Goal: Task Accomplishment & Management: Complete application form

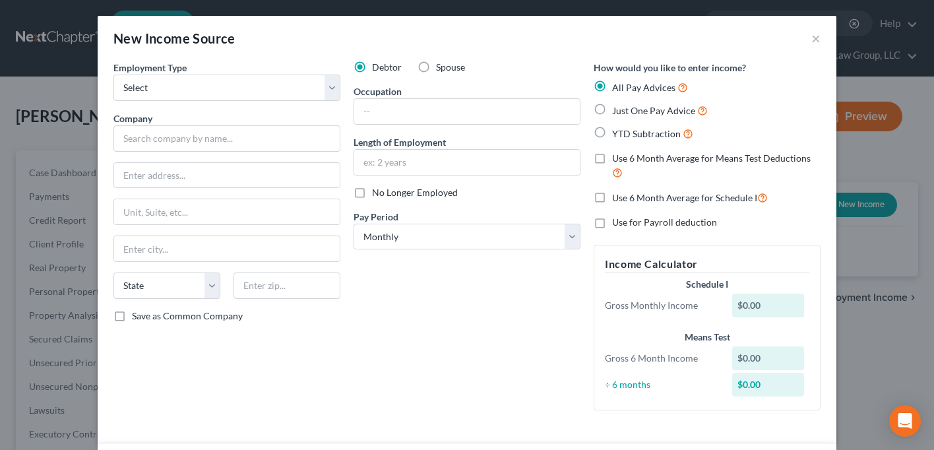
select select "0"
click at [811, 39] on button "×" at bounding box center [815, 38] width 9 height 16
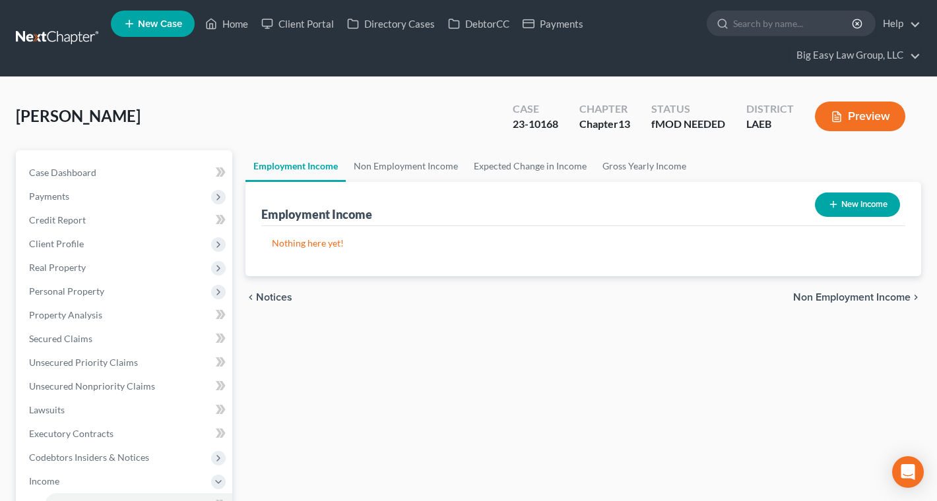
click at [841, 203] on button "New Income" at bounding box center [857, 205] width 85 height 24
select select "0"
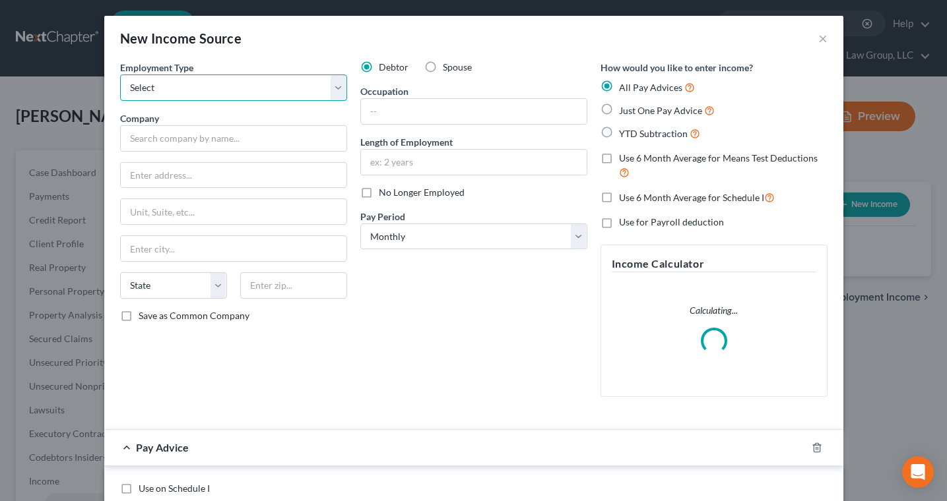
click at [187, 94] on select "Select Full or [DEMOGRAPHIC_DATA] Employment Self Employment" at bounding box center [233, 88] width 227 height 26
select select "0"
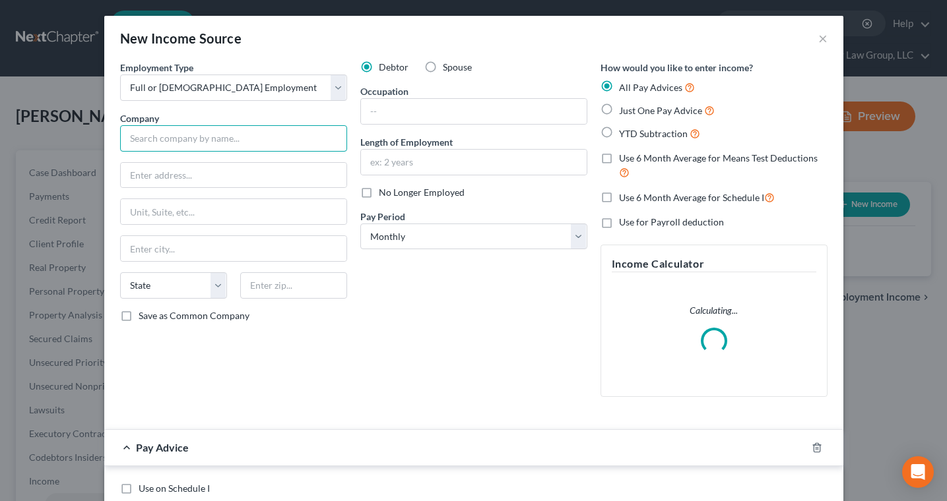
click at [197, 142] on input "text" at bounding box center [233, 138] width 227 height 26
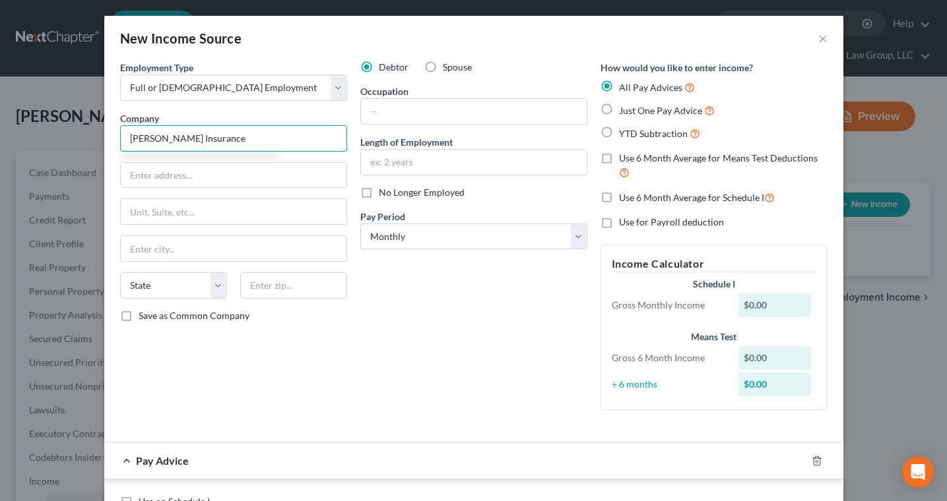
click at [137, 138] on input "[PERSON_NAME] Insurance" at bounding box center [233, 138] width 227 height 26
type input "[PERSON_NAME] Insurance"
click at [273, 281] on input "text" at bounding box center [293, 285] width 107 height 26
type input "70005"
type input "Metairie"
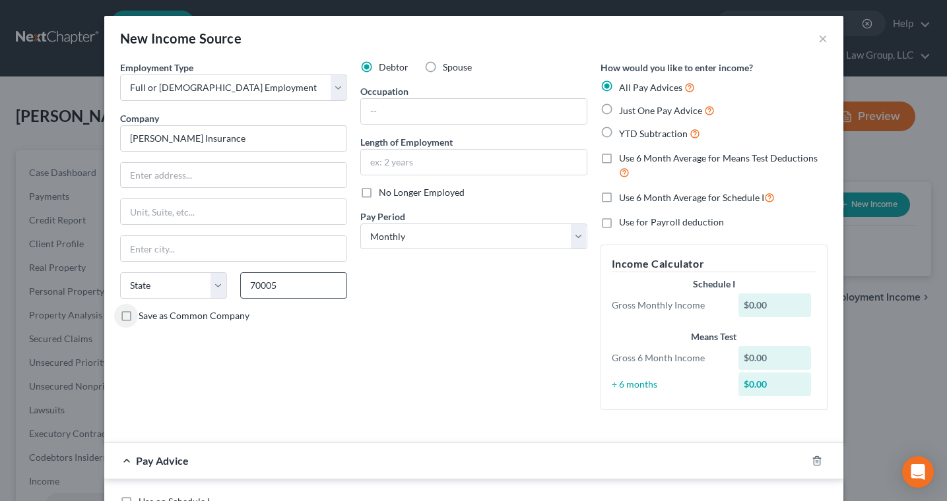
select select "19"
click at [248, 180] on input "text" at bounding box center [234, 175] width 226 height 25
type input "401 Veters"
click at [375, 167] on input "text" at bounding box center [474, 162] width 226 height 25
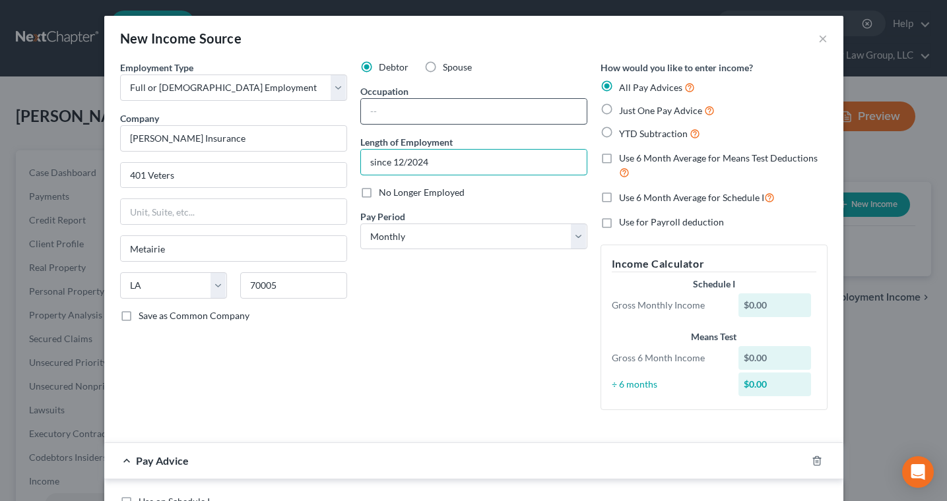
type input "since 12/2024"
click at [473, 113] on input "text" at bounding box center [474, 111] width 226 height 25
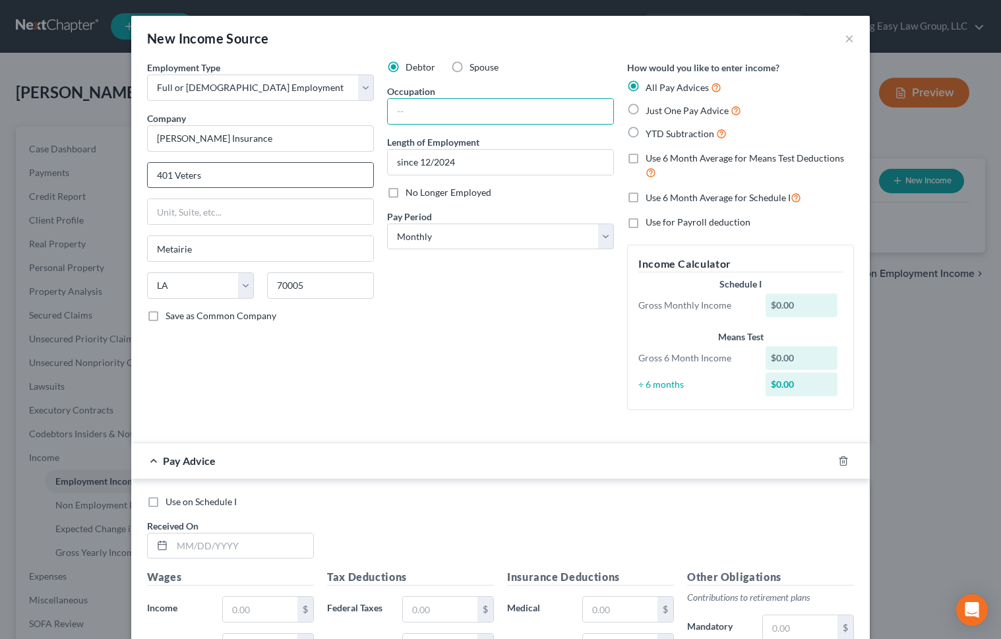
click at [197, 177] on input "401 Veters" at bounding box center [261, 175] width 226 height 25
click at [319, 168] on input "[STREET_ADDRESS]" at bounding box center [261, 175] width 226 height 25
click at [322, 170] on input "[STREET_ADDRESS]" at bounding box center [261, 175] width 226 height 25
click at [283, 170] on input "[STREET_ADDRESS]" at bounding box center [261, 175] width 226 height 25
type input "[STREET_ADDRESS]"
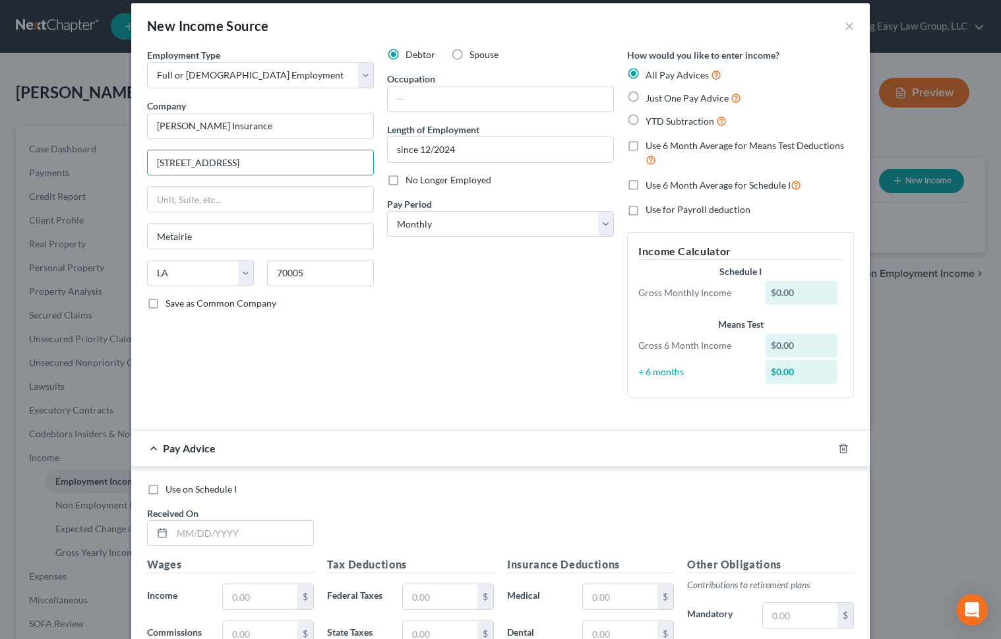
scroll to position [100, 0]
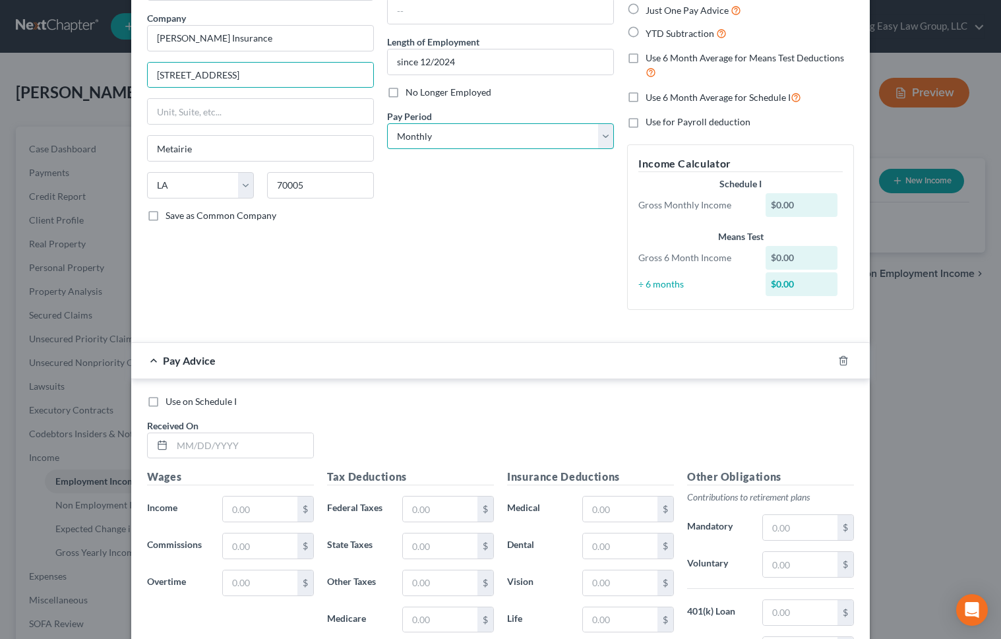
click at [499, 140] on select "Select Monthly Twice Monthly Every Other Week Weekly" at bounding box center [500, 136] width 227 height 26
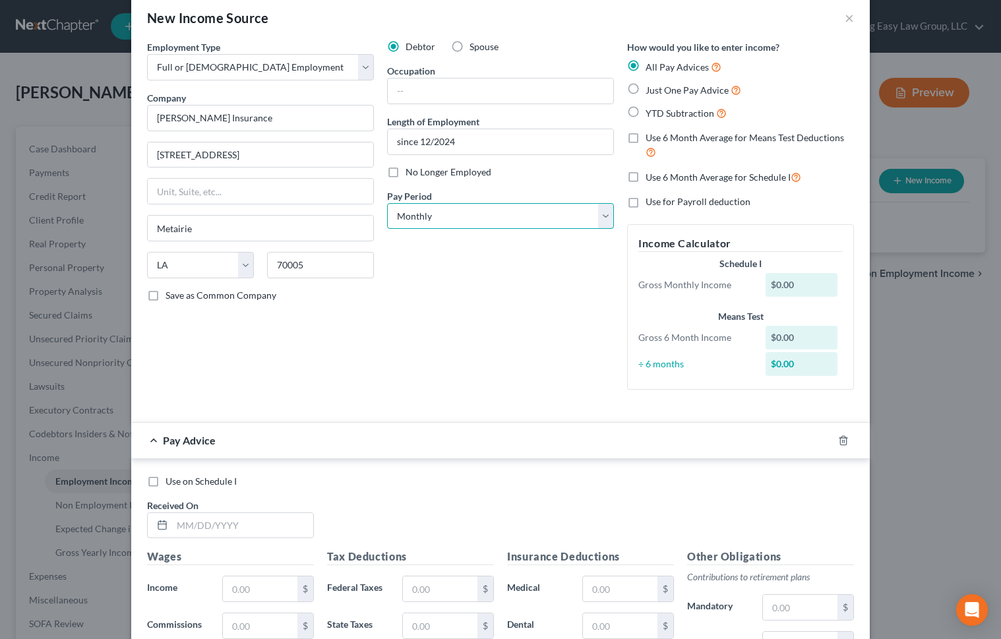
scroll to position [0, 0]
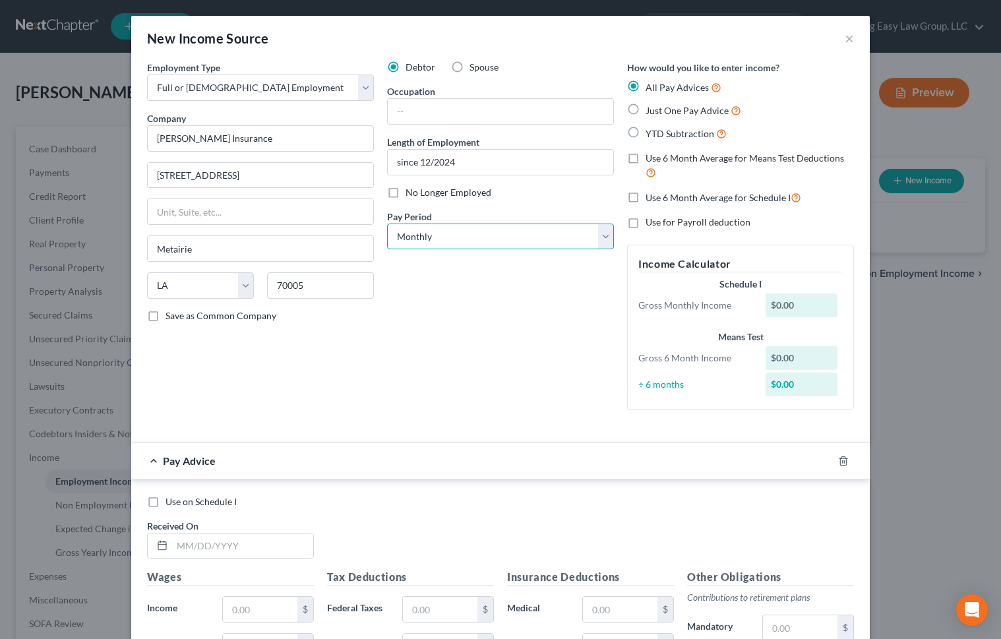
click at [522, 241] on select "Select Monthly Twice Monthly Every Other Week Weekly" at bounding box center [500, 237] width 227 height 26
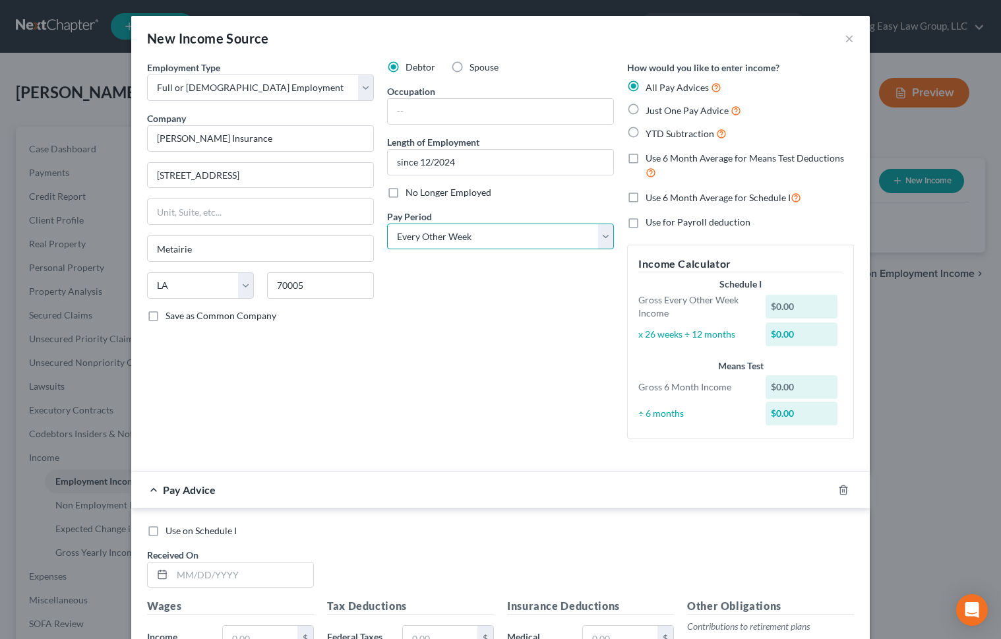
click at [568, 237] on select "Select Monthly Twice Monthly Every Other Week Weekly" at bounding box center [500, 237] width 227 height 26
select select "1"
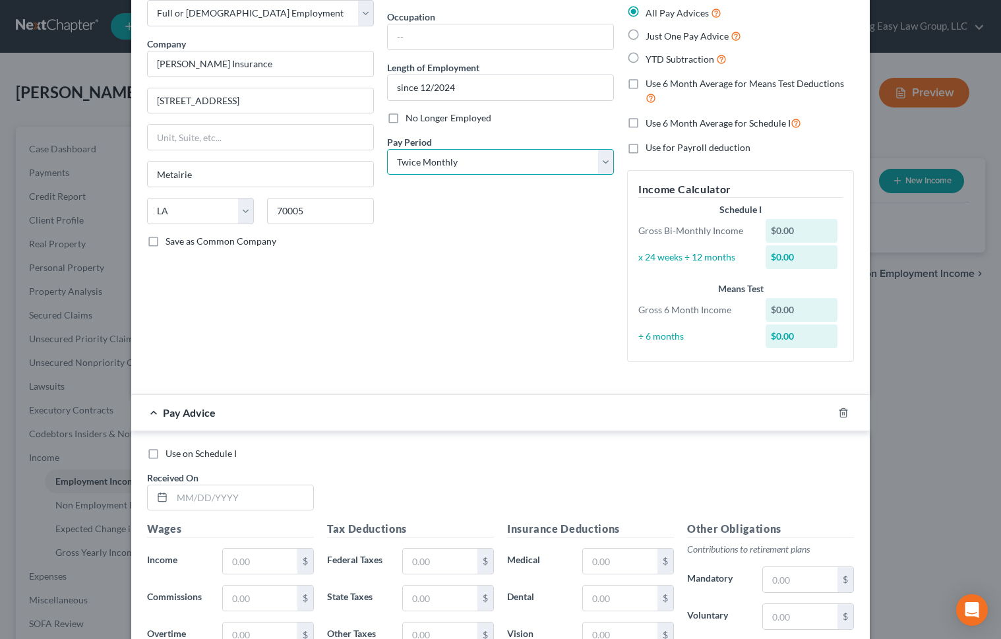
scroll to position [77, 0]
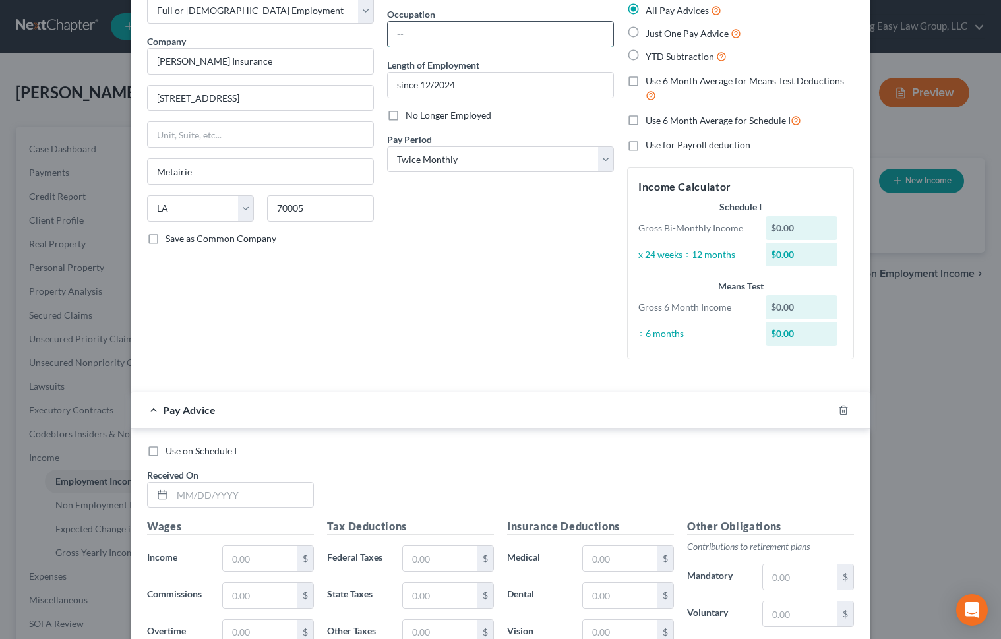
click at [443, 32] on input "text" at bounding box center [501, 34] width 226 height 25
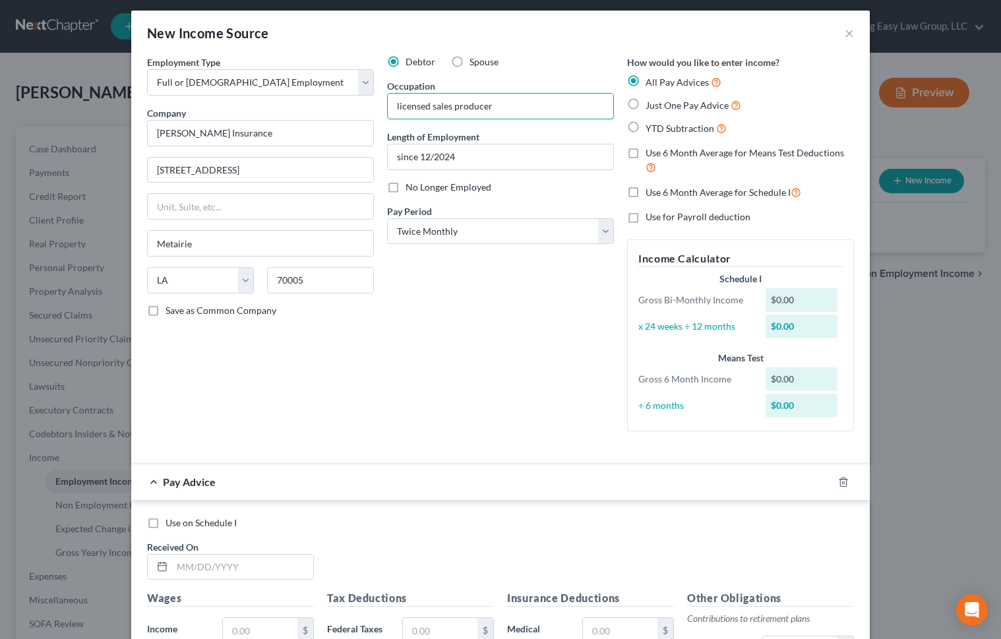
scroll to position [0, 0]
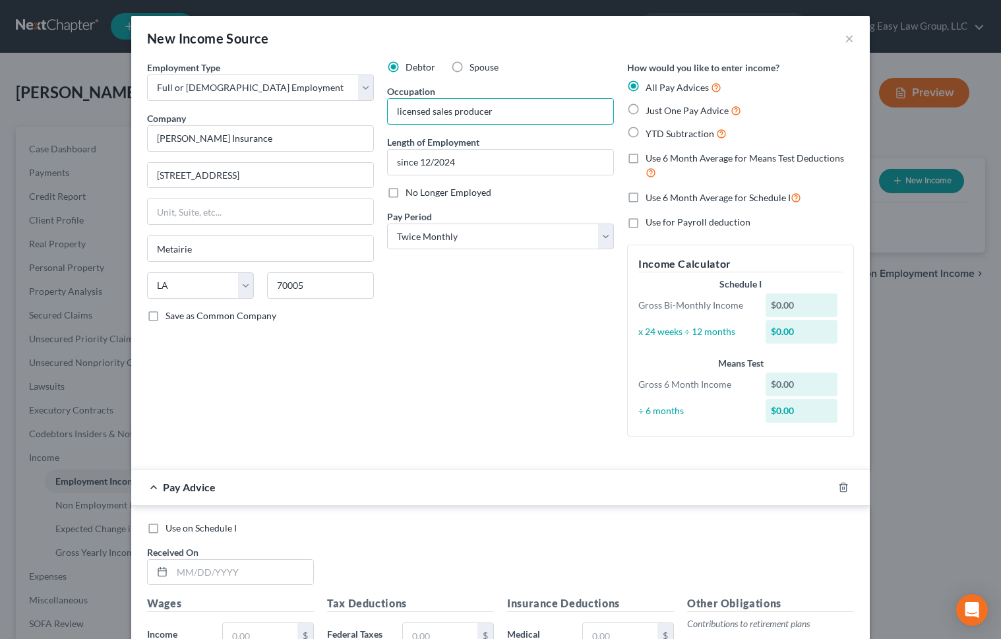
type input "licensed sales producer"
click at [638, 102] on div "All Pay Advices Just One Pay Advice YTD Subtraction" at bounding box center [740, 110] width 227 height 61
click at [646, 106] on label "Just One Pay Advice" at bounding box center [694, 110] width 96 height 15
click at [651, 106] on input "Just One Pay Advice" at bounding box center [655, 107] width 9 height 9
radio input "true"
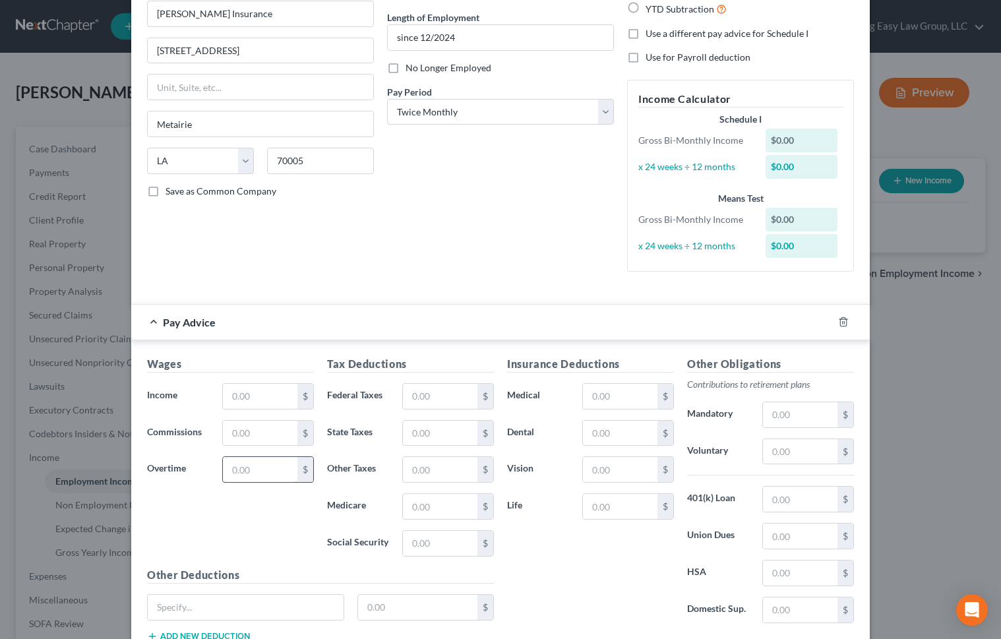
scroll to position [220, 0]
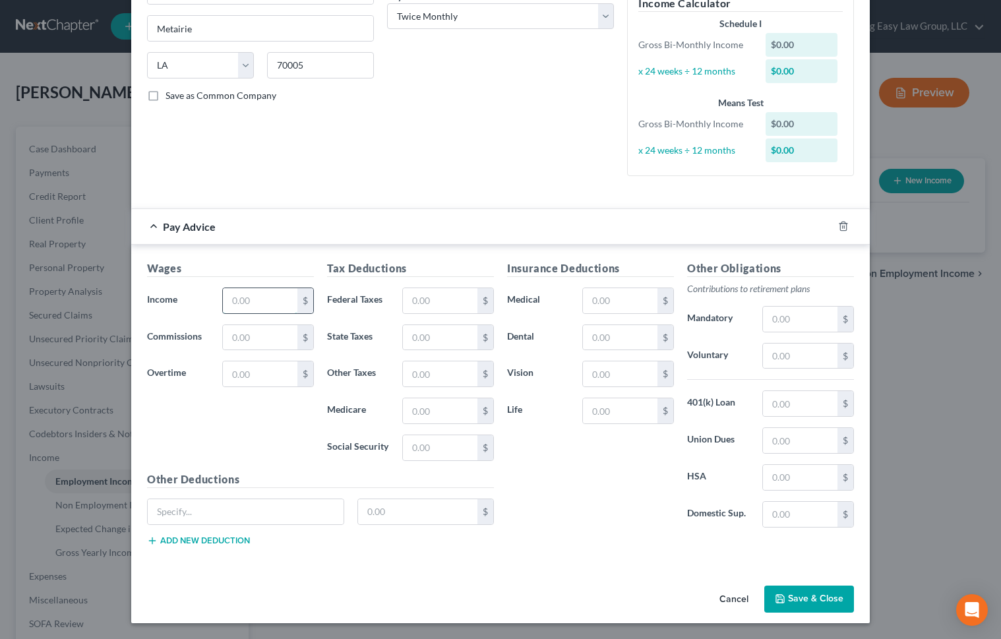
click at [271, 306] on input "text" at bounding box center [260, 300] width 75 height 25
type input "1,667"
click at [426, 299] on input "text" at bounding box center [440, 300] width 75 height 25
click at [414, 299] on input "text" at bounding box center [440, 300] width 75 height 25
type input "292"
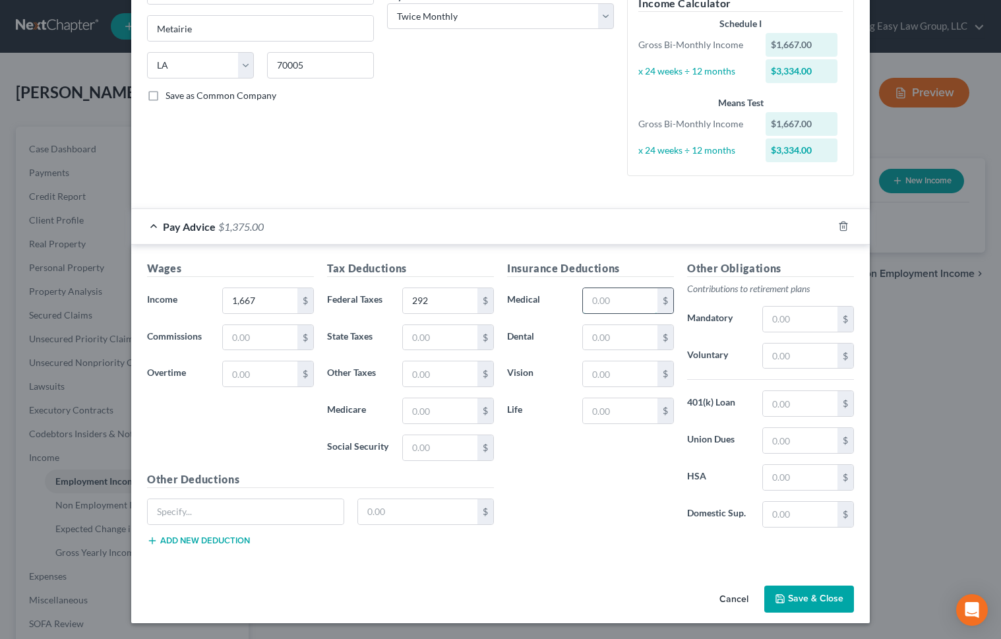
click at [599, 303] on input "text" at bounding box center [620, 300] width 75 height 25
click at [560, 449] on div "Insurance Deductions Medical $ Dental $ Vision $ Life $" at bounding box center [591, 400] width 180 height 278
click at [832, 449] on button "Save & Close" at bounding box center [810, 600] width 90 height 28
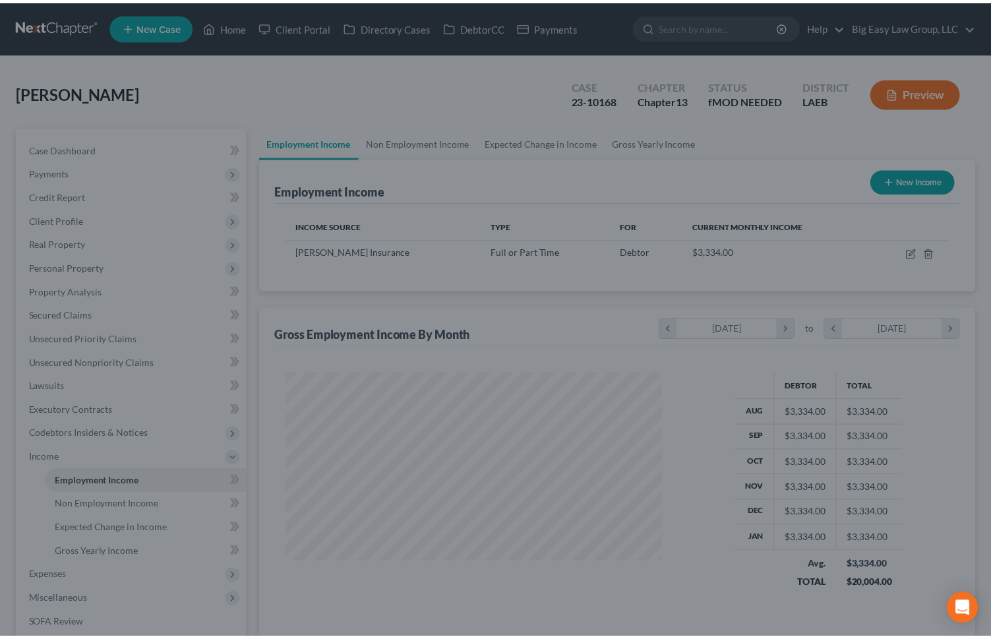
scroll to position [237, 403]
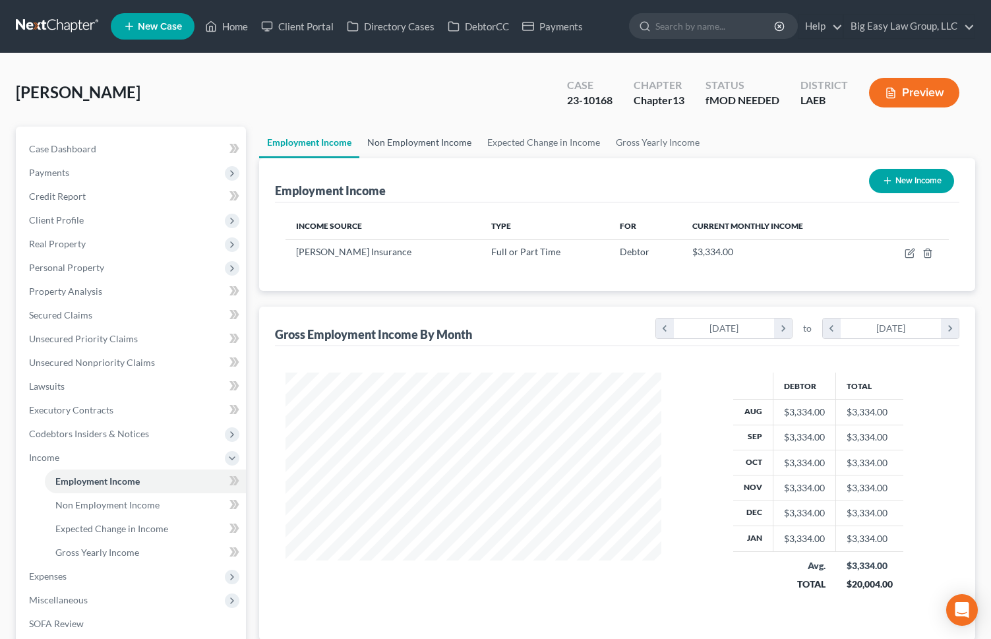
click at [416, 149] on link "Non Employment Income" at bounding box center [420, 143] width 120 height 32
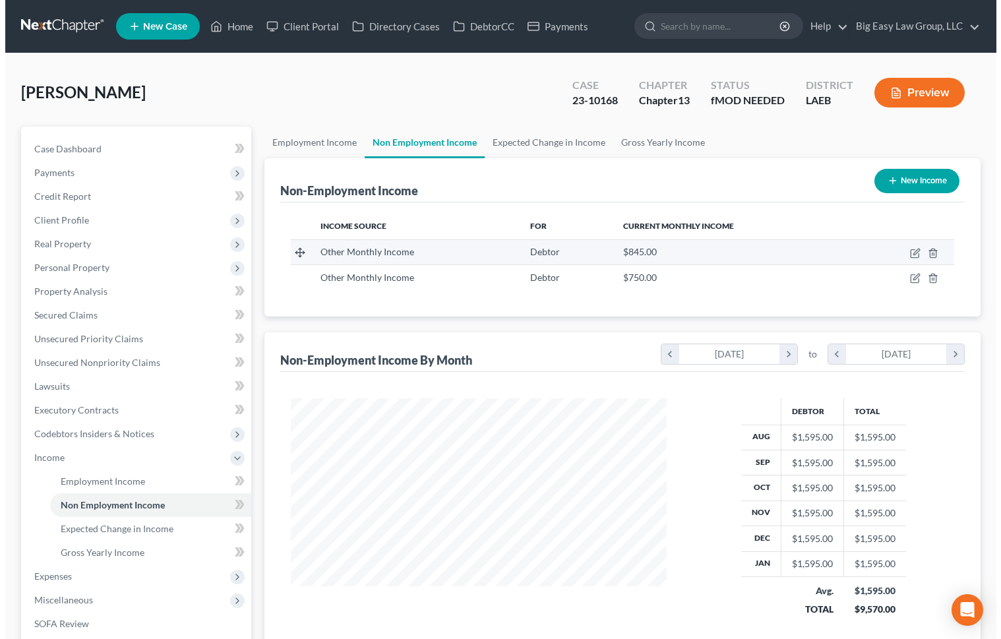
scroll to position [237, 403]
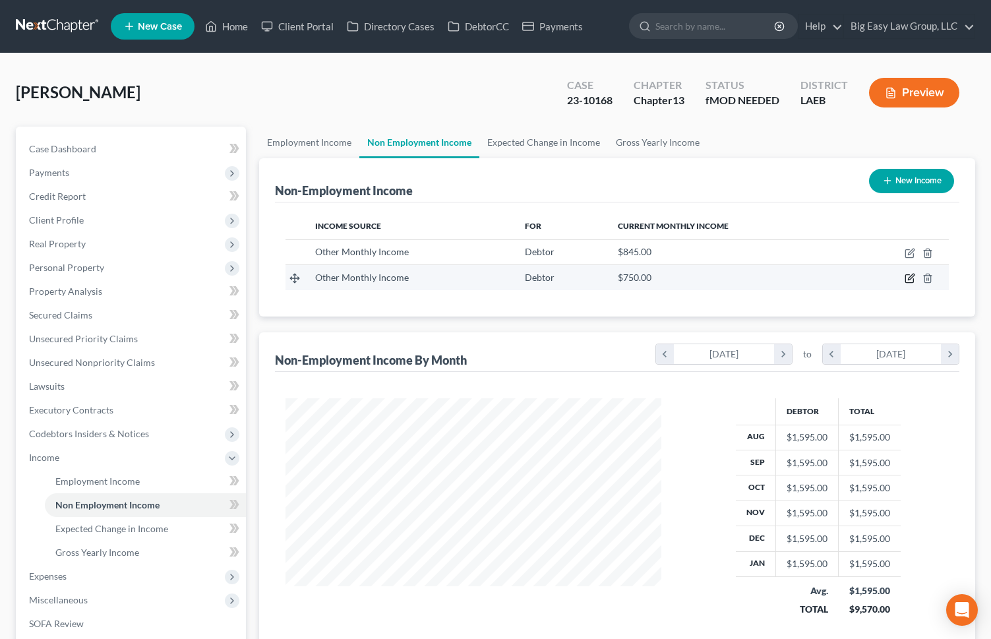
click at [907, 277] on icon "button" at bounding box center [910, 278] width 11 height 11
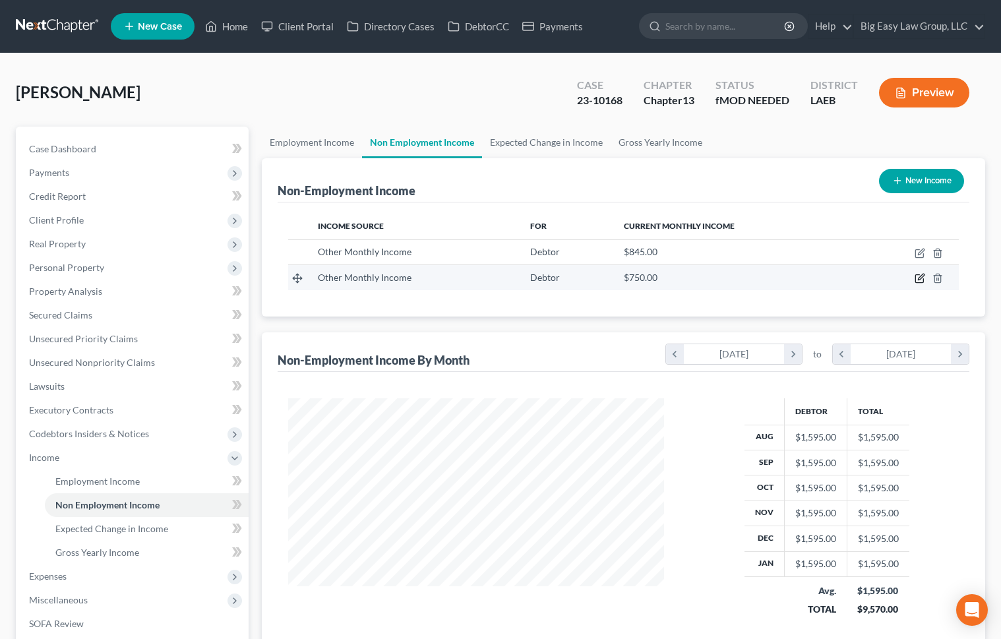
select select "13"
select select "0"
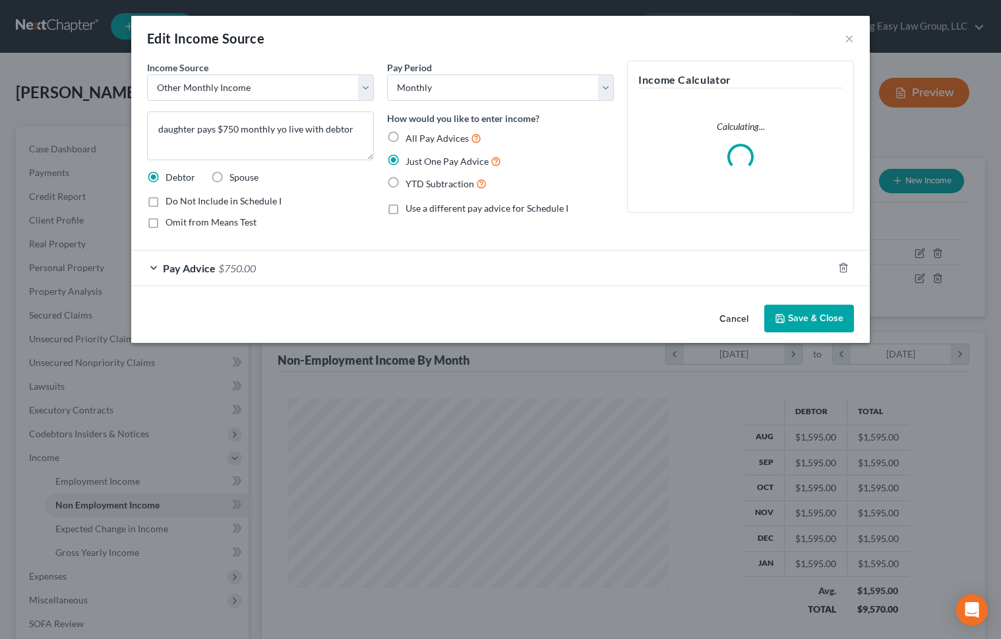
click at [348, 264] on div "Pay Advice $750.00" at bounding box center [482, 268] width 702 height 35
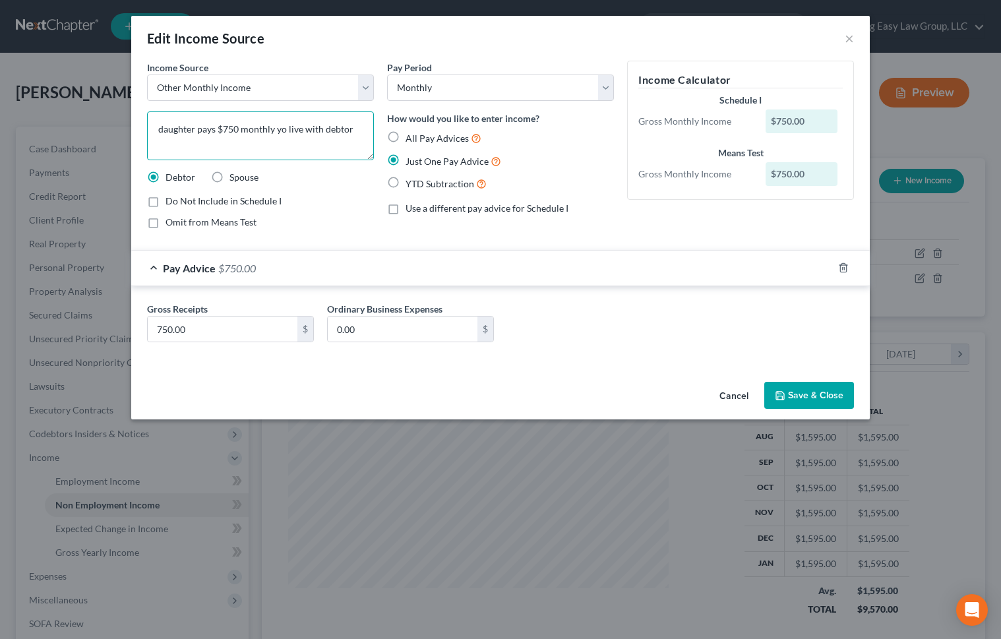
click at [279, 125] on textarea "daughter pays $750 monthly yo live with debtor" at bounding box center [260, 135] width 227 height 49
type textarea "daughter pays $750 monthly to live with debtor"
click at [814, 391] on button "Save & Close" at bounding box center [810, 396] width 90 height 28
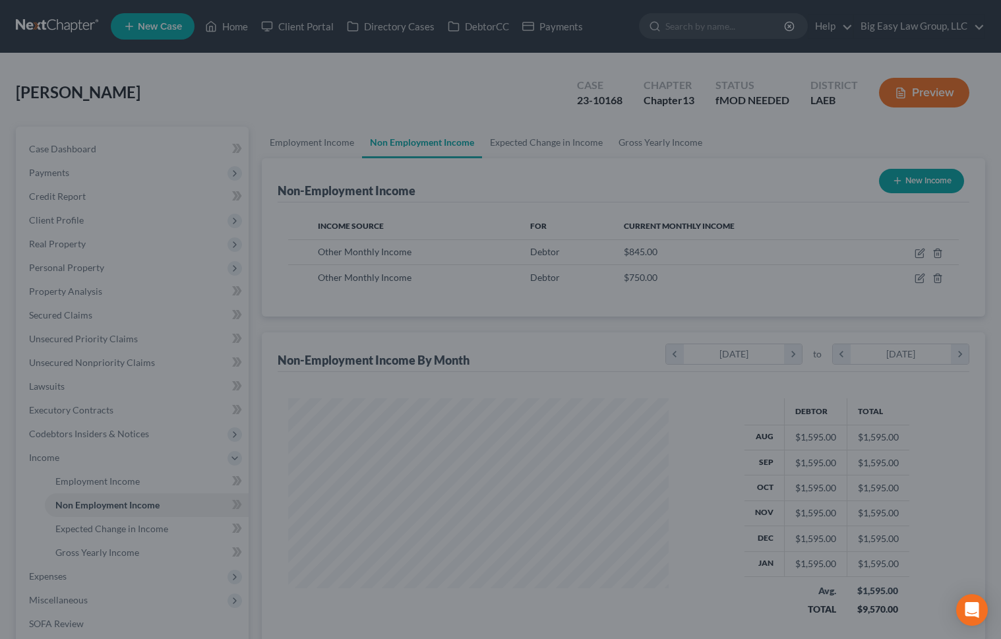
scroll to position [659439, 659273]
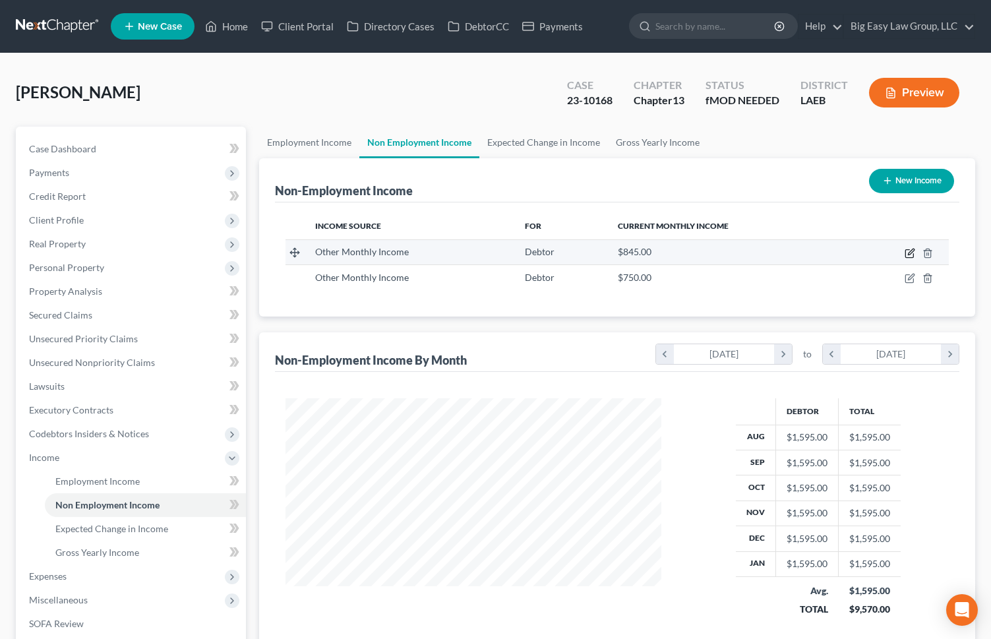
click at [914, 249] on icon "button" at bounding box center [910, 253] width 11 height 11
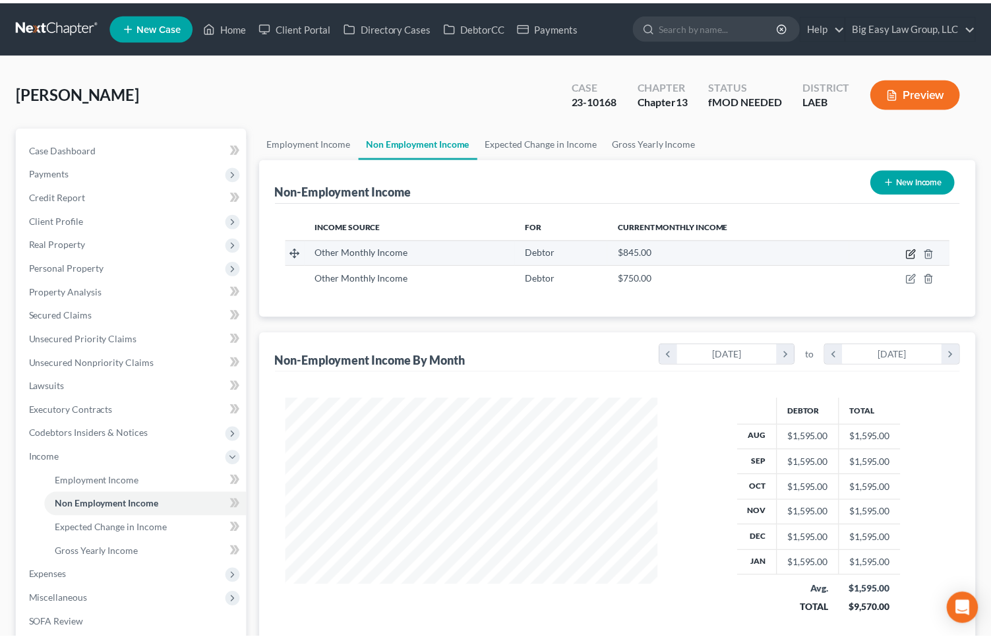
scroll to position [237, 407]
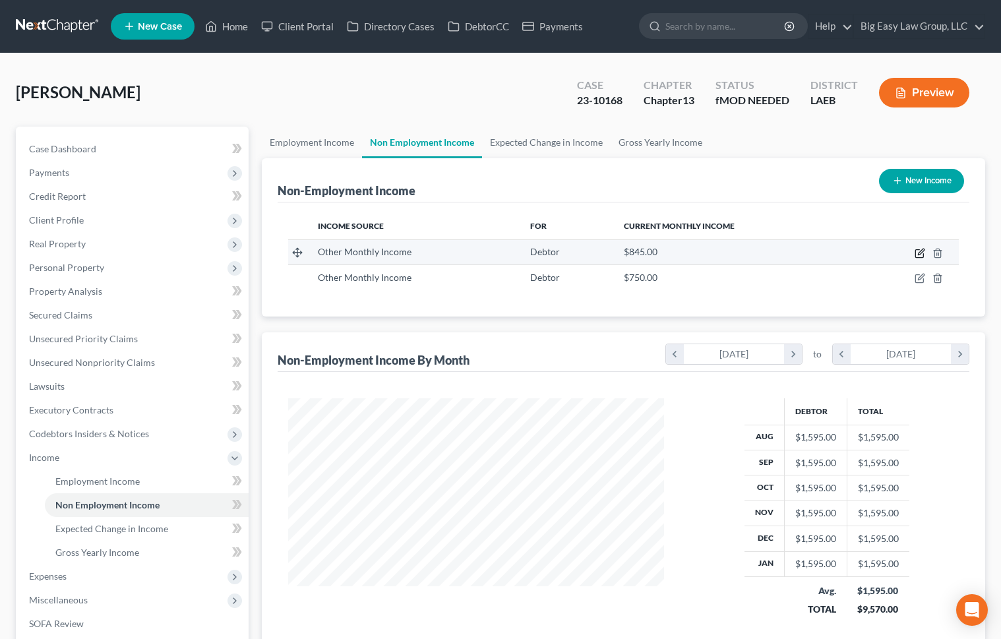
select select "13"
select select "0"
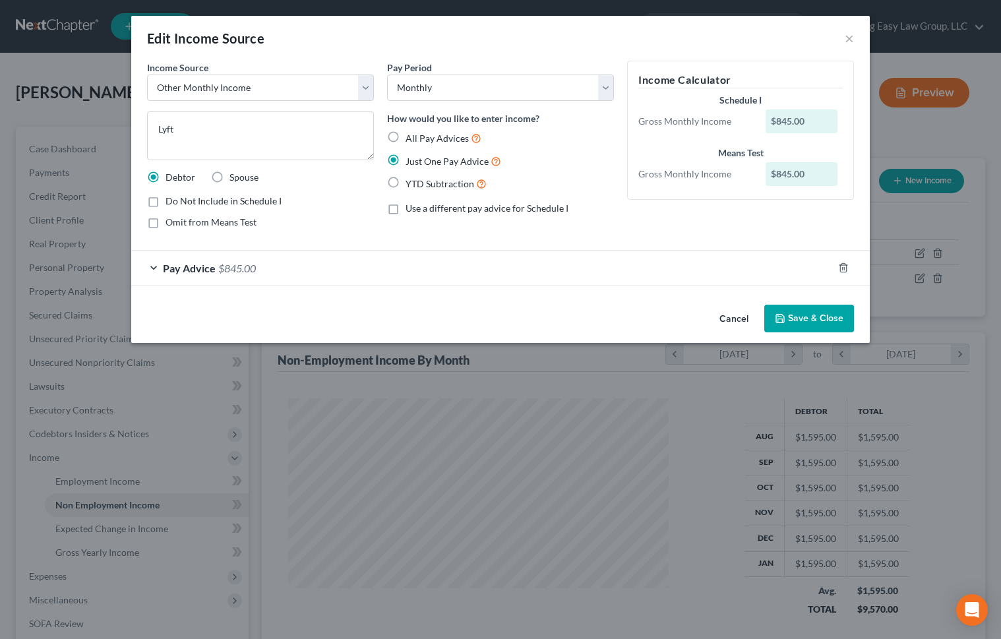
click at [228, 263] on span "$845.00" at bounding box center [237, 268] width 38 height 13
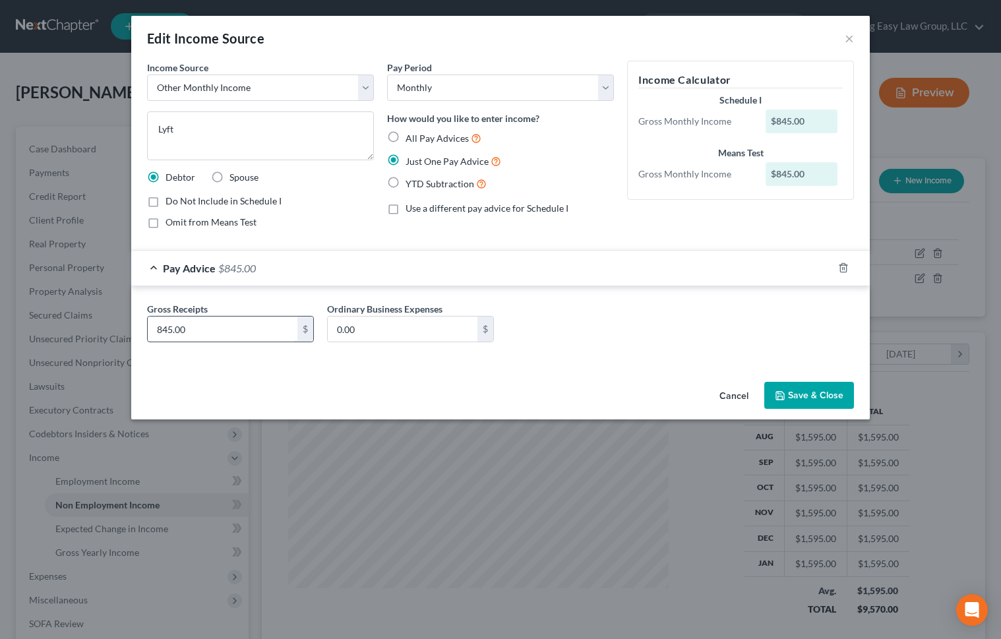
click at [220, 330] on input "845.00" at bounding box center [223, 329] width 150 height 25
type input "200"
click at [836, 386] on button "Save & Close" at bounding box center [810, 396] width 90 height 28
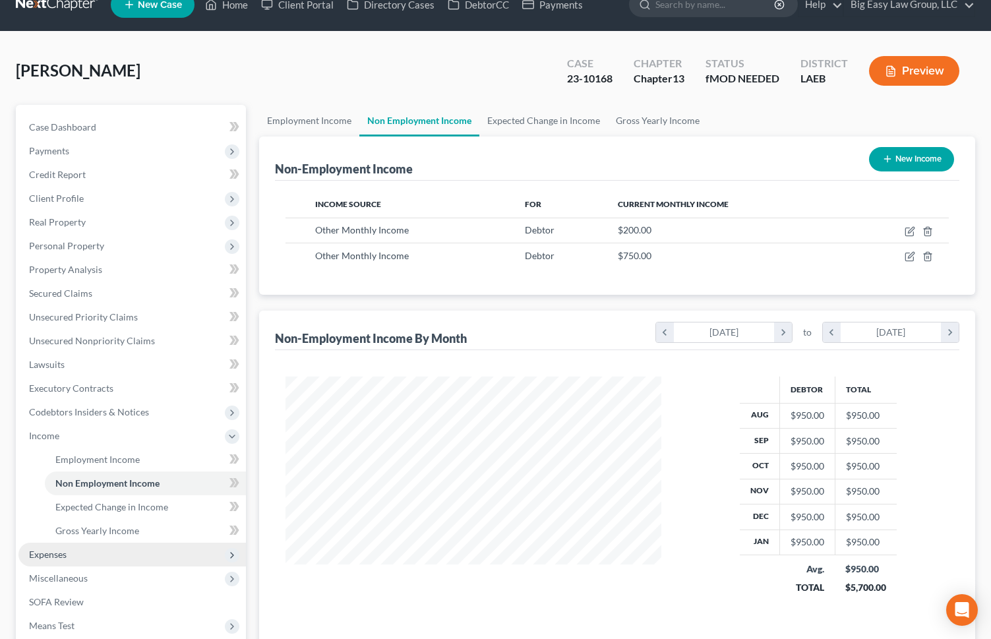
scroll to position [23, 0]
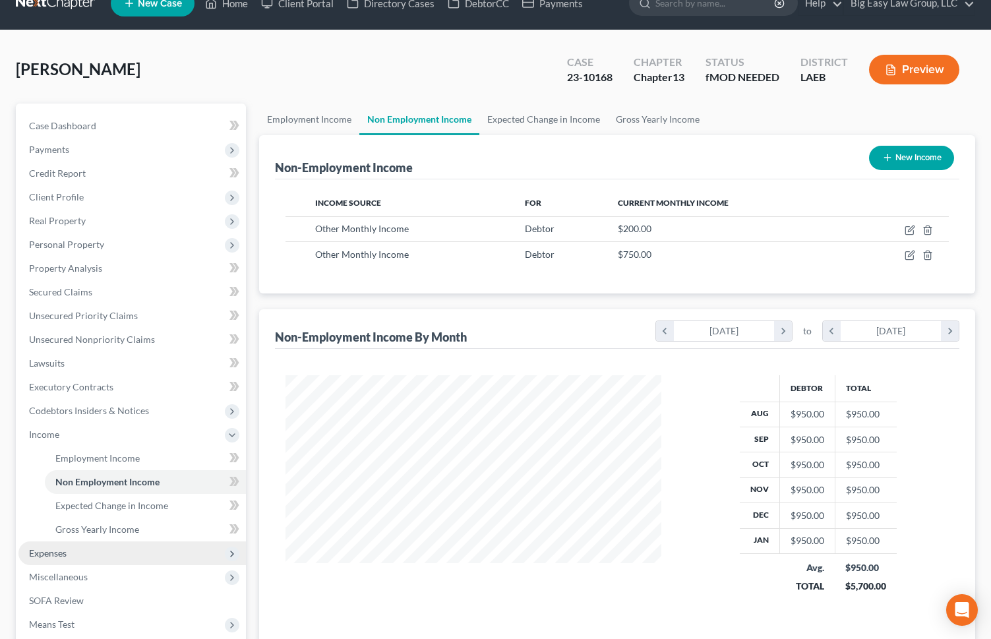
click at [132, 449] on span "Expenses" at bounding box center [132, 554] width 228 height 24
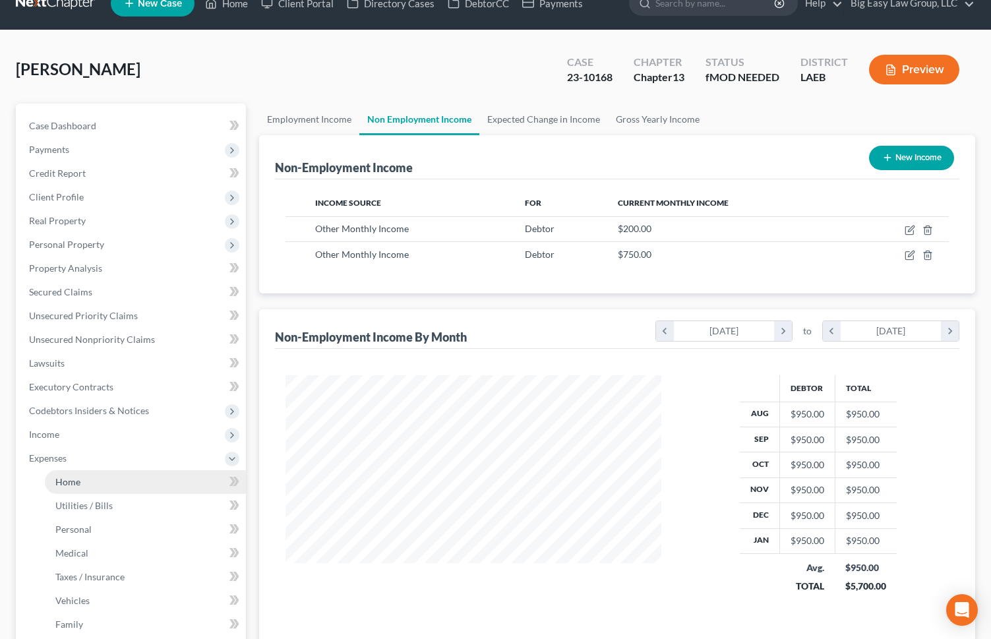
click at [138, 449] on link "Home" at bounding box center [145, 482] width 201 height 24
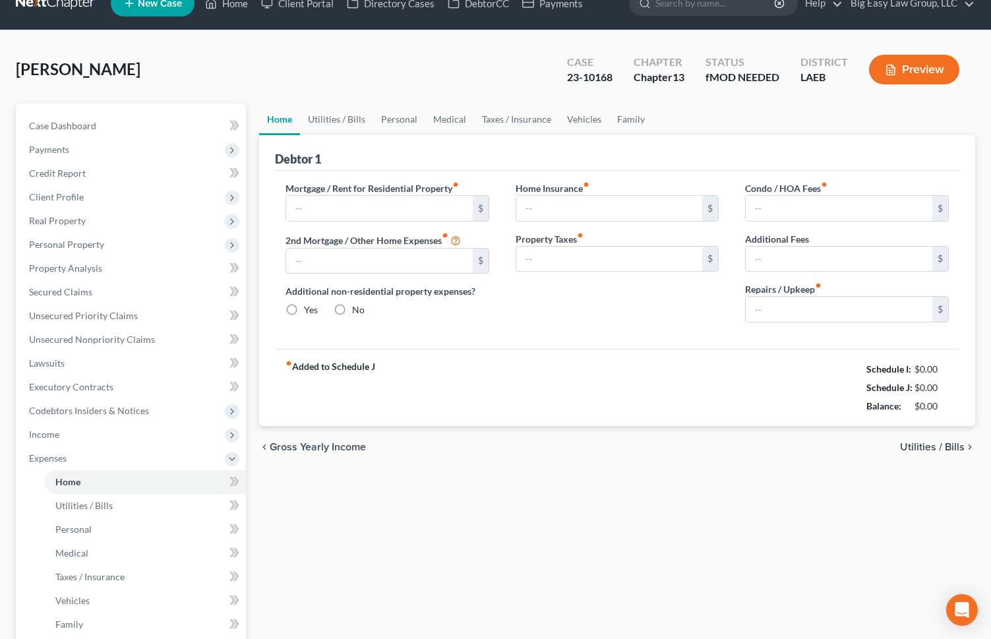
scroll to position [2, 0]
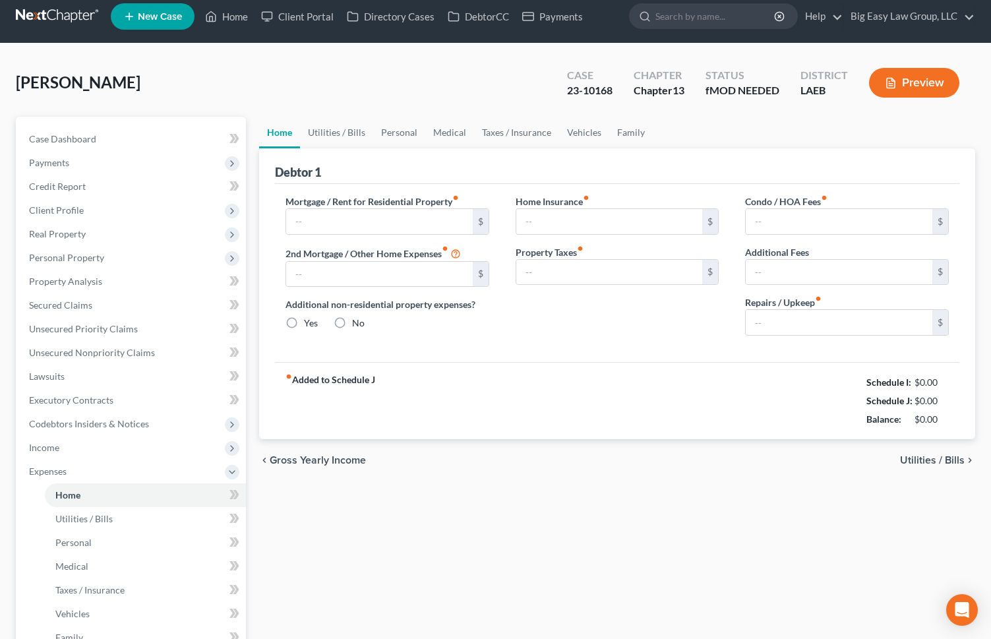
type input "2,050.00"
type input "0.00"
radio input "true"
type input "0.00"
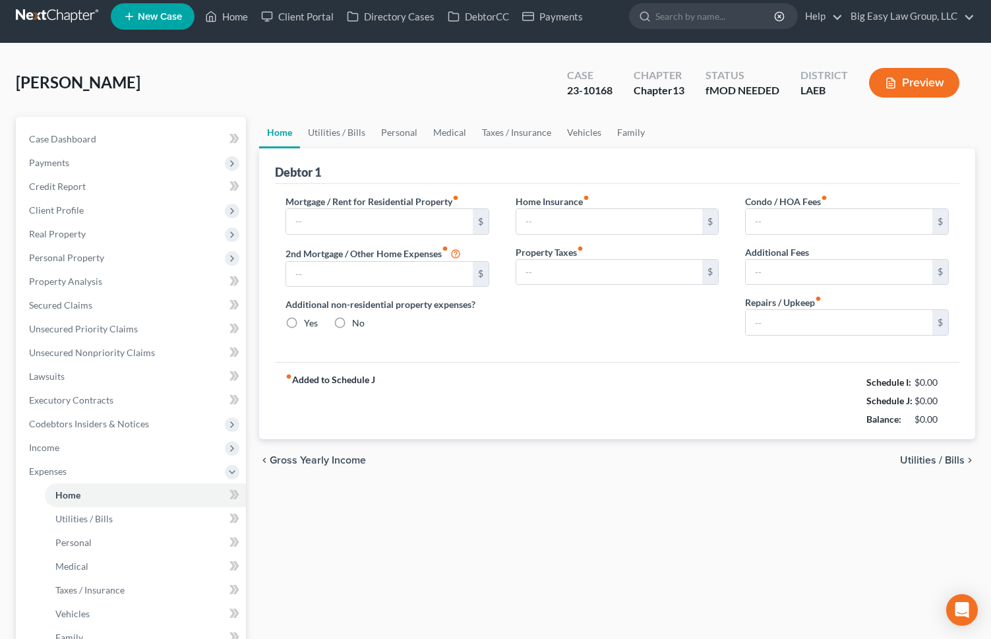
type input "0.00"
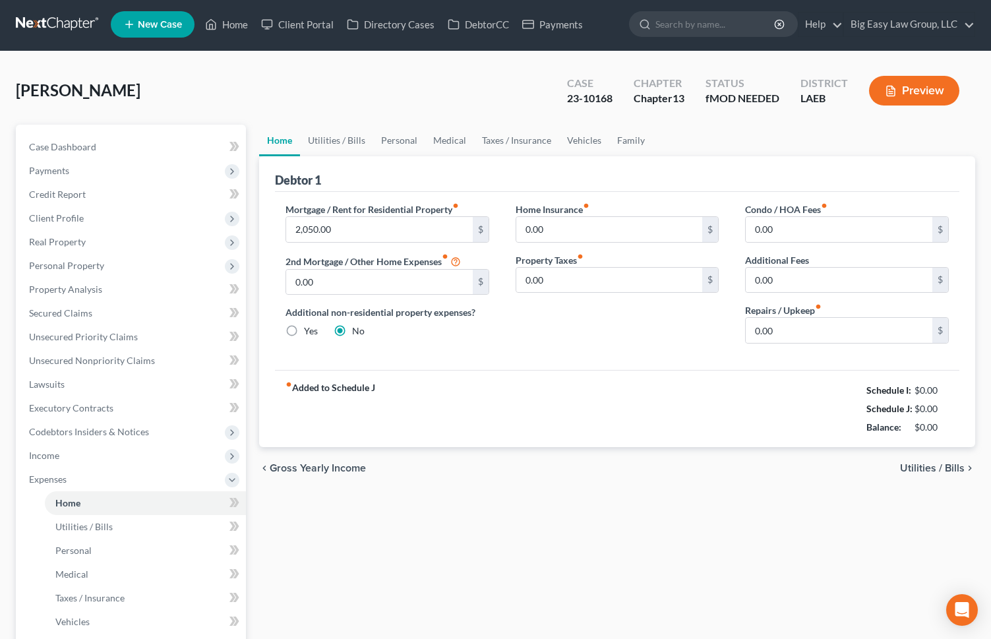
scroll to position [0, 0]
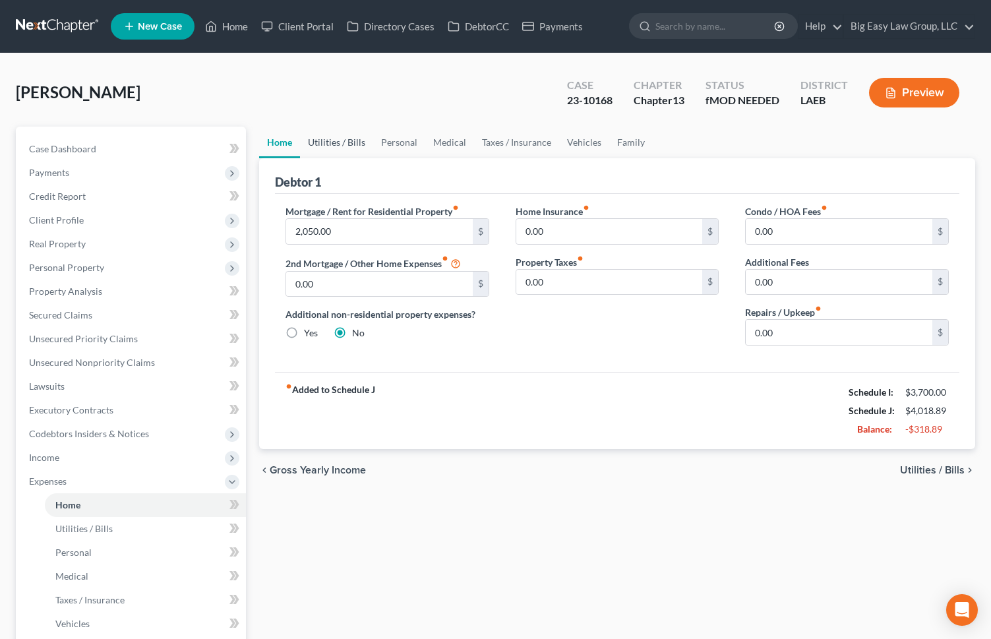
click at [343, 140] on link "Utilities / Bills" at bounding box center [336, 143] width 73 height 32
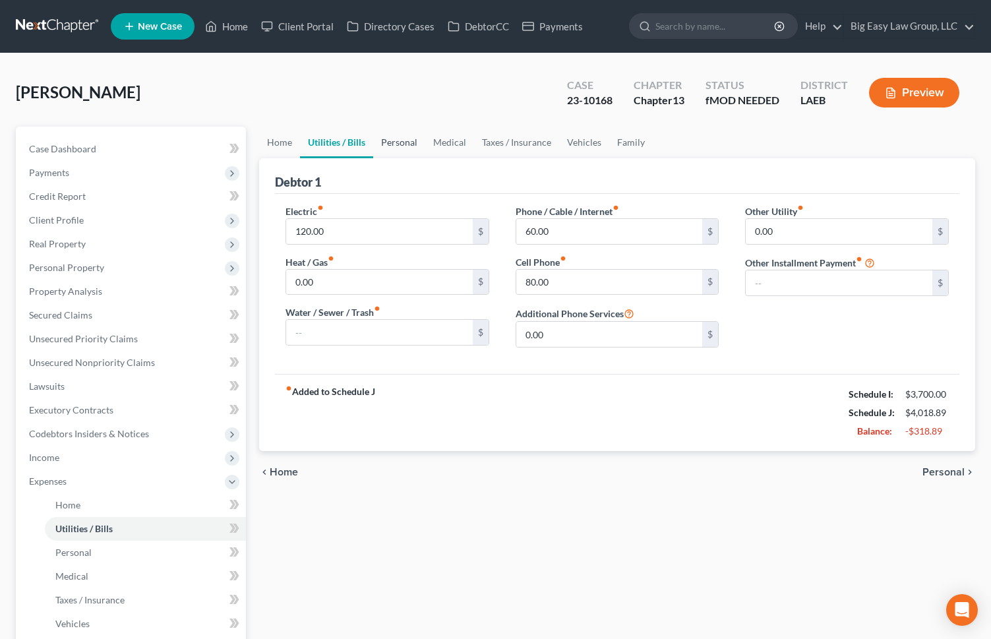
click at [398, 141] on link "Personal" at bounding box center [399, 143] width 52 height 32
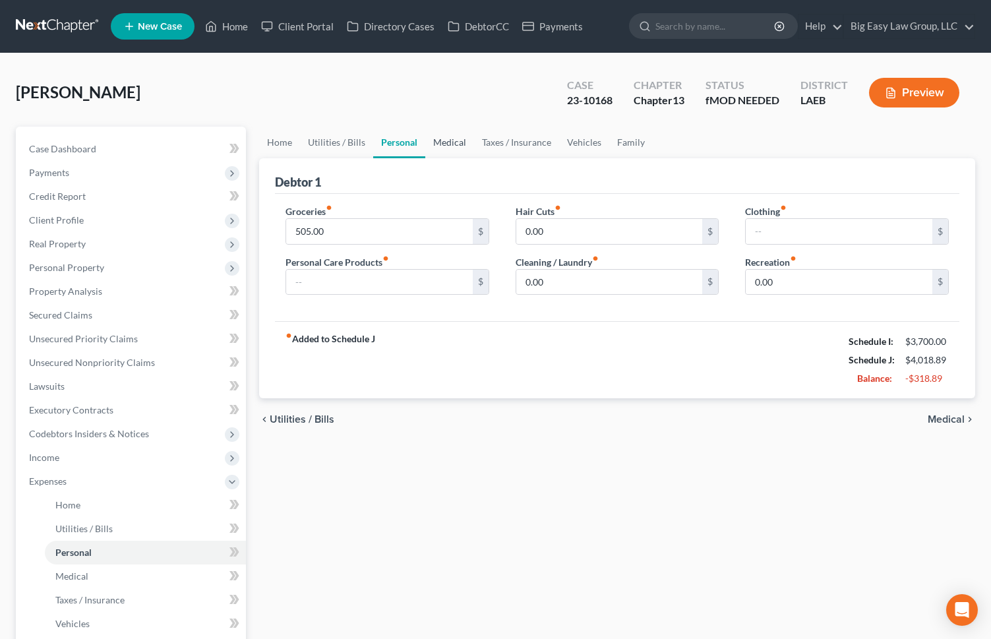
click at [441, 142] on link "Medical" at bounding box center [449, 143] width 49 height 32
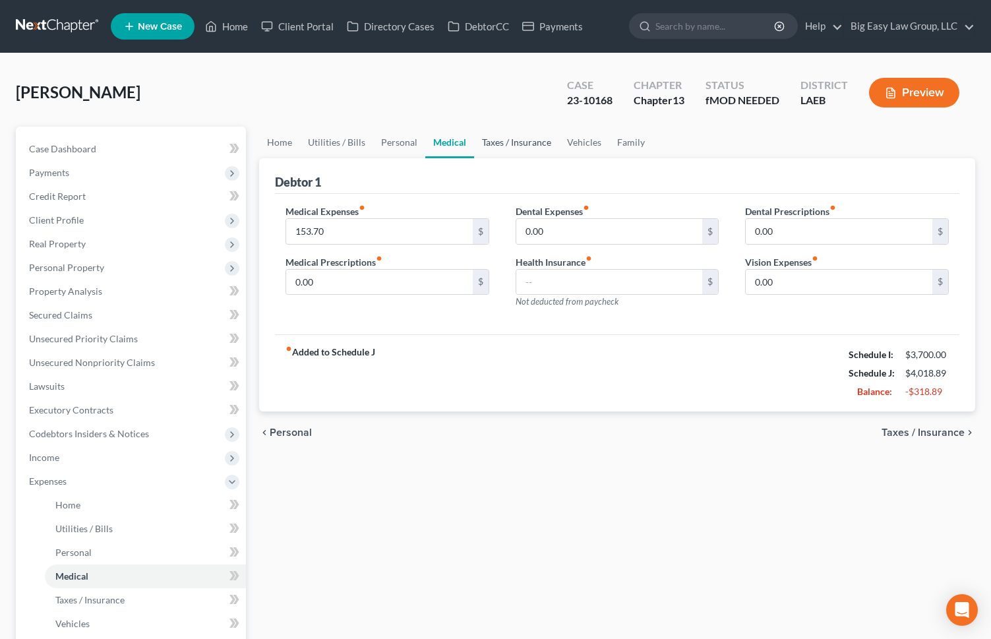
click at [484, 143] on link "Taxes / Insurance" at bounding box center [516, 143] width 85 height 32
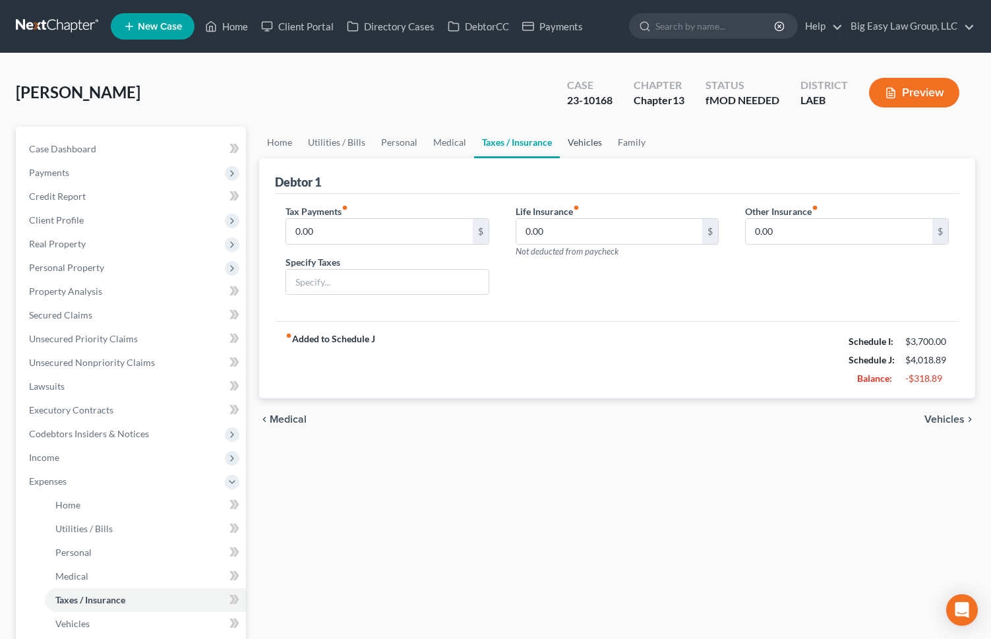
click at [589, 140] on link "Vehicles" at bounding box center [585, 143] width 50 height 32
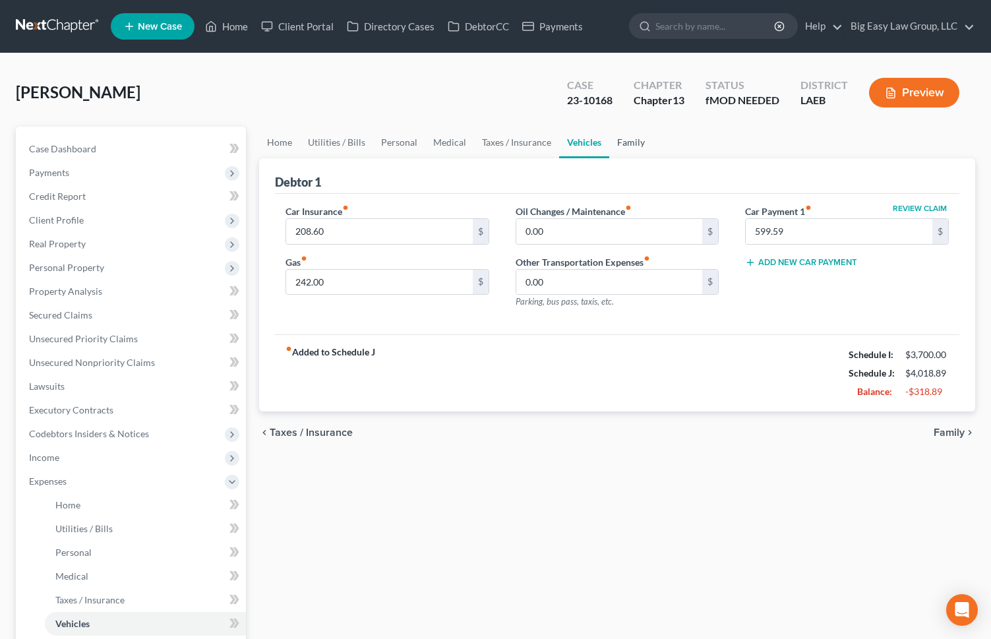
click at [627, 147] on link "Family" at bounding box center [632, 143] width 44 height 32
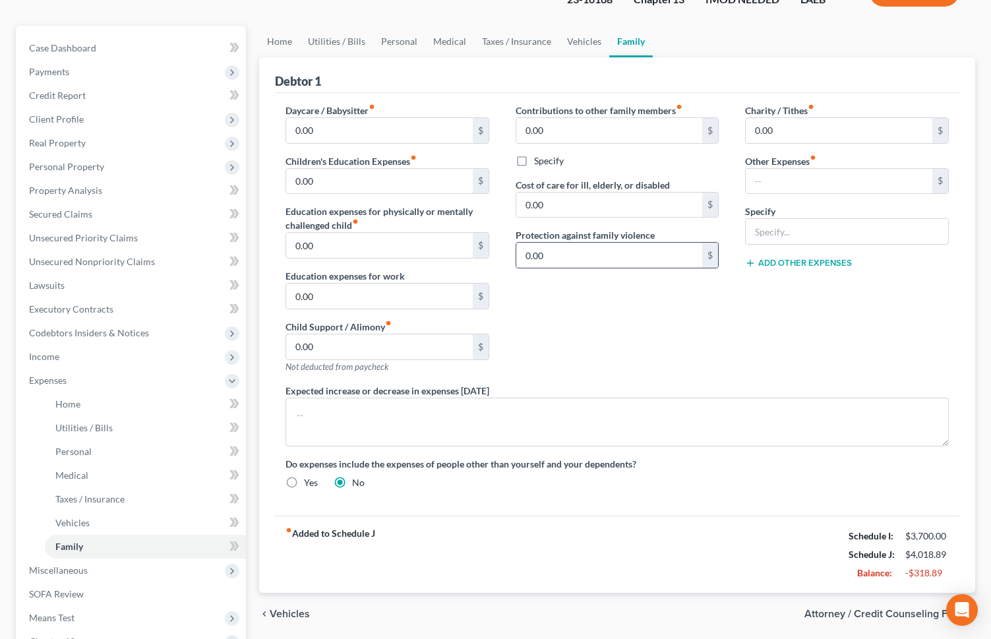
scroll to position [109, 0]
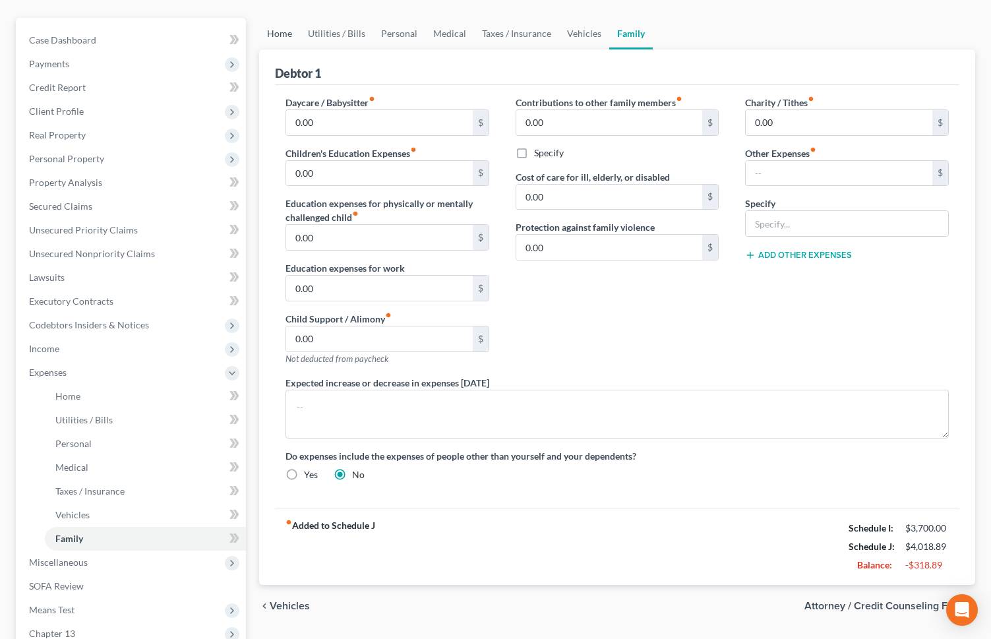
click at [282, 30] on link "Home" at bounding box center [279, 34] width 41 height 32
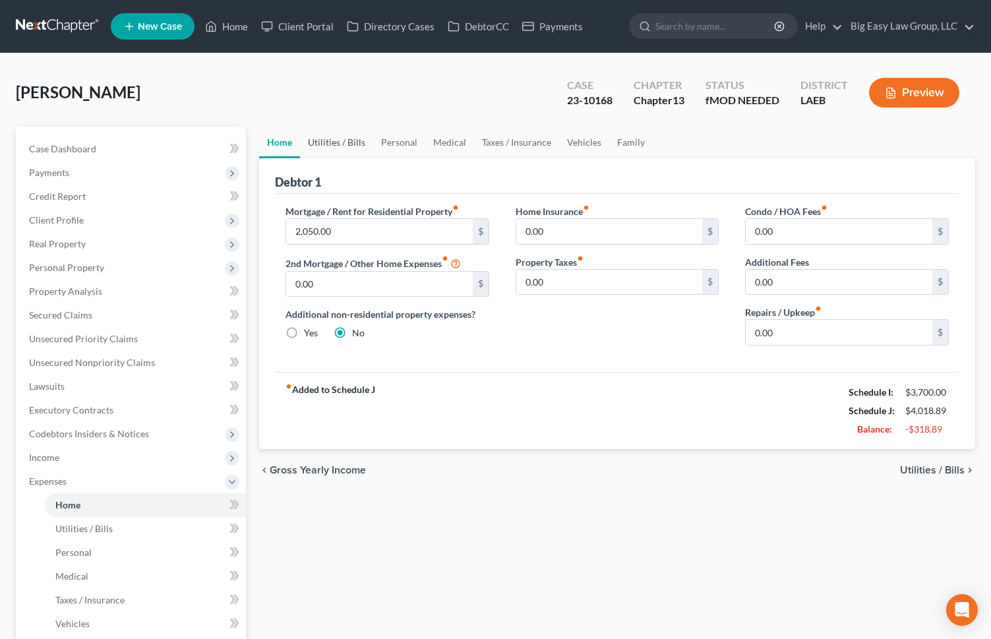
click at [341, 143] on link "Utilities / Bills" at bounding box center [336, 143] width 73 height 32
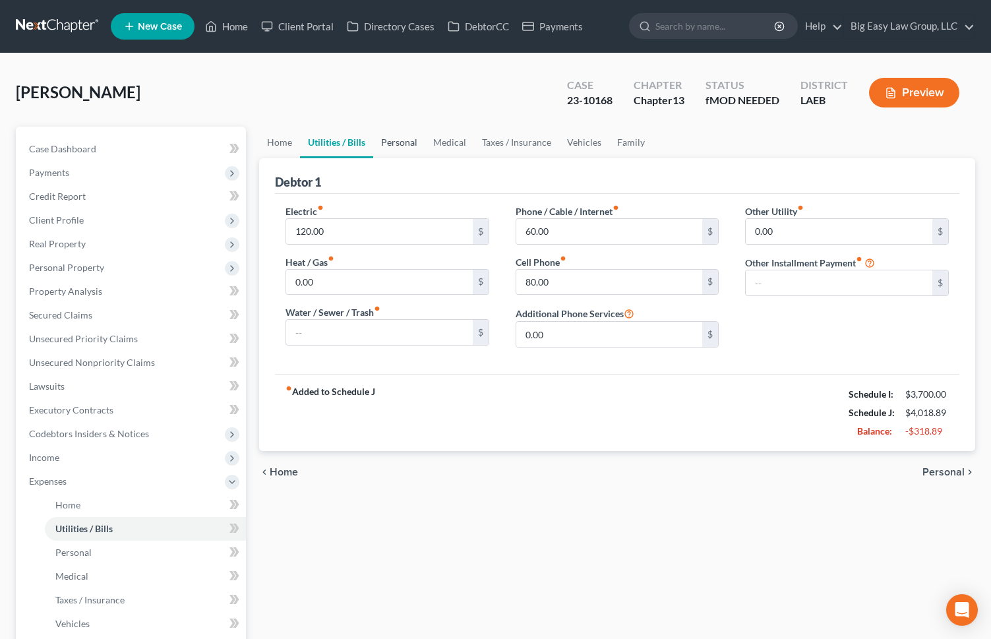
click at [397, 144] on link "Personal" at bounding box center [399, 143] width 52 height 32
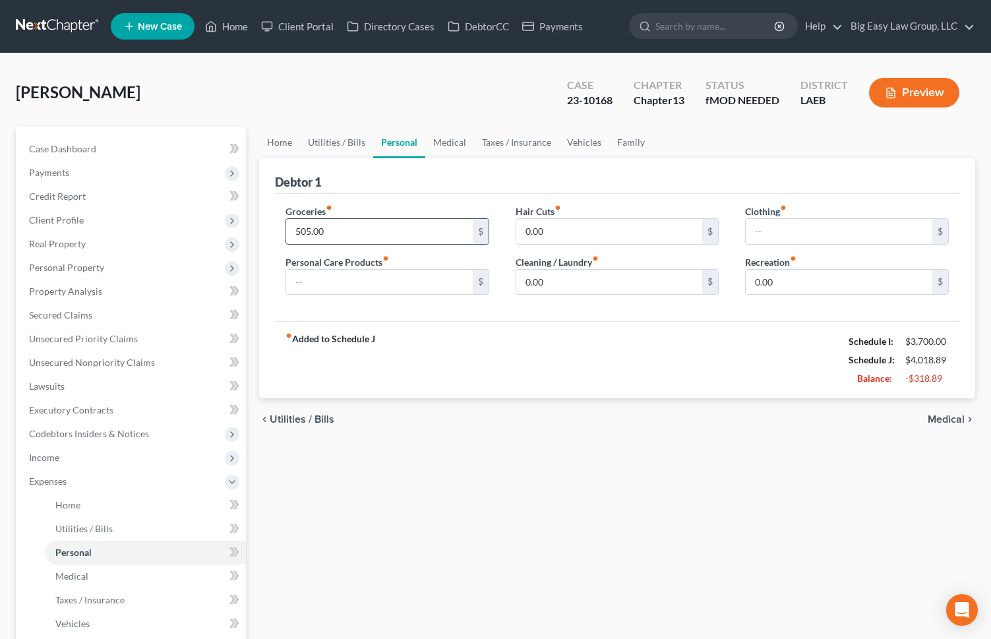
click at [396, 232] on input "505.00" at bounding box center [379, 231] width 187 height 25
type input "200"
click at [607, 233] on input "0.00" at bounding box center [610, 231] width 187 height 25
click at [592, 221] on input "0.00" at bounding box center [610, 231] width 187 height 25
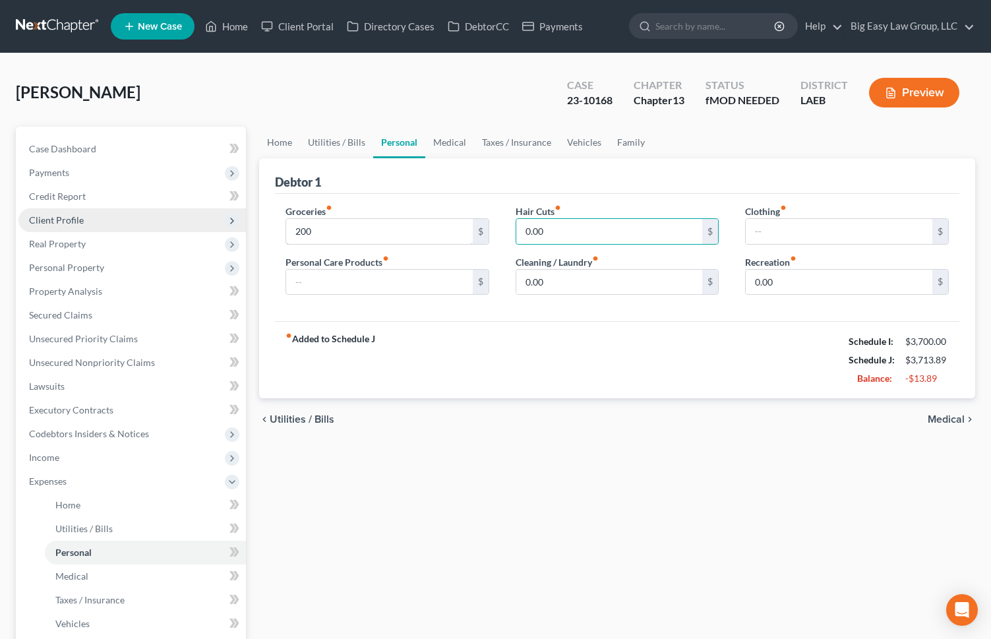
click at [245, 227] on div "Petition Navigation Case Dashboard Payments Invoices Payments Payments Credit R…" at bounding box center [495, 508] width 973 height 762
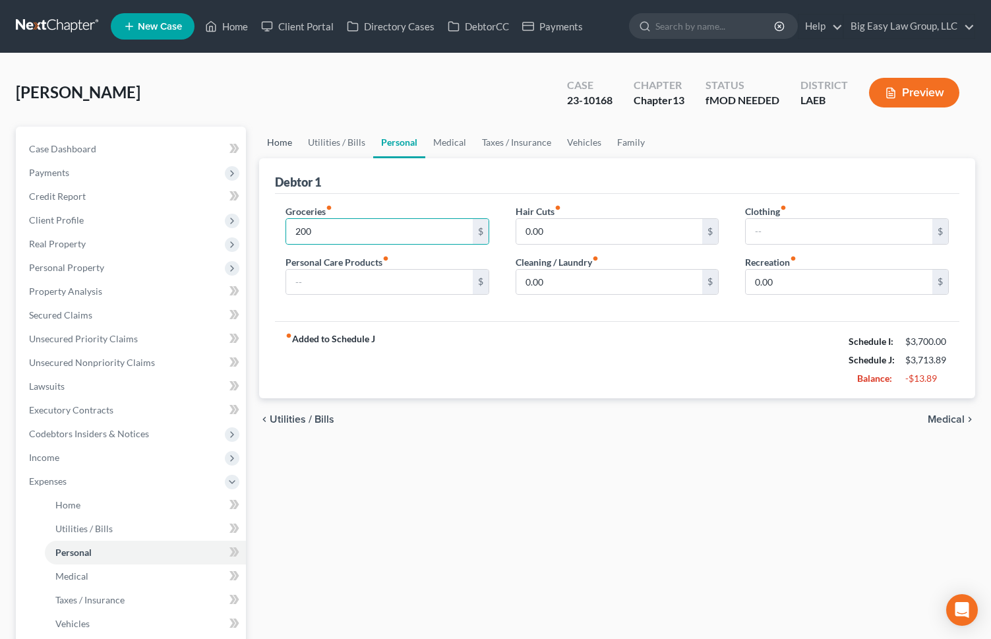
click at [285, 139] on link "Home" at bounding box center [279, 143] width 41 height 32
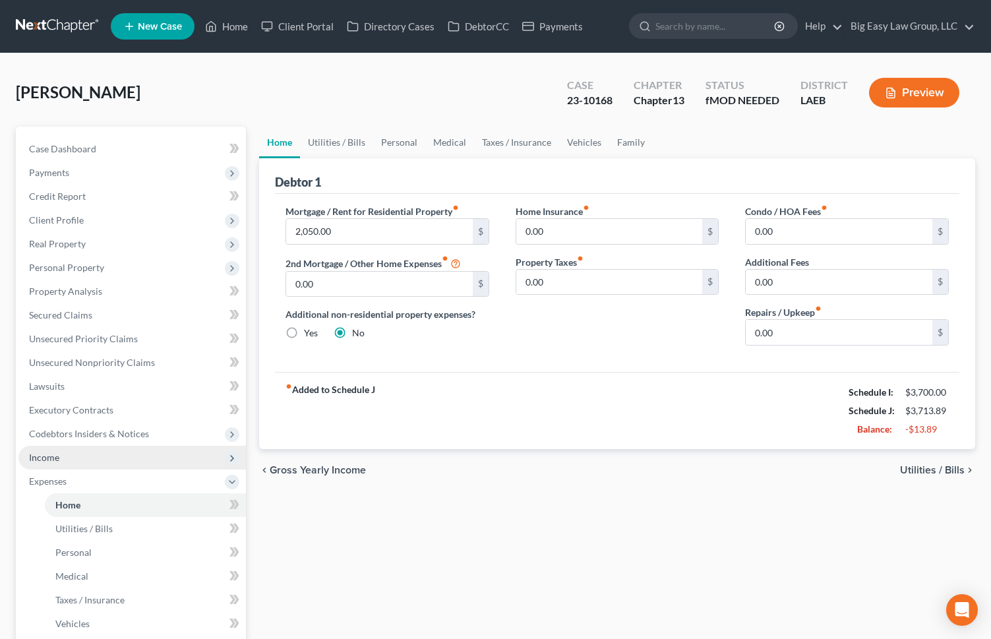
click at [91, 449] on span "Income" at bounding box center [132, 458] width 228 height 24
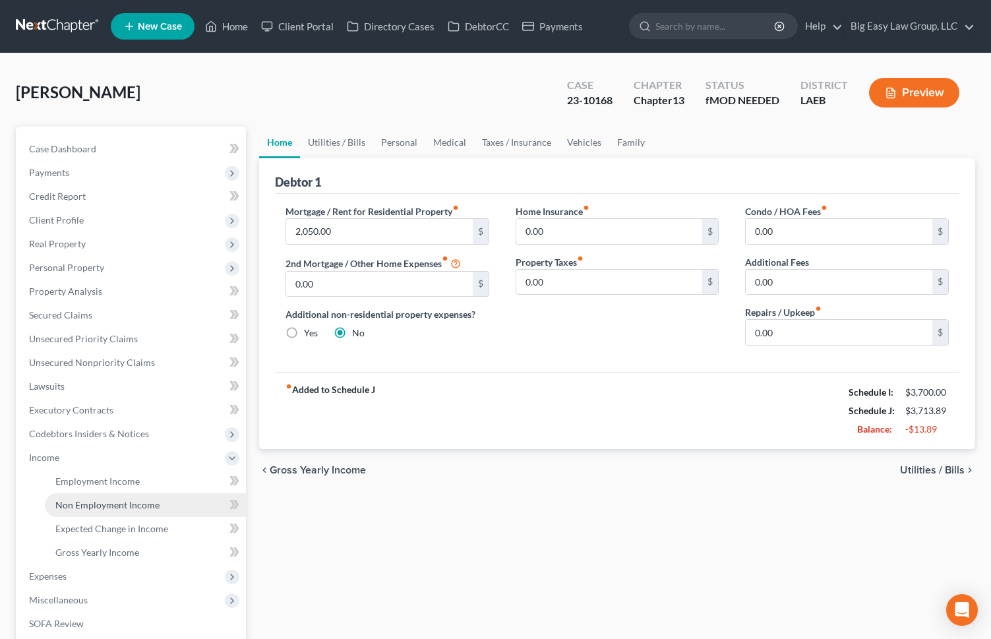
click at [174, 449] on link "Non Employment Income" at bounding box center [145, 505] width 201 height 24
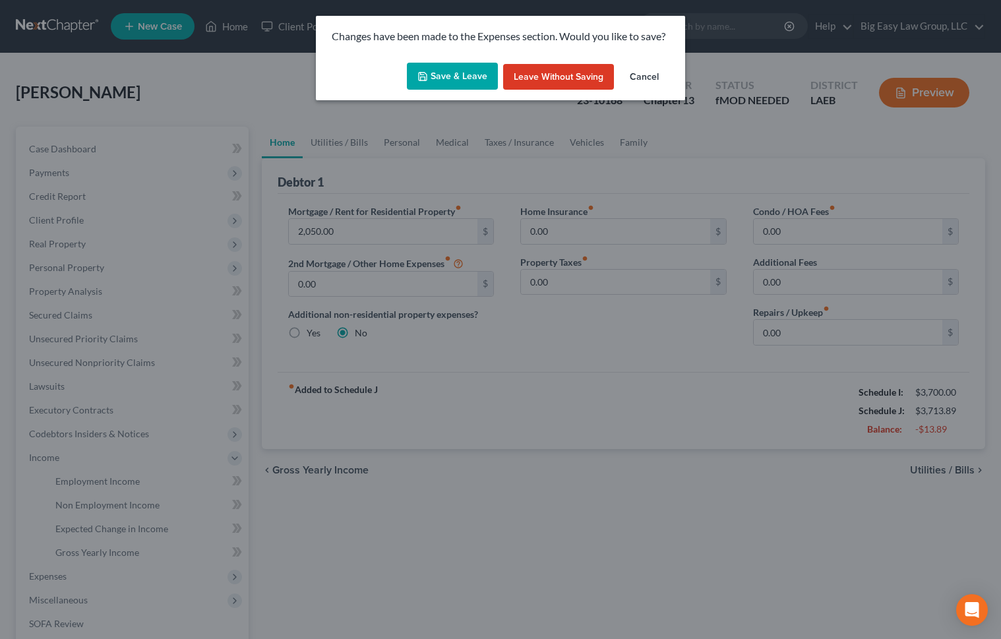
click at [441, 63] on button "Save & Leave" at bounding box center [452, 77] width 91 height 28
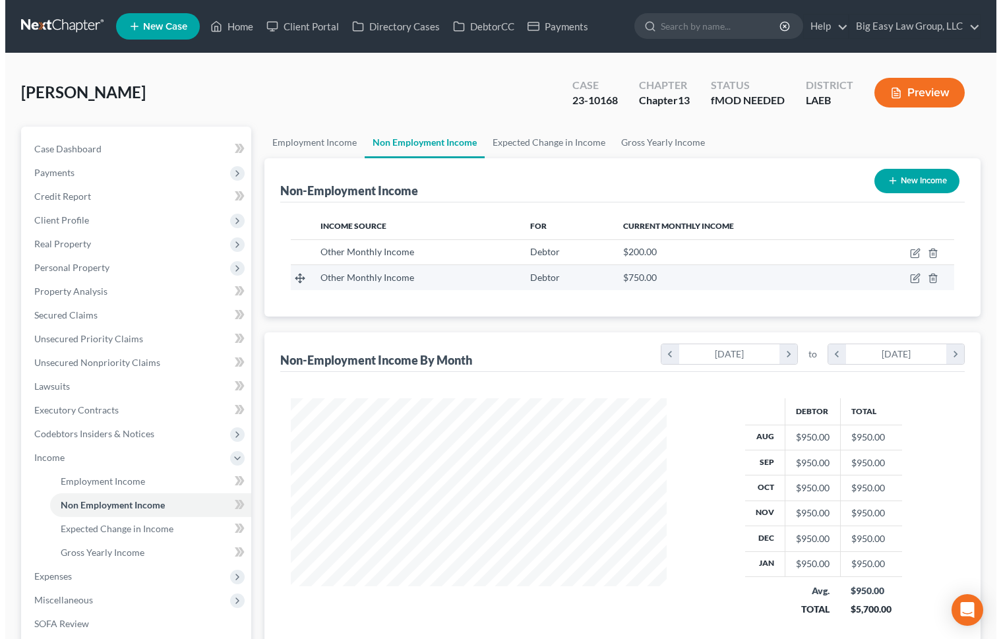
scroll to position [237, 403]
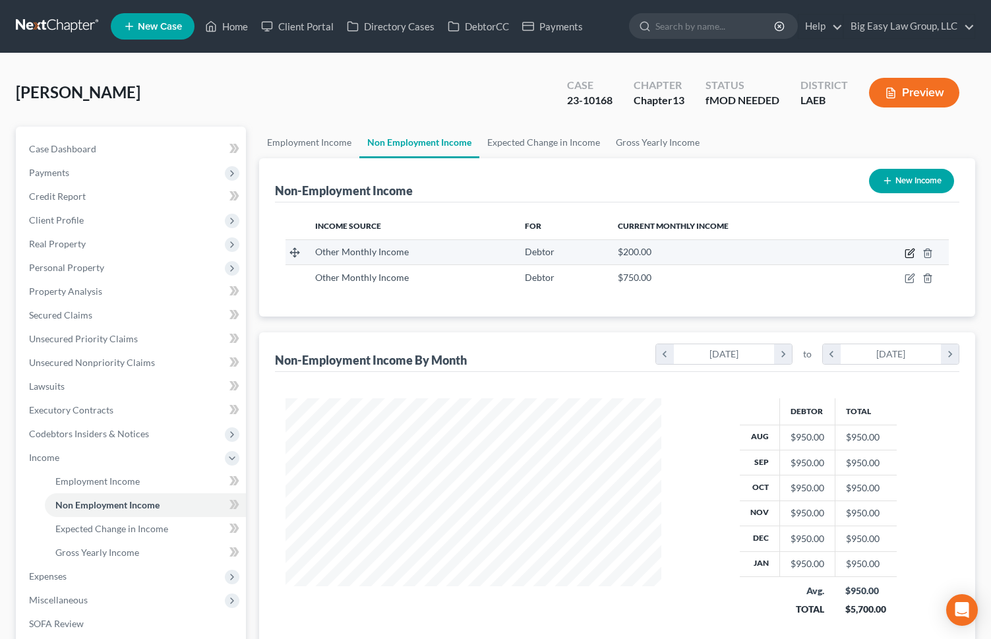
click at [910, 254] on icon "button" at bounding box center [911, 252] width 6 height 6
select select "13"
select select "0"
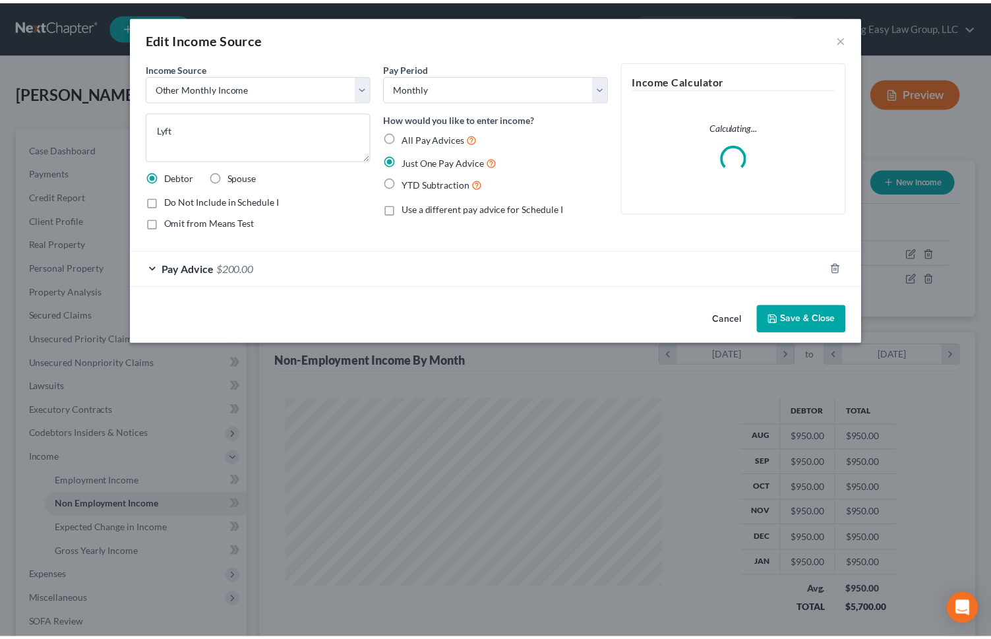
scroll to position [237, 407]
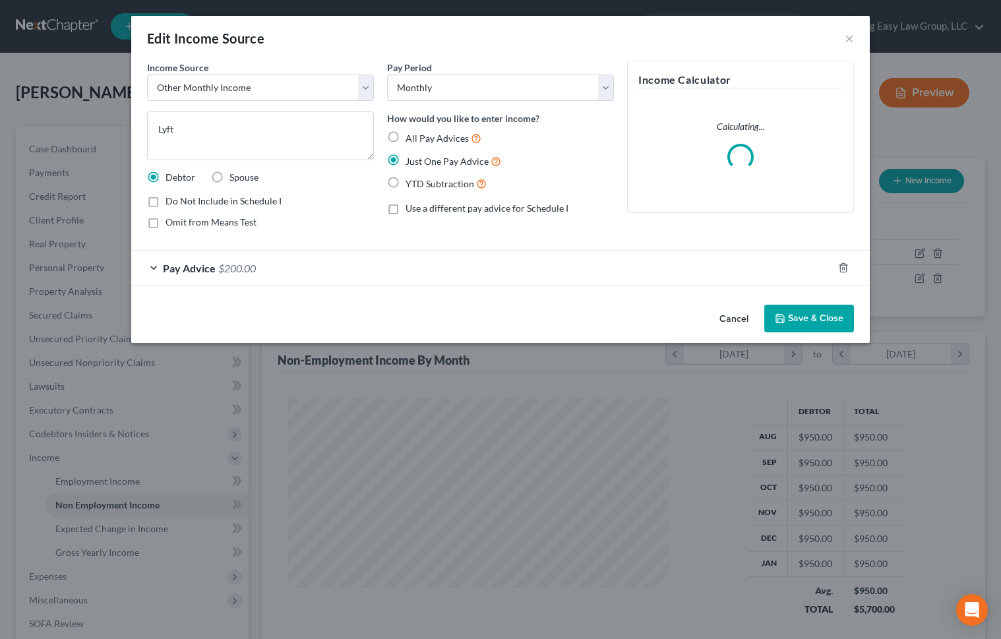
click at [248, 271] on span "$200.00" at bounding box center [237, 268] width 38 height 13
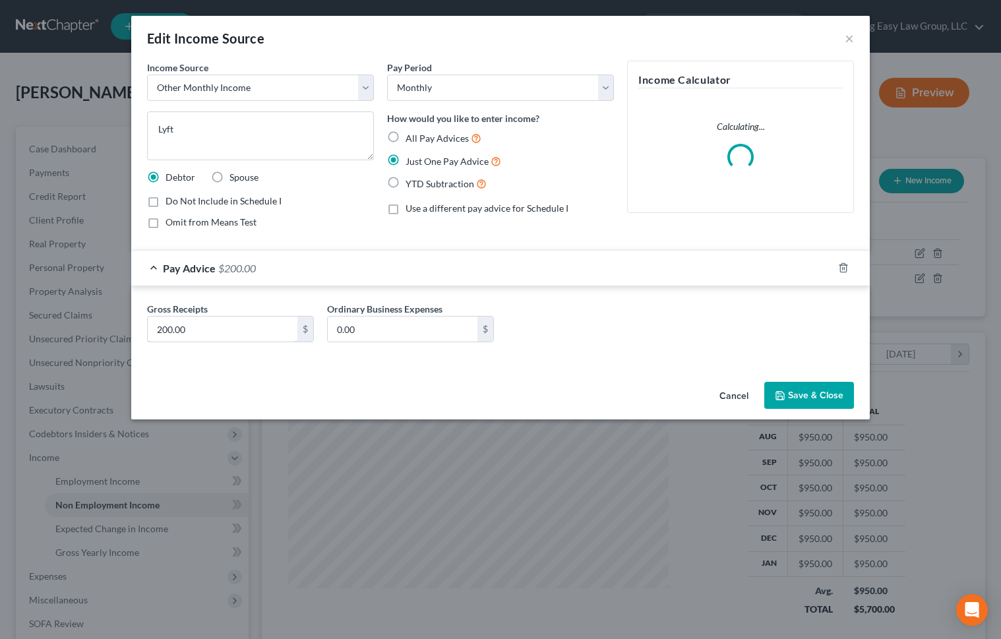
drag, startPoint x: 205, startPoint y: 329, endPoint x: 125, endPoint y: 313, distance: 82.2
click at [126, 315] on div "Edit Income Source × Income Source * Select Unemployment Disability (from emplo…" at bounding box center [500, 319] width 1001 height 639
click at [161, 328] on input "200.00" at bounding box center [223, 329] width 150 height 25
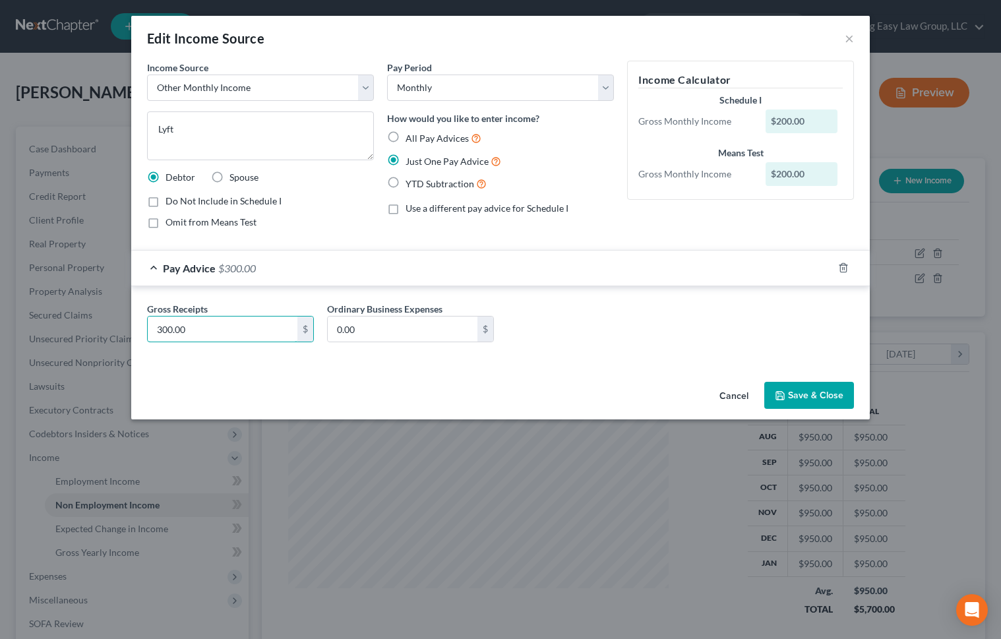
type input "300.00"
click at [817, 389] on button "Save & Close" at bounding box center [810, 396] width 90 height 28
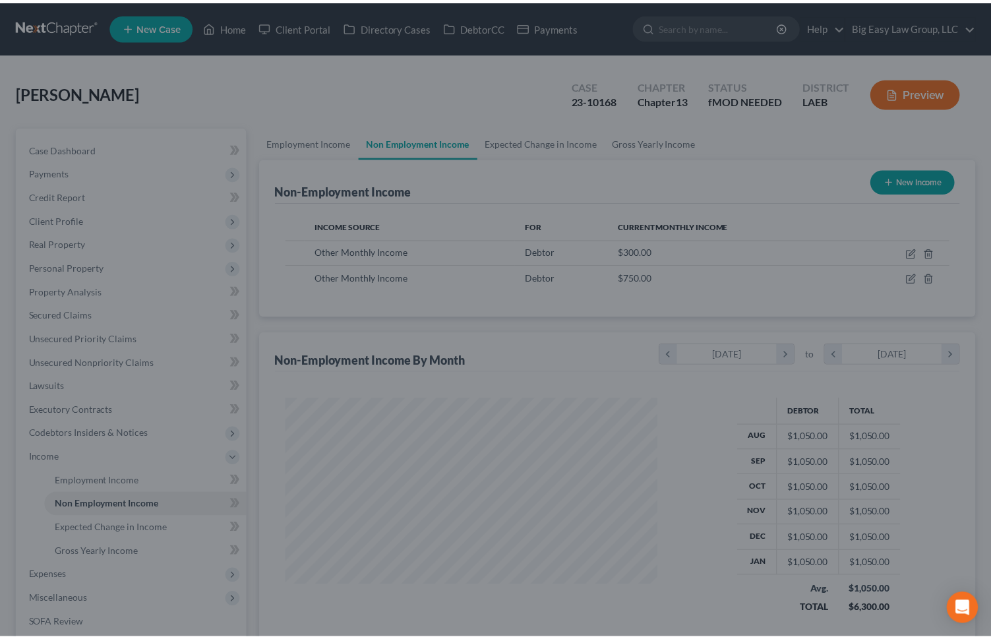
scroll to position [659439, 659273]
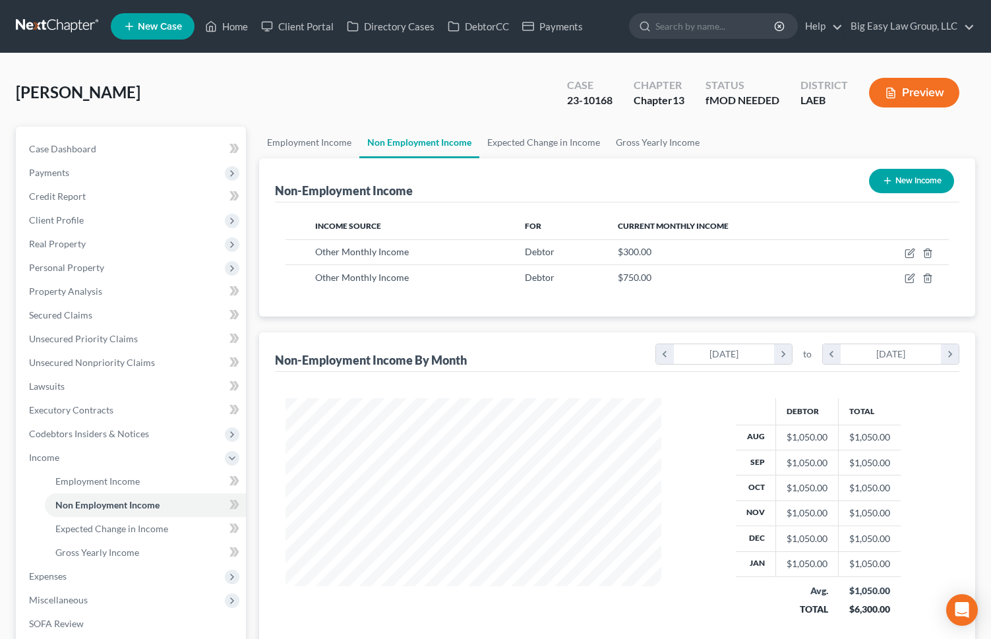
click at [453, 92] on div "[PERSON_NAME] Upgraded Case 23-10168 Chapter Chapter 13 Status fMOD NEEDED Dist…" at bounding box center [496, 97] width 960 height 57
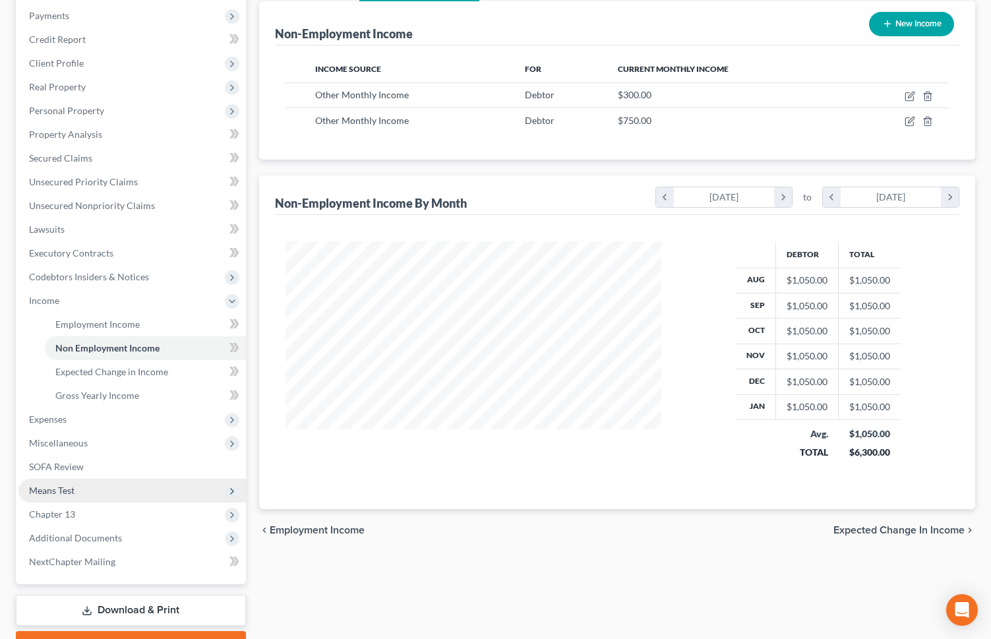
scroll to position [160, 0]
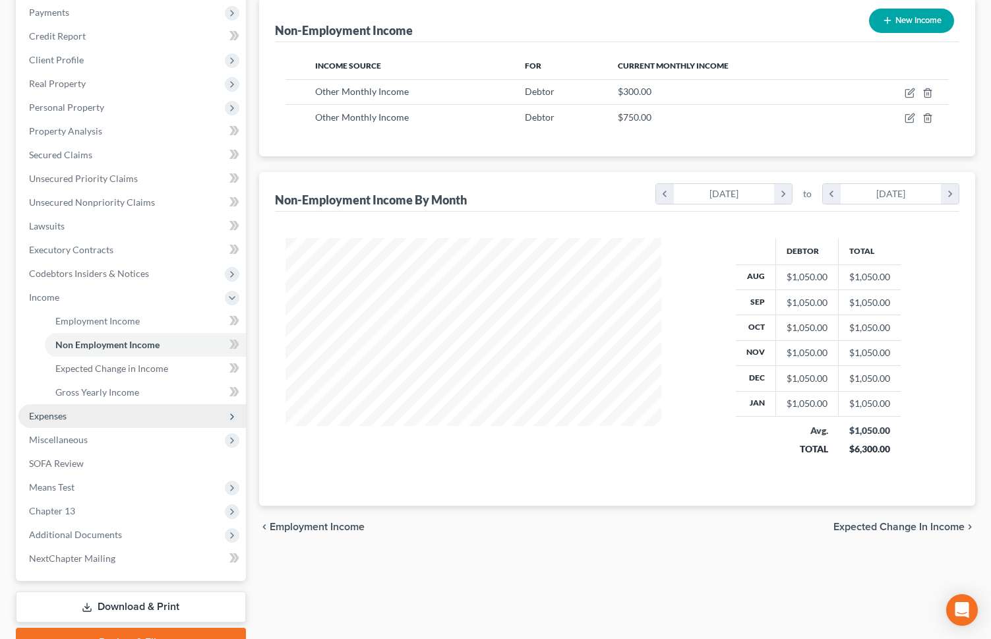
click at [132, 419] on span "Expenses" at bounding box center [132, 416] width 228 height 24
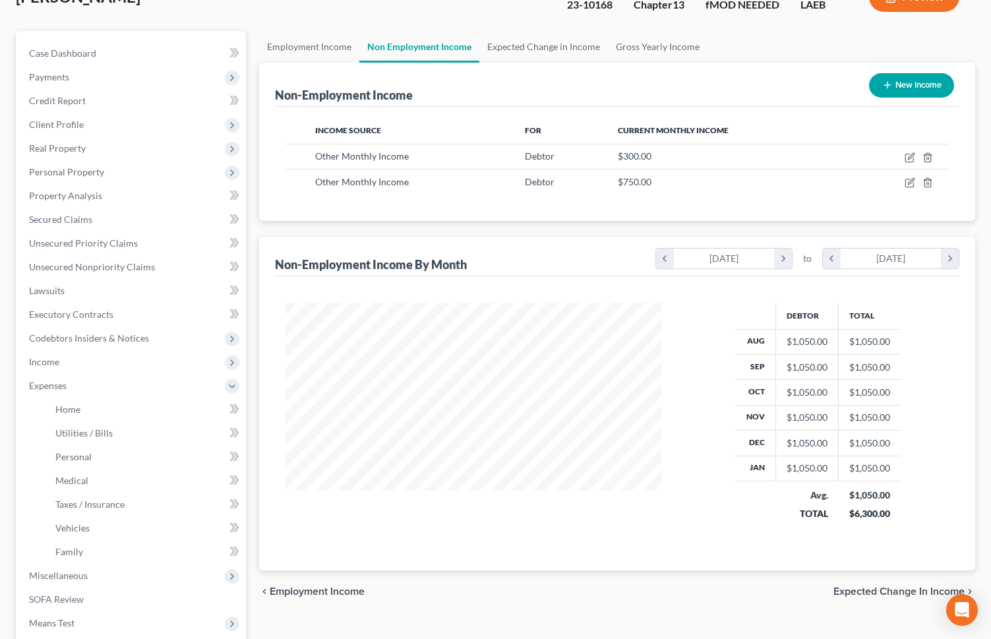
scroll to position [108, 0]
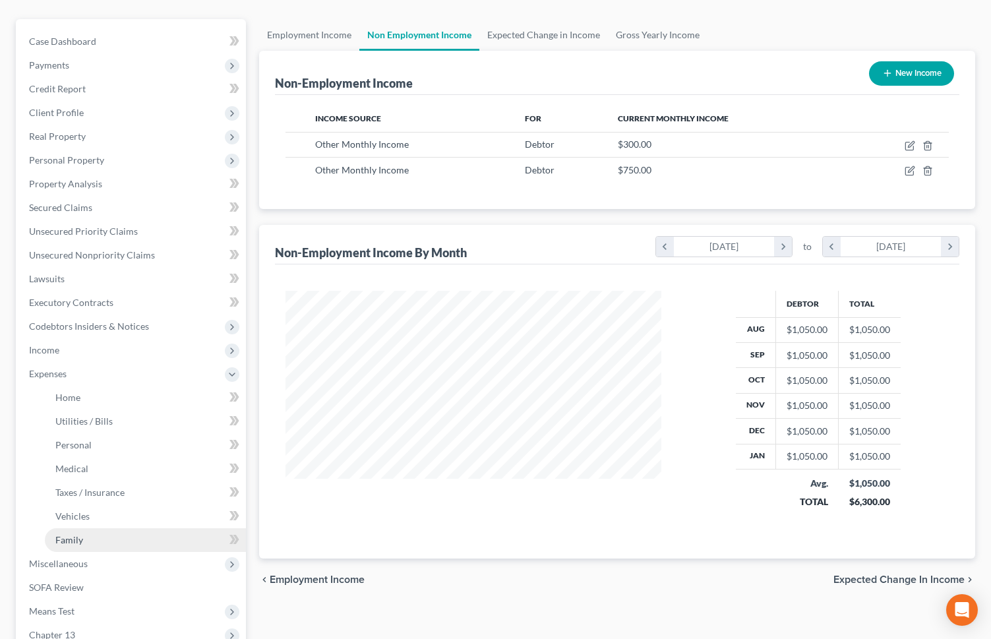
click at [122, 449] on link "Family" at bounding box center [145, 540] width 201 height 24
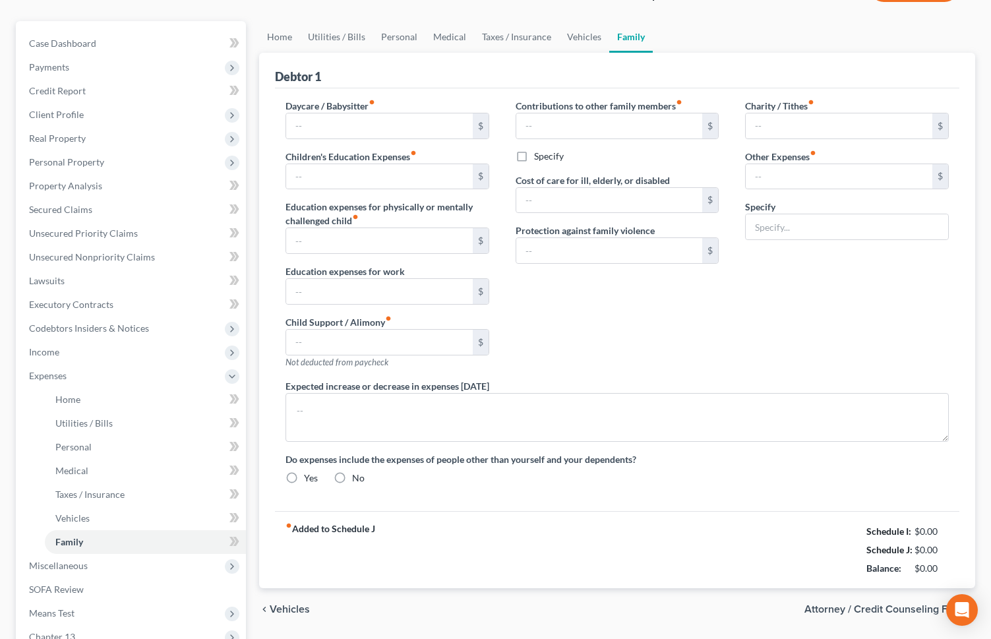
type input "0.00"
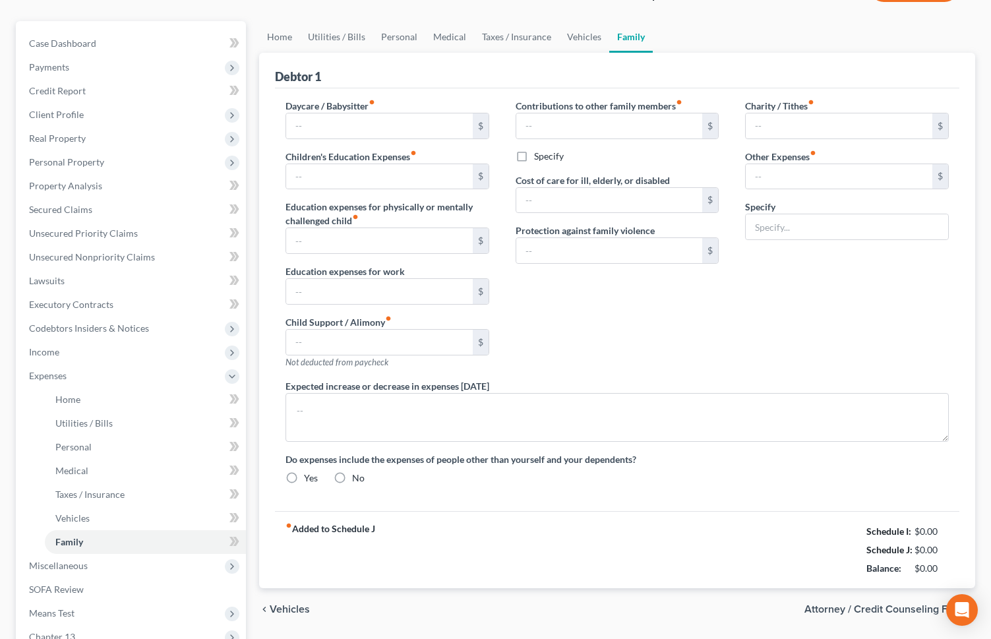
type input "0.00"
radio input "true"
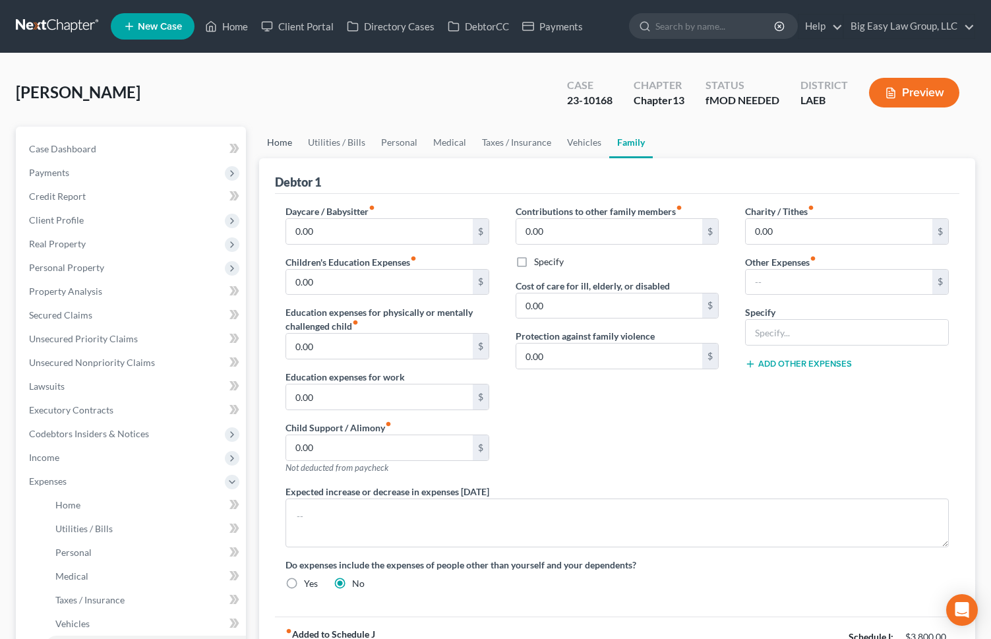
click at [278, 142] on link "Home" at bounding box center [279, 143] width 41 height 32
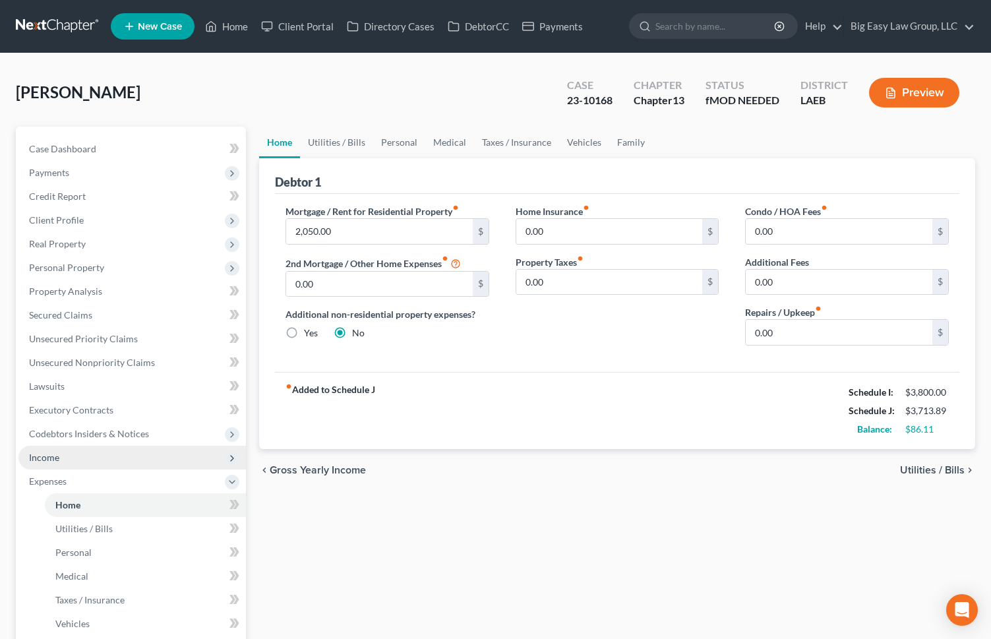
click at [103, 449] on span "Income" at bounding box center [132, 458] width 228 height 24
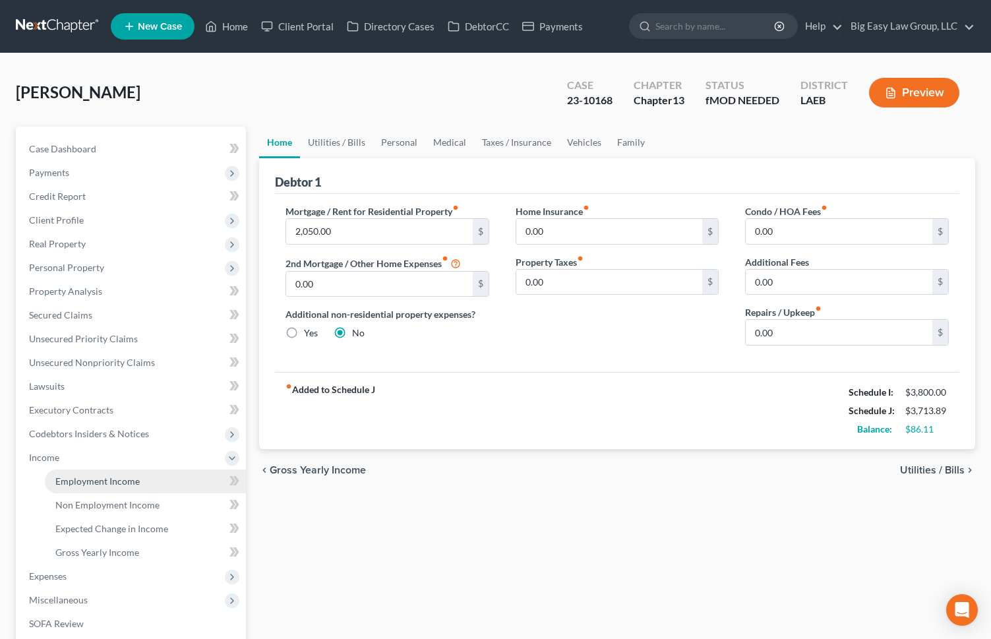
click at [114, 449] on span "Employment Income" at bounding box center [97, 481] width 84 height 11
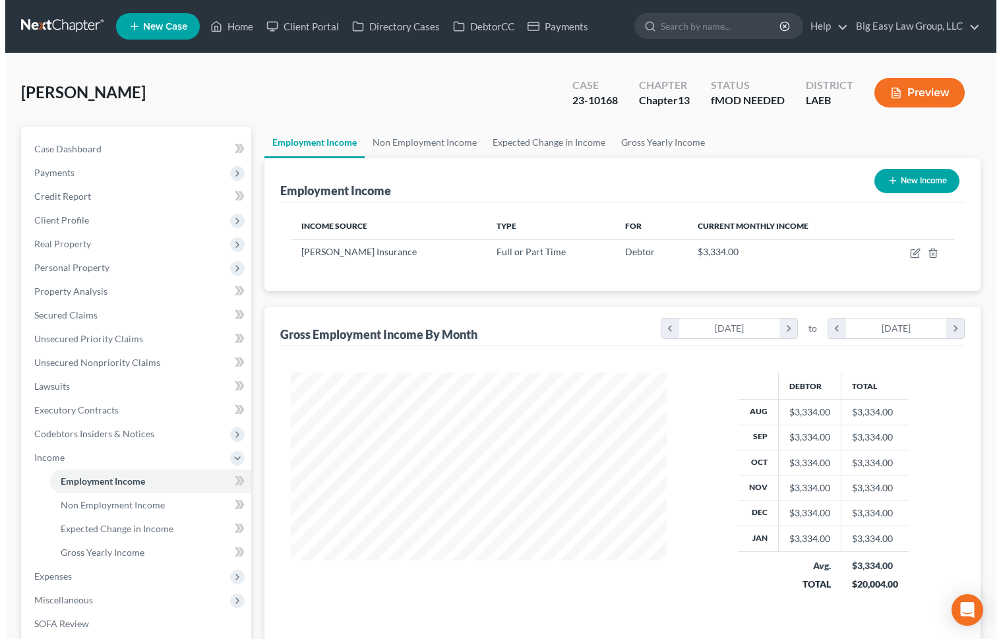
scroll to position [237, 403]
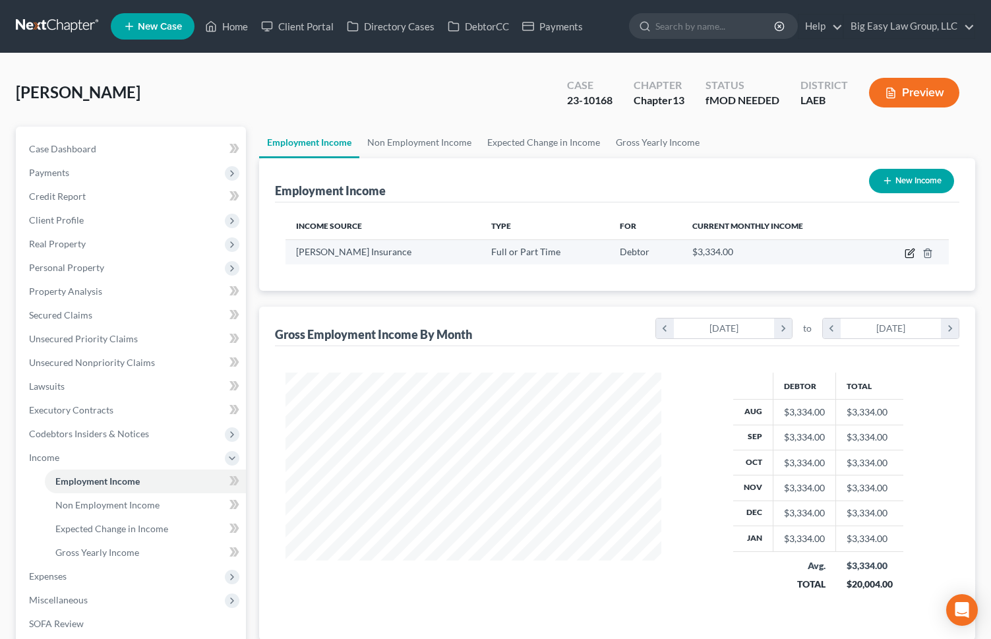
click at [905, 255] on icon "button" at bounding box center [910, 253] width 11 height 11
select select "0"
select select "19"
select select "1"
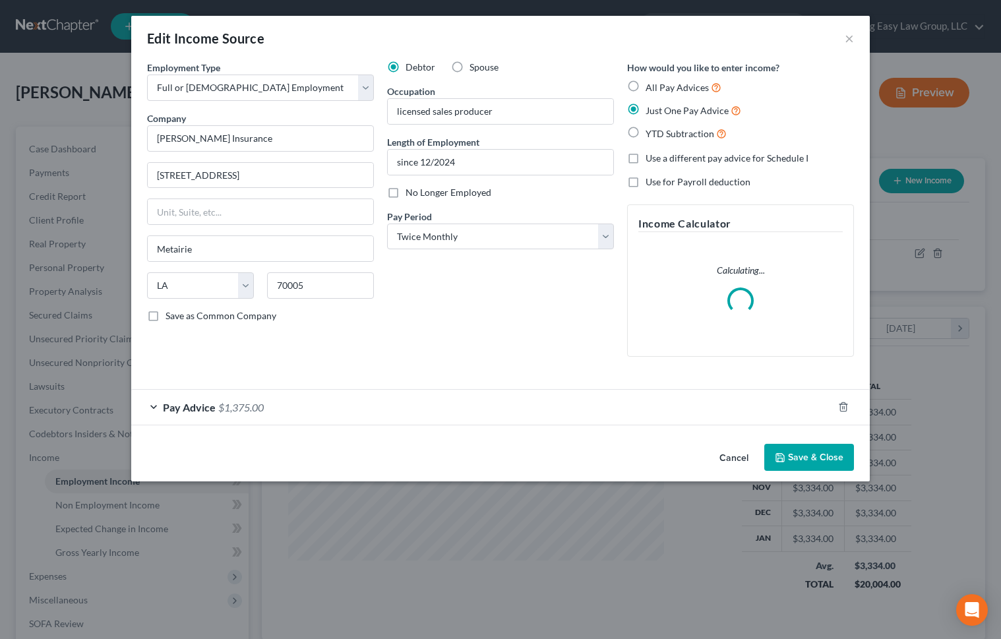
scroll to position [237, 407]
click at [298, 416] on div "Pay Advice $1,375.00" at bounding box center [482, 407] width 702 height 35
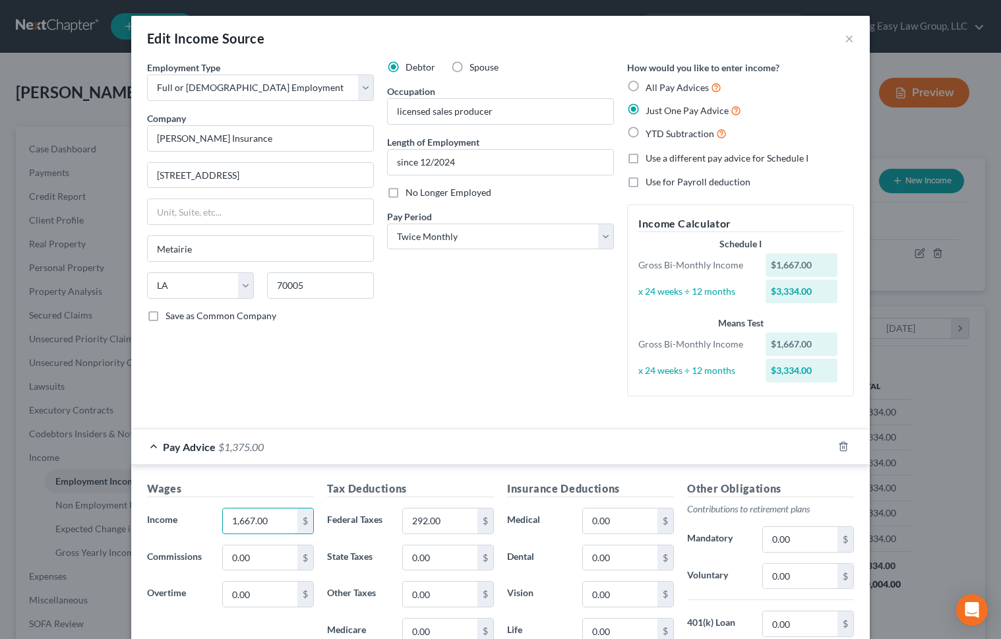
drag, startPoint x: 289, startPoint y: 524, endPoint x: 187, endPoint y: 509, distance: 103.3
click at [239, 449] on input "1,667.00" at bounding box center [260, 521] width 75 height 25
drag, startPoint x: 269, startPoint y: 522, endPoint x: 179, endPoint y: 517, distance: 89.9
click at [179, 449] on div "Income * 1,667.00 $" at bounding box center [231, 521] width 180 height 26
type input "2,158"
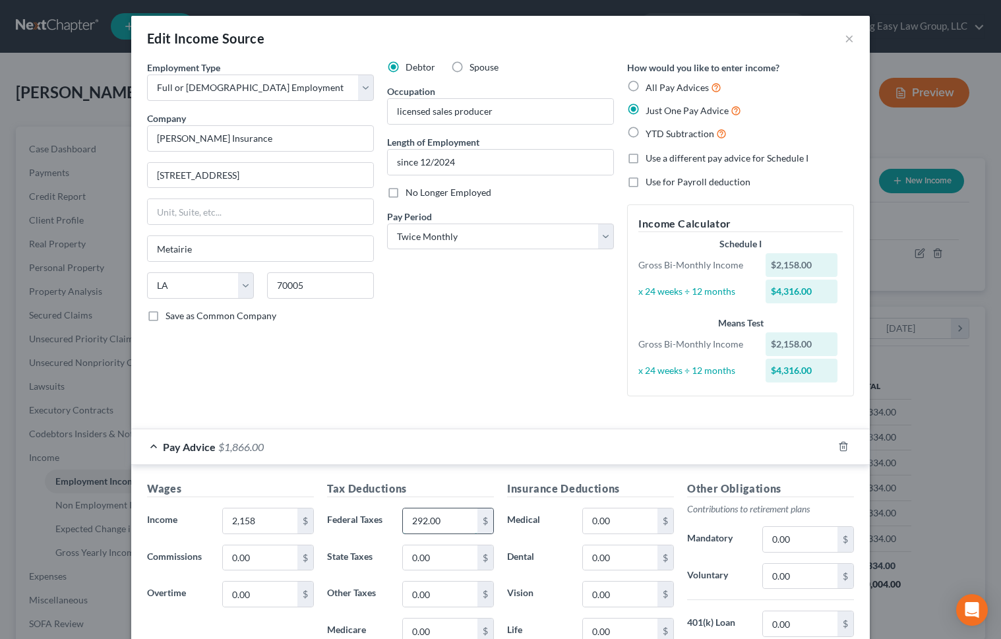
click at [456, 449] on input "292.00" at bounding box center [440, 521] width 75 height 25
type input "406"
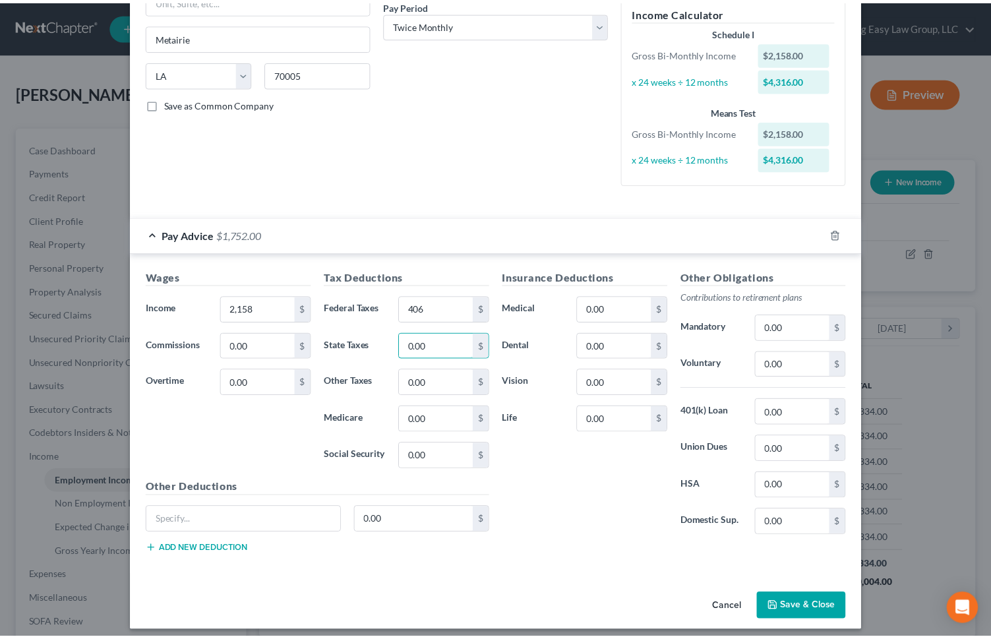
scroll to position [220, 0]
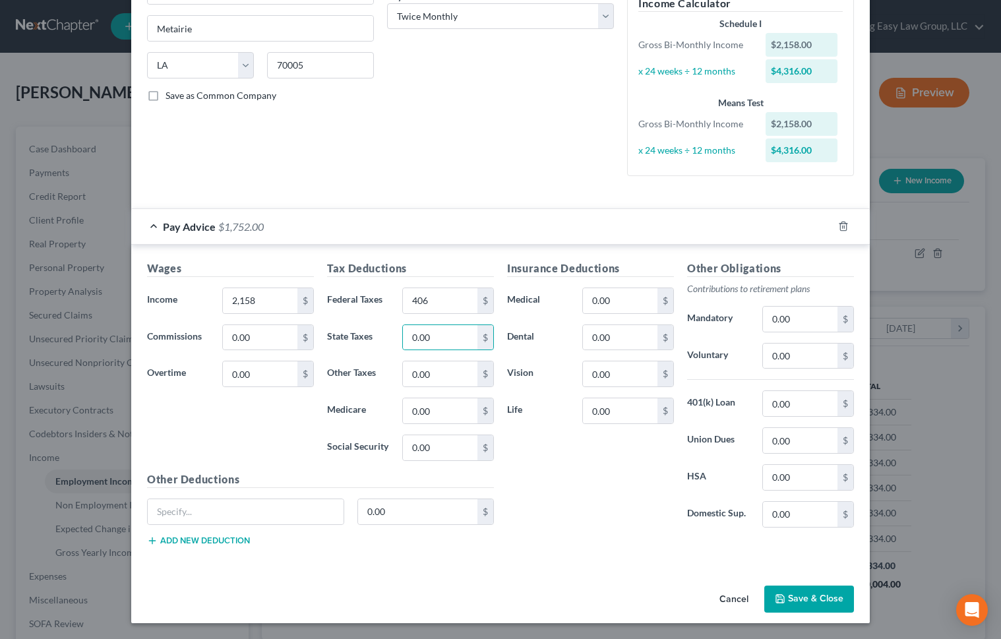
click at [803, 449] on button "Save & Close" at bounding box center [810, 600] width 90 height 28
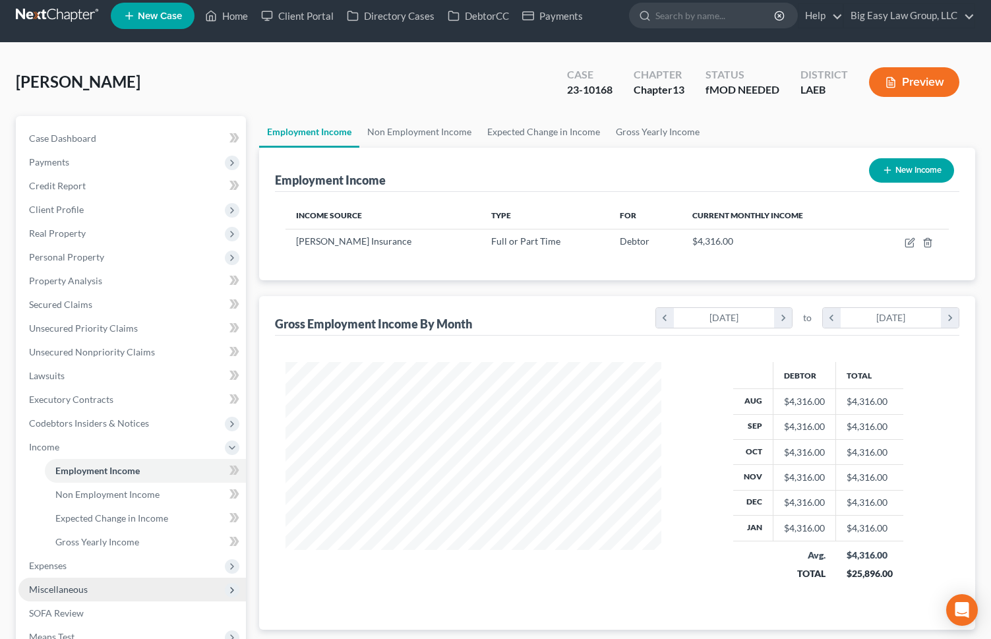
scroll to position [85, 0]
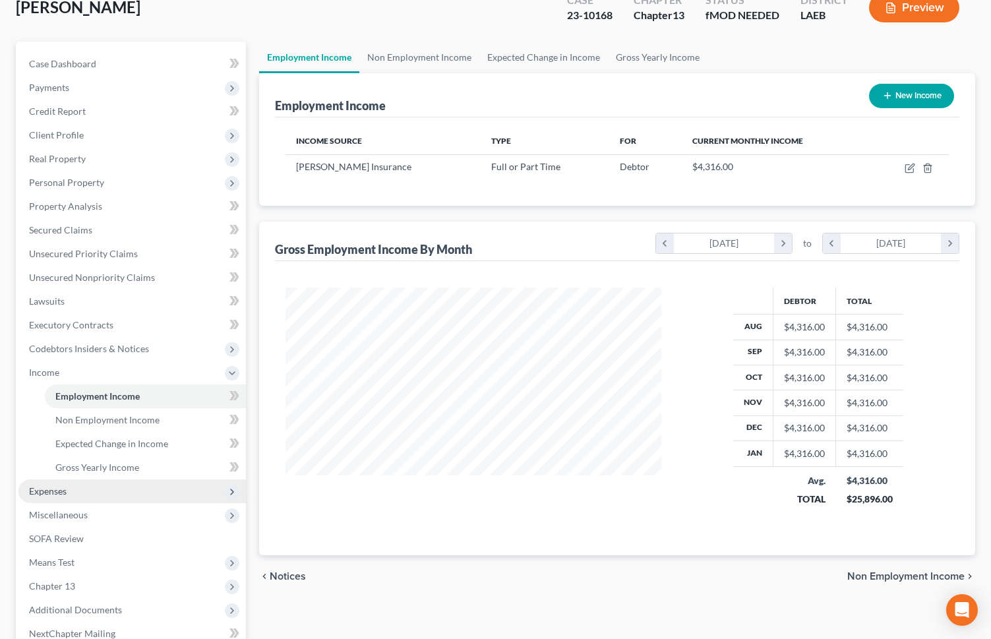
click at [91, 449] on span "Expenses" at bounding box center [132, 492] width 228 height 24
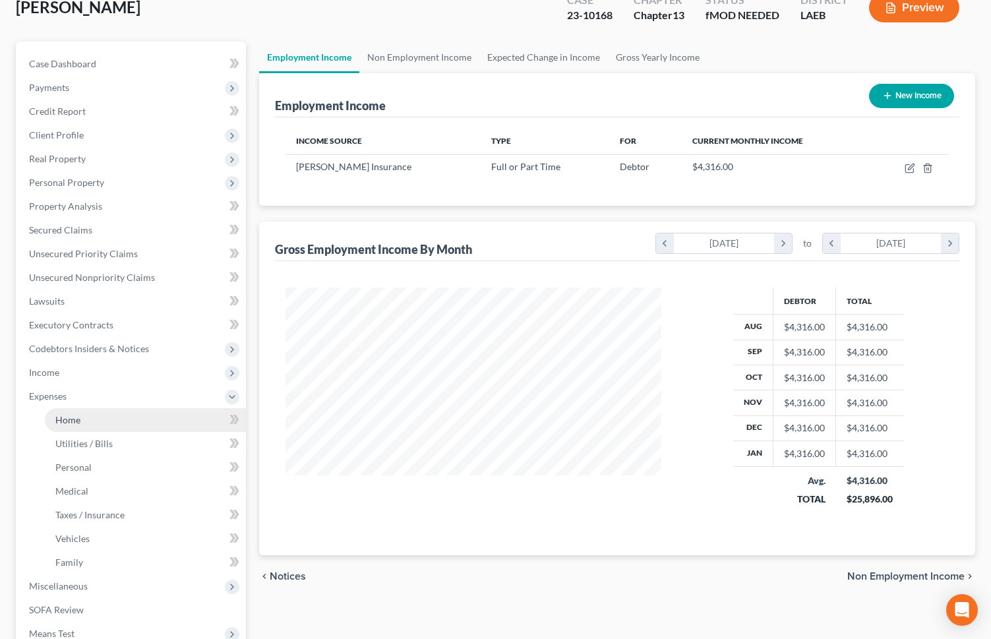
click at [111, 422] on link "Home" at bounding box center [145, 420] width 201 height 24
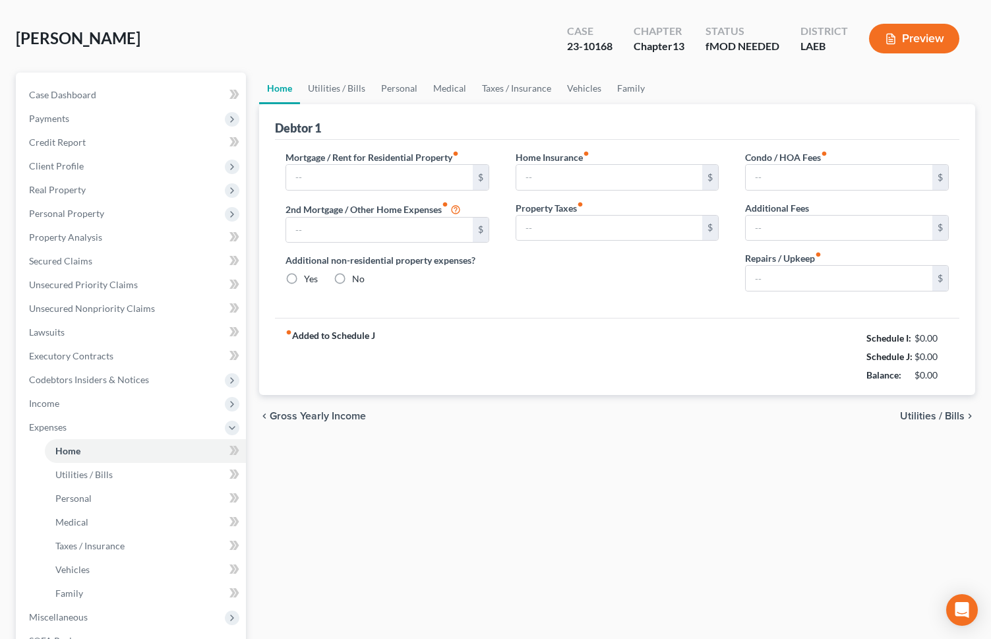
type input "2,050.00"
type input "0.00"
radio input "true"
type input "0.00"
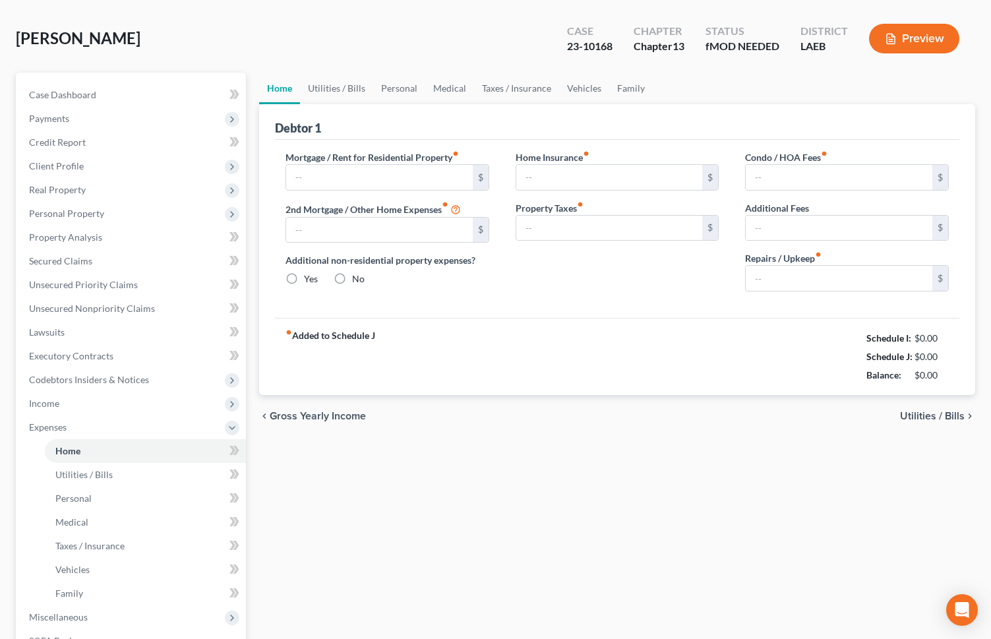
type input "0.00"
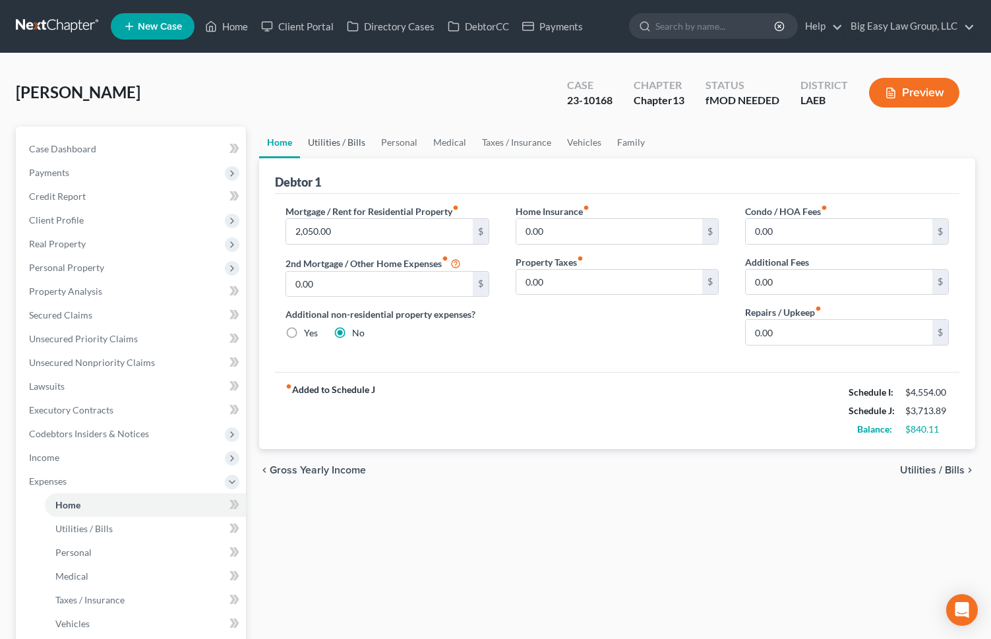
click at [329, 144] on link "Utilities / Bills" at bounding box center [336, 143] width 73 height 32
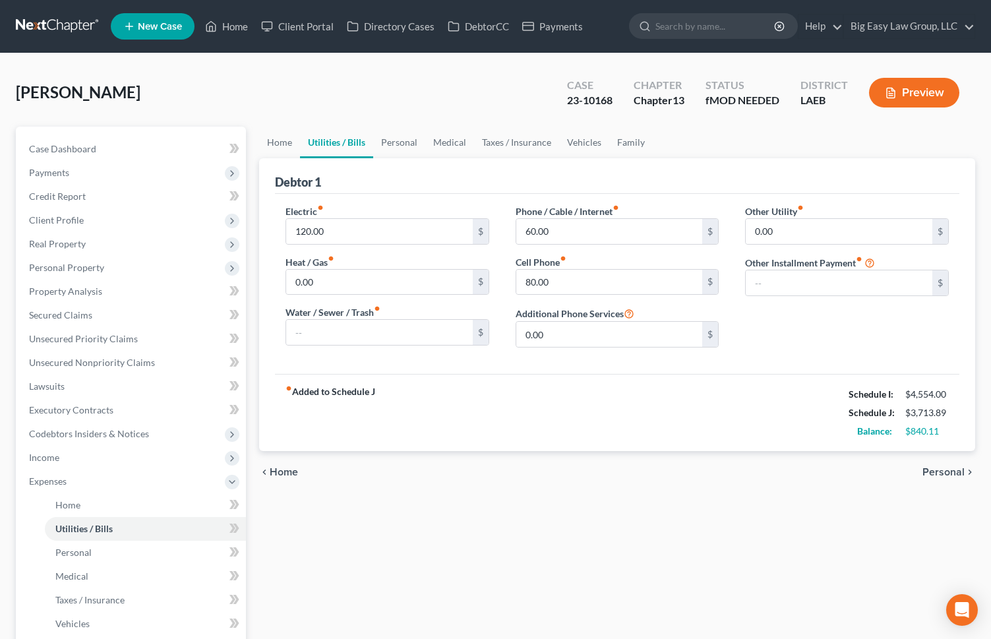
click at [371, 141] on link "Utilities / Bills" at bounding box center [336, 143] width 73 height 32
drag, startPoint x: 398, startPoint y: 140, endPoint x: 437, endPoint y: 144, distance: 39.1
click at [398, 141] on link "Personal" at bounding box center [399, 143] width 52 height 32
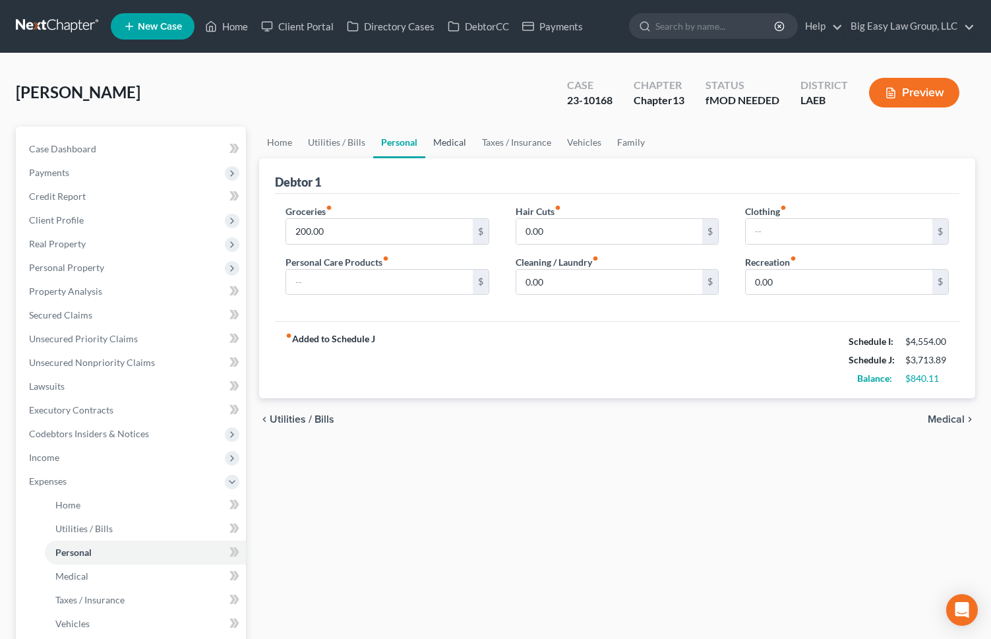
click at [437, 144] on link "Medical" at bounding box center [449, 143] width 49 height 32
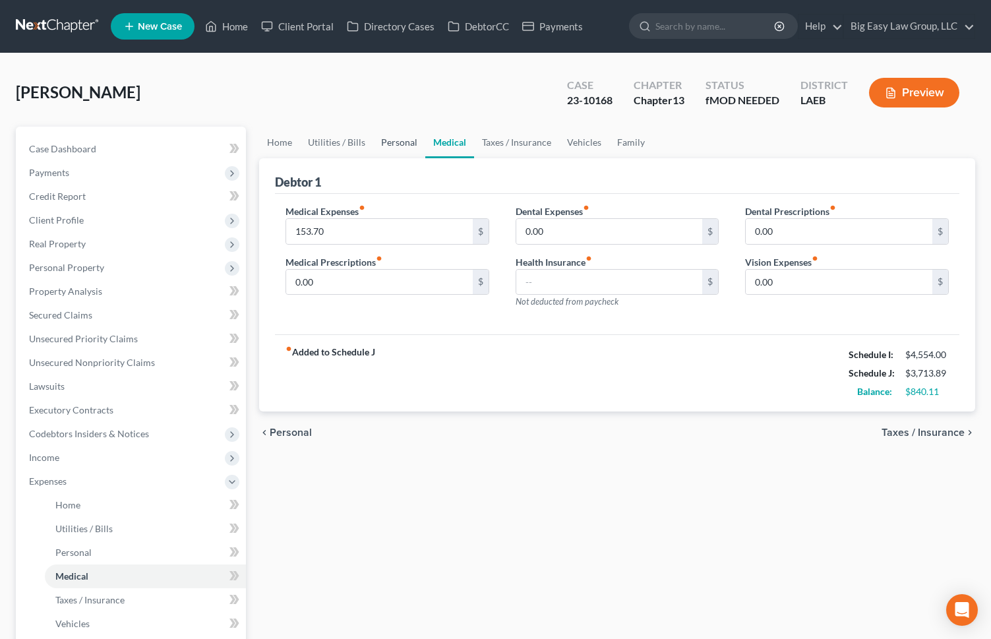
drag, startPoint x: 396, startPoint y: 144, endPoint x: 398, endPoint y: 157, distance: 12.8
click at [396, 144] on link "Personal" at bounding box center [399, 143] width 52 height 32
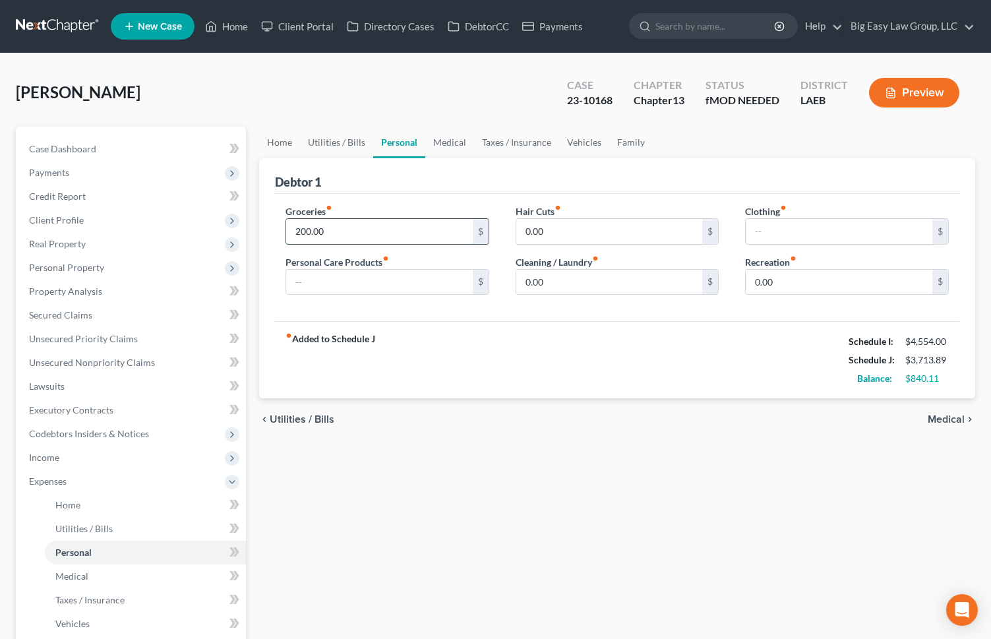
click at [387, 237] on input "200.00" at bounding box center [379, 231] width 187 height 25
type input "500"
click at [566, 236] on input "0.00" at bounding box center [610, 231] width 187 height 25
click at [627, 133] on link "Family" at bounding box center [632, 143] width 44 height 32
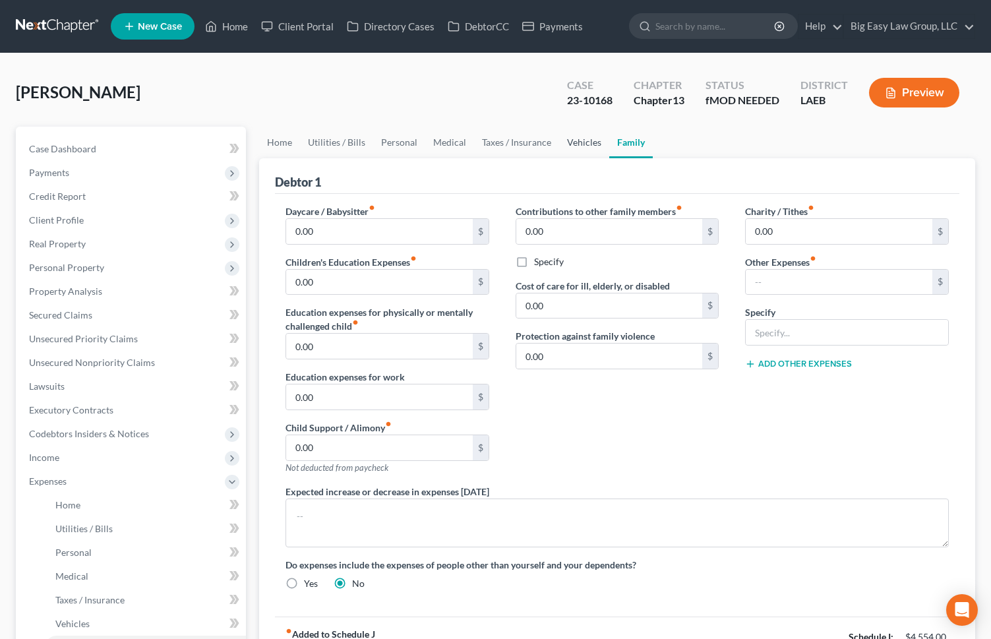
click at [590, 144] on link "Vehicles" at bounding box center [584, 143] width 50 height 32
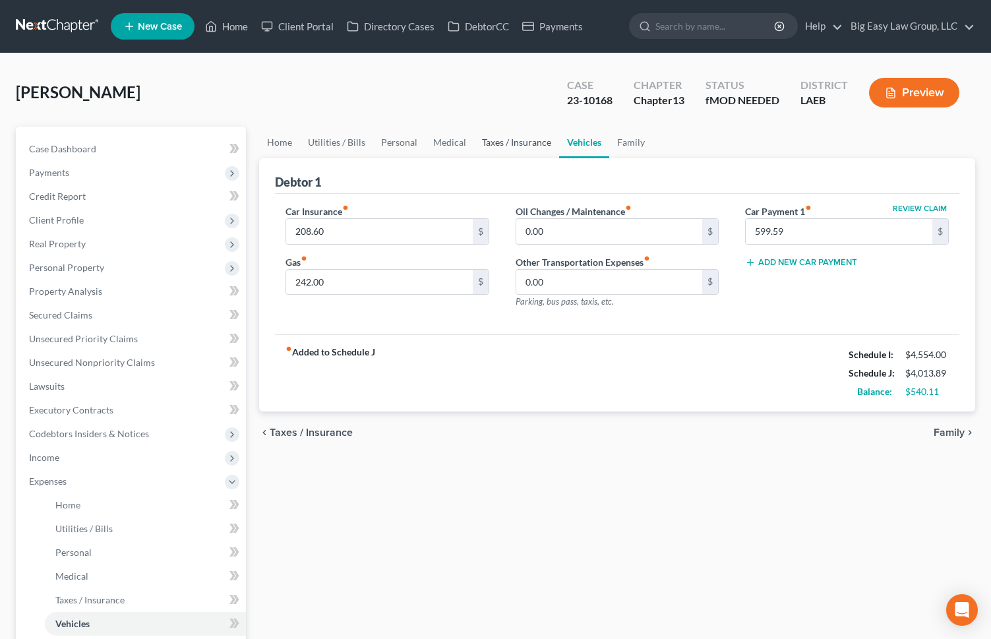
click at [513, 141] on link "Taxes / Insurance" at bounding box center [516, 143] width 85 height 32
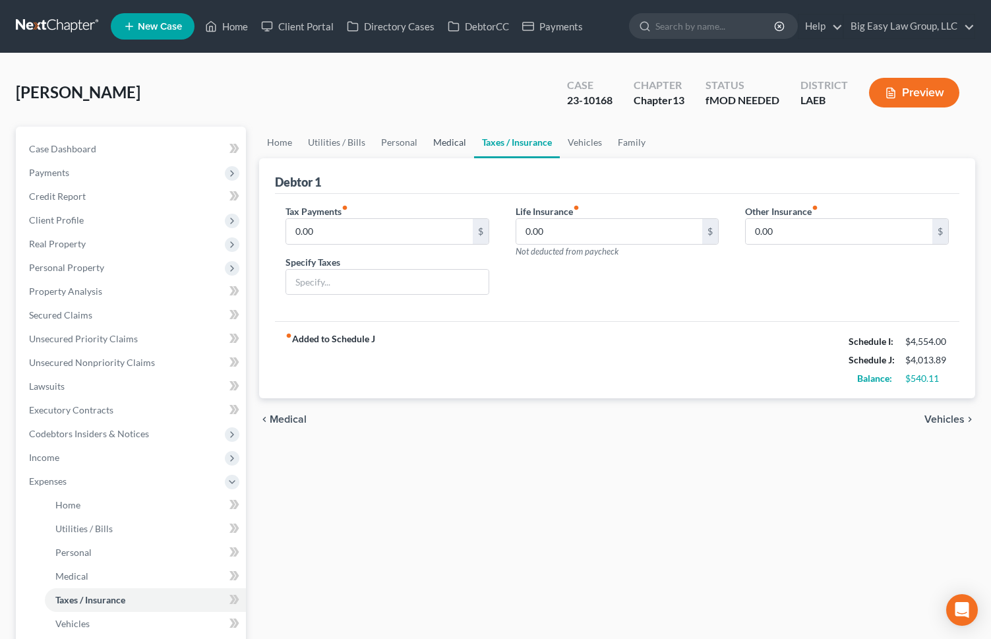
click at [455, 146] on link "Medical" at bounding box center [449, 143] width 49 height 32
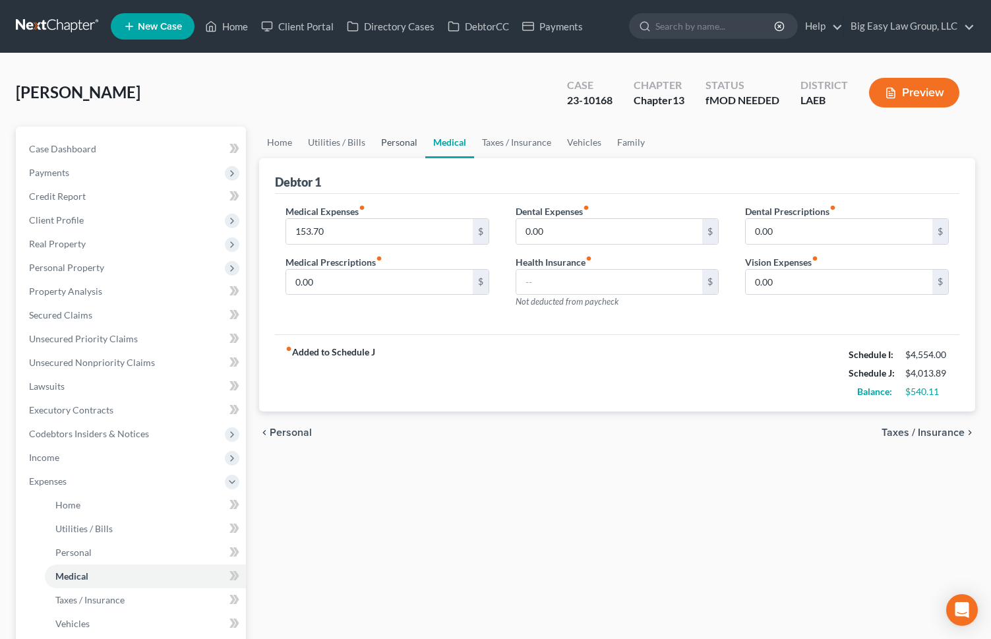
click at [400, 142] on link "Personal" at bounding box center [399, 143] width 52 height 32
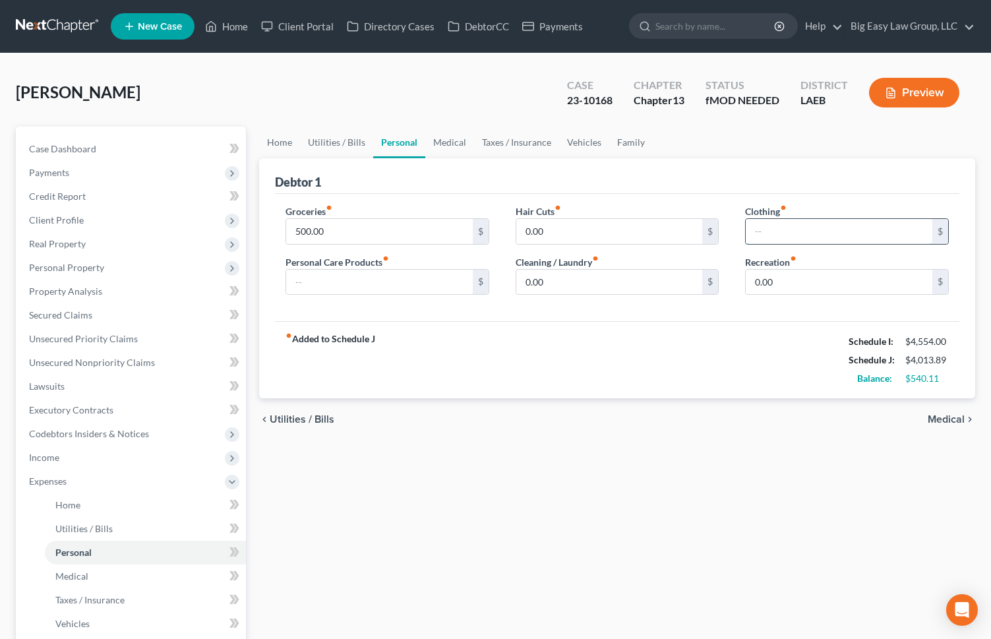
click at [763, 224] on input "text" at bounding box center [839, 231] width 187 height 25
type input "87"
click at [363, 283] on input "text" at bounding box center [379, 282] width 187 height 25
type input "48"
click at [455, 147] on link "Medical" at bounding box center [449, 143] width 49 height 32
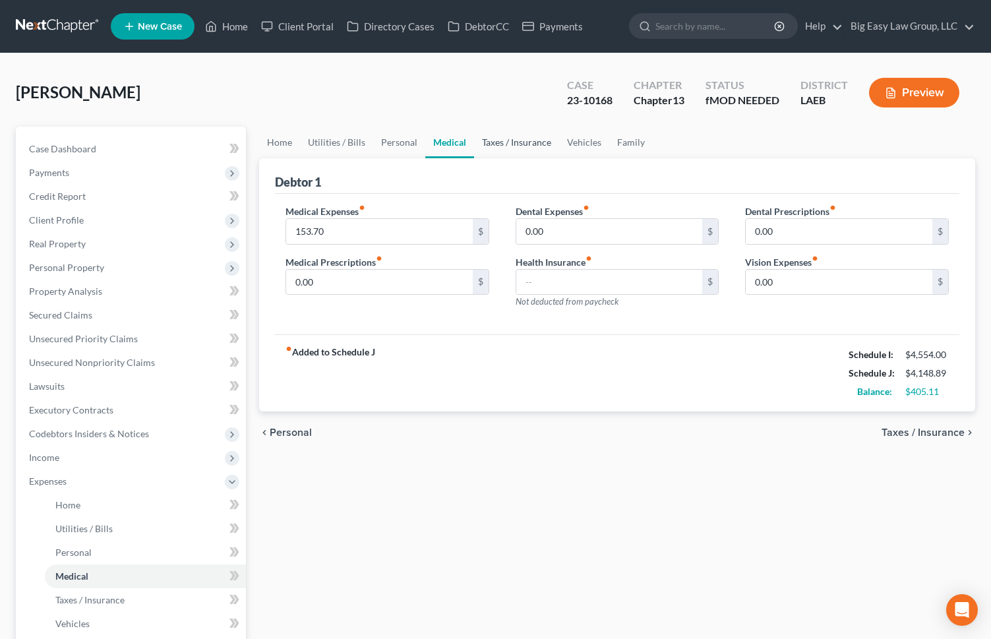
click at [505, 138] on link "Taxes / Insurance" at bounding box center [516, 143] width 85 height 32
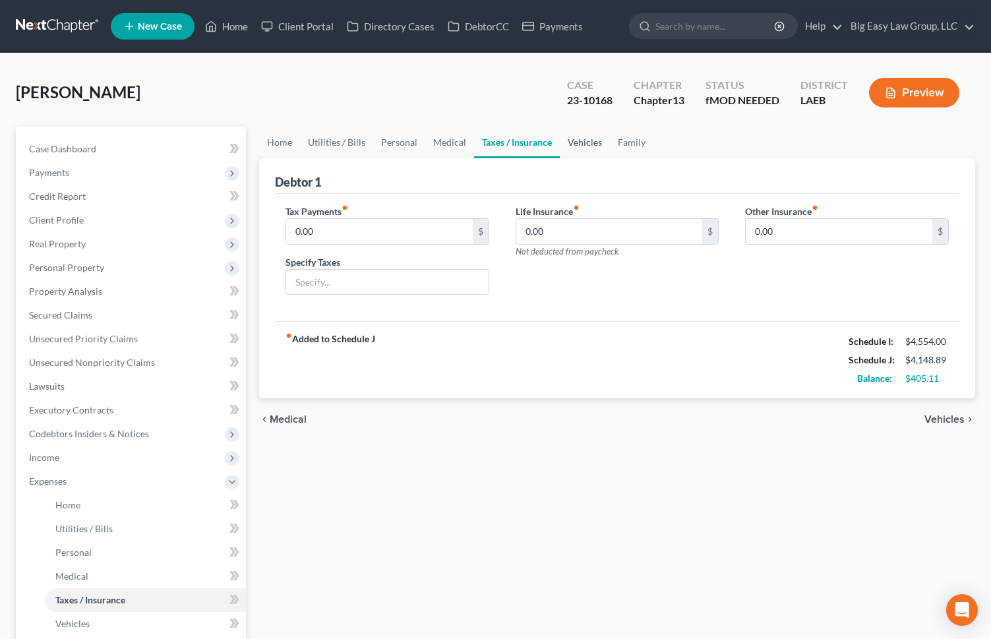
click at [593, 144] on link "Vehicles" at bounding box center [585, 143] width 50 height 32
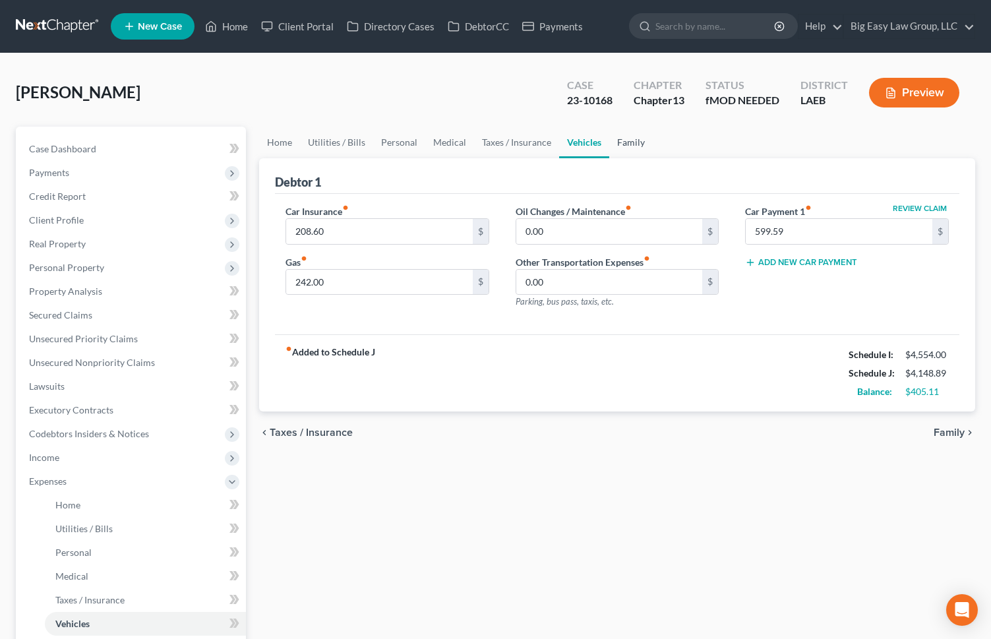
click at [635, 144] on link "Family" at bounding box center [632, 143] width 44 height 32
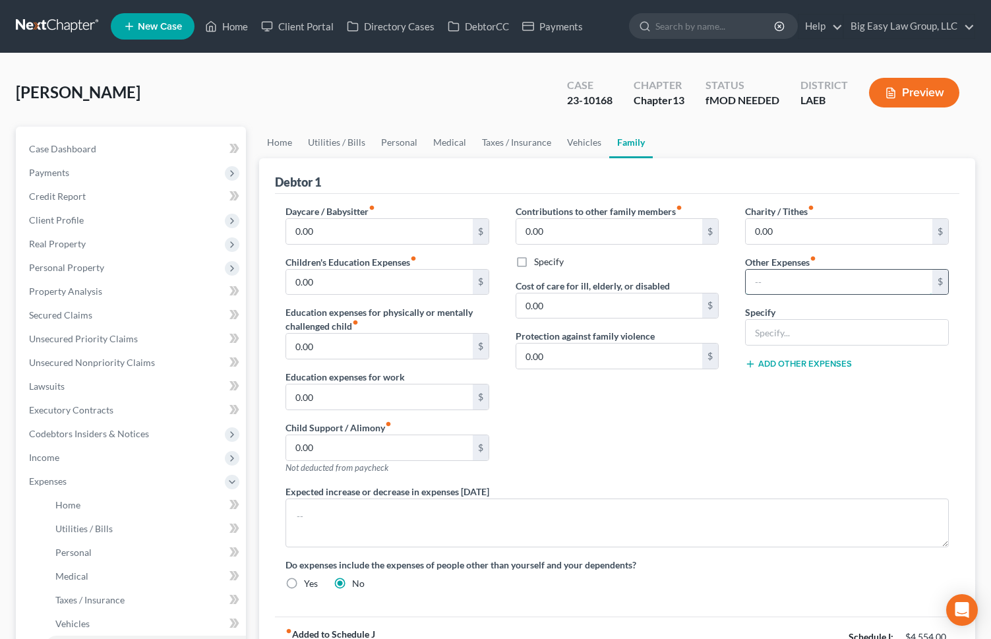
click at [827, 284] on input "text" at bounding box center [839, 282] width 187 height 25
type input "171"
click at [796, 336] on input "text" at bounding box center [847, 332] width 203 height 25
type input "Misc"
click at [732, 410] on div "Charity / Tithes fiber_manual_record 0.00 $ Other Expenses fiber_manual_record …" at bounding box center [847, 344] width 230 height 280
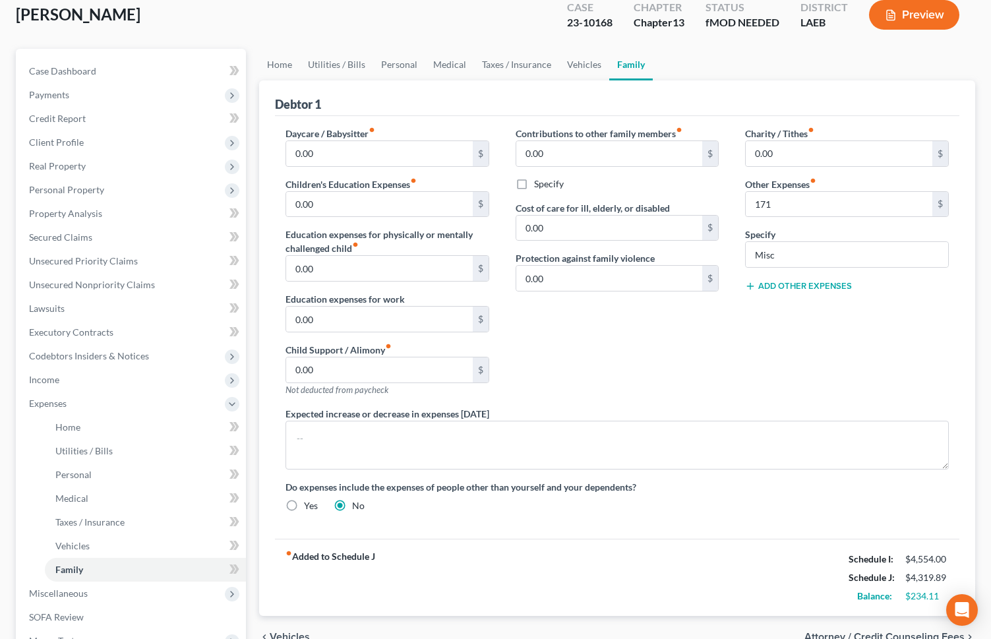
scroll to position [299, 0]
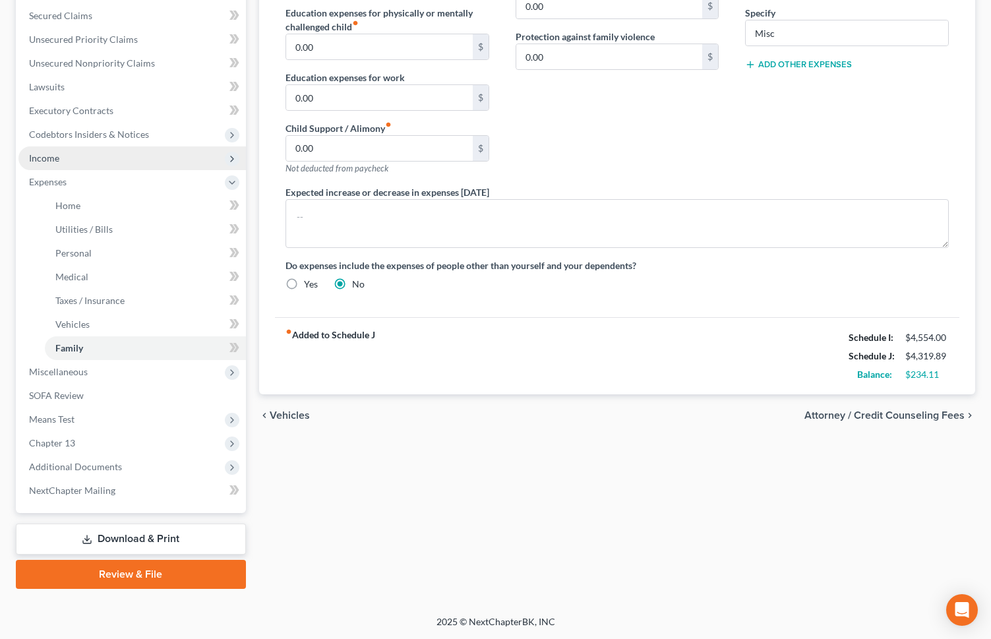
click at [133, 162] on span "Income" at bounding box center [132, 158] width 228 height 24
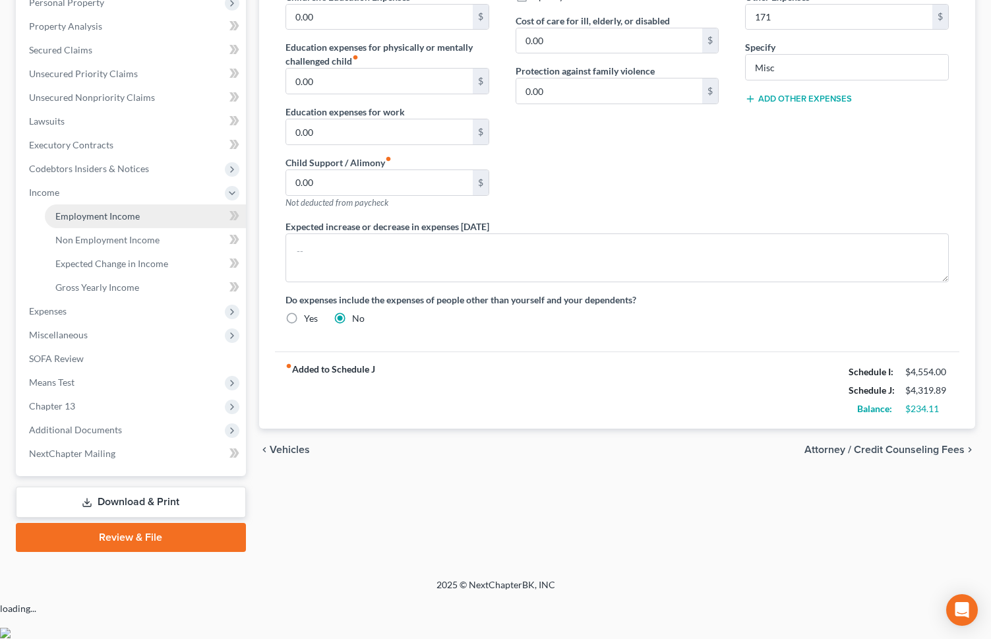
scroll to position [228, 0]
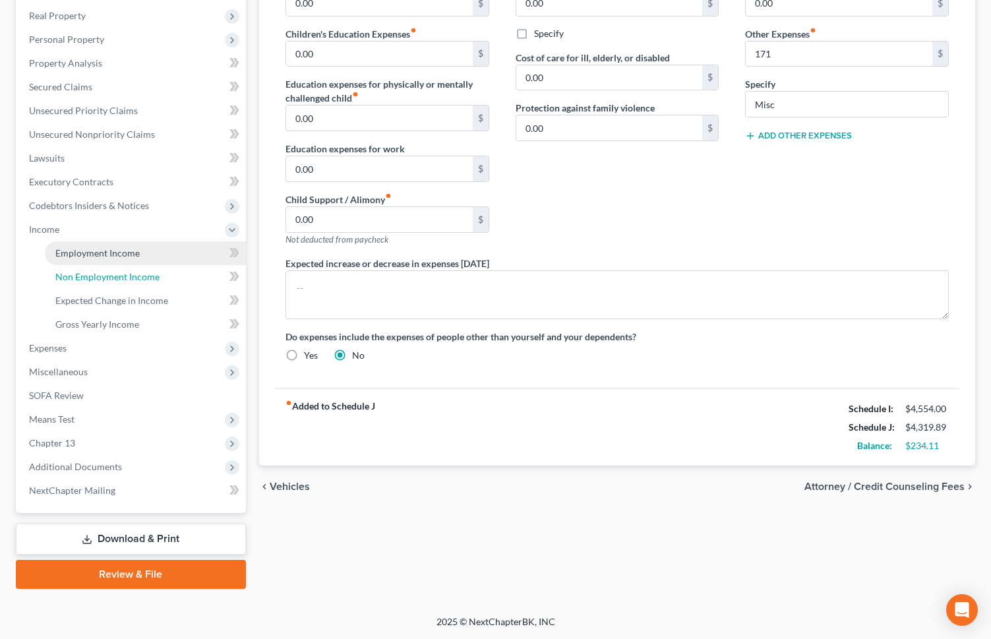
click at [143, 265] on link "Non Employment Income" at bounding box center [145, 277] width 201 height 24
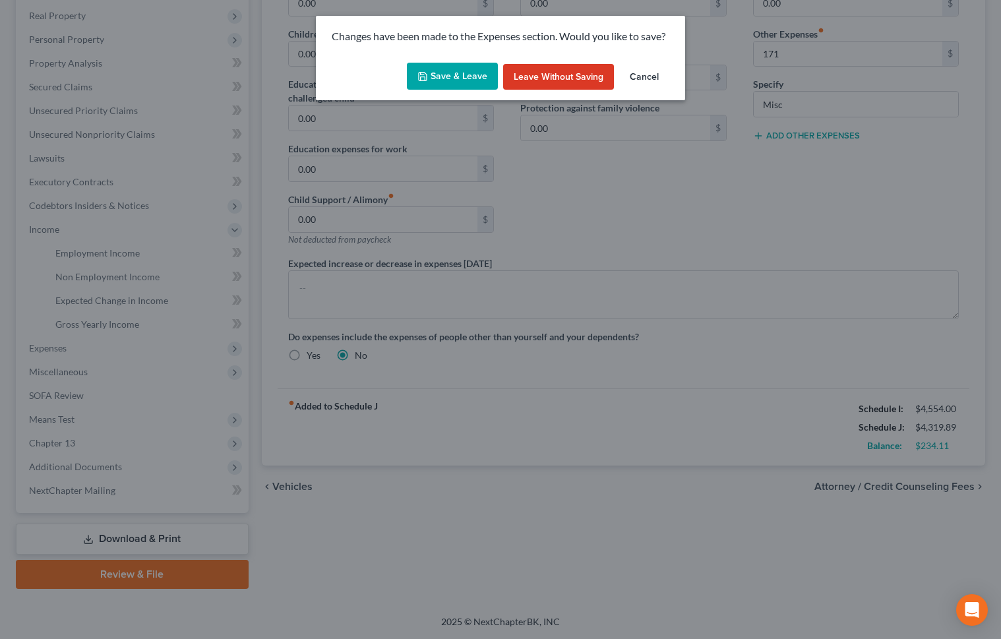
click at [443, 75] on button "Save & Leave" at bounding box center [452, 77] width 91 height 28
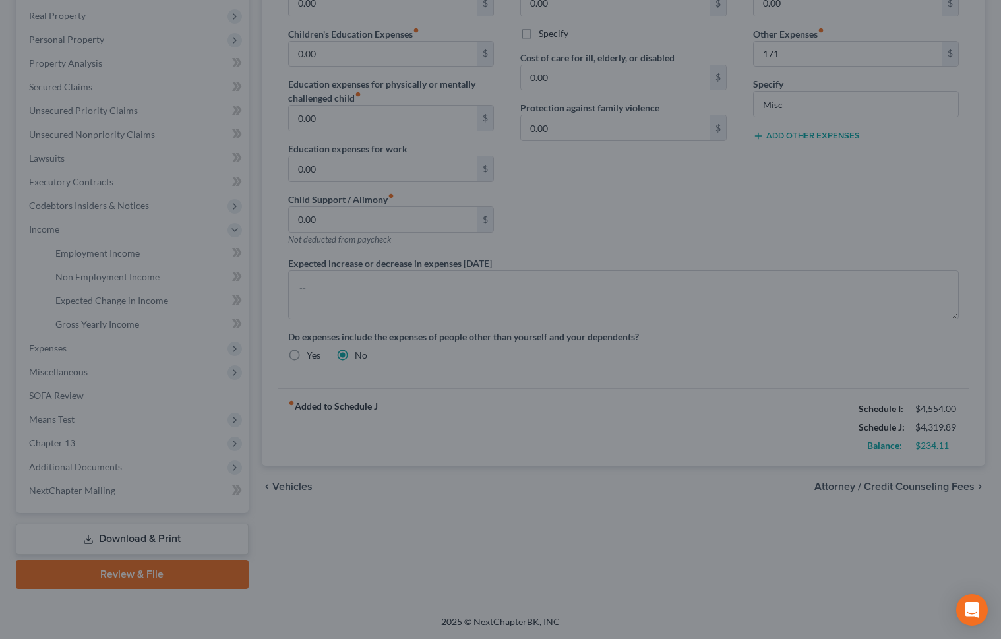
type input "171.00"
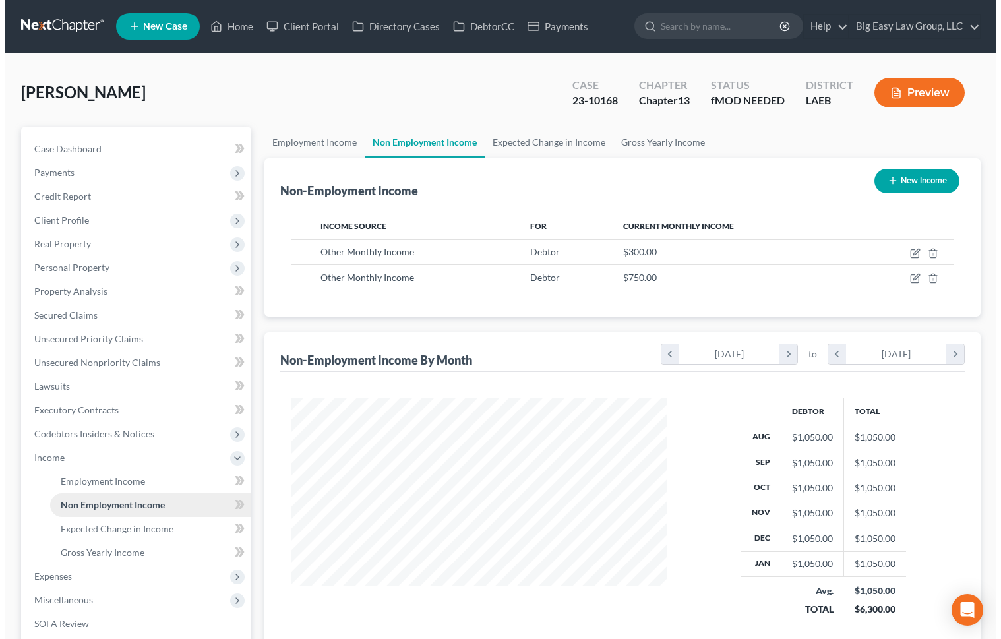
scroll to position [237, 403]
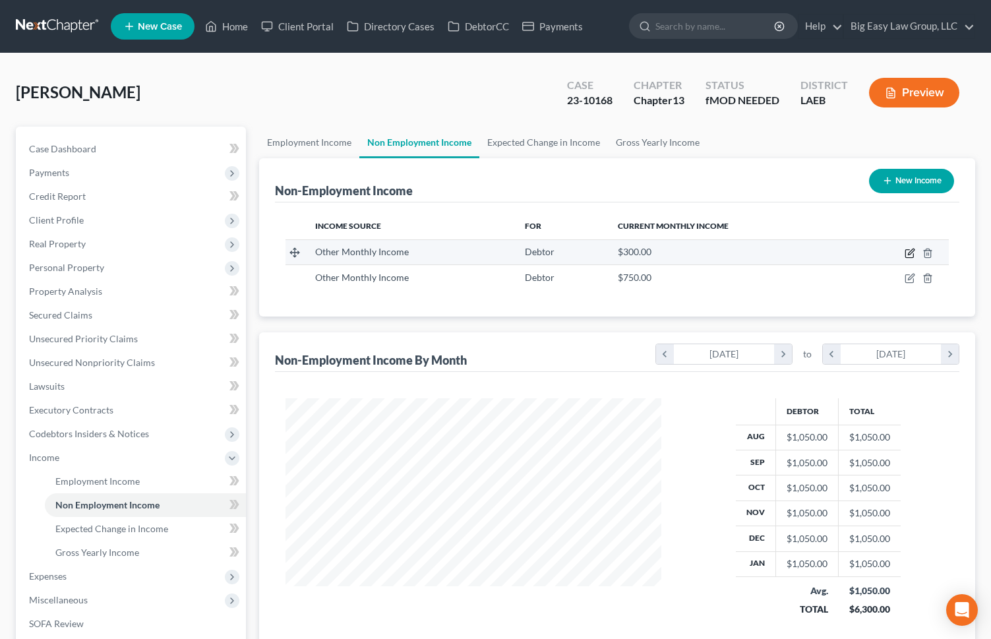
click at [908, 255] on icon "button" at bounding box center [911, 252] width 6 height 6
select select "13"
select select "0"
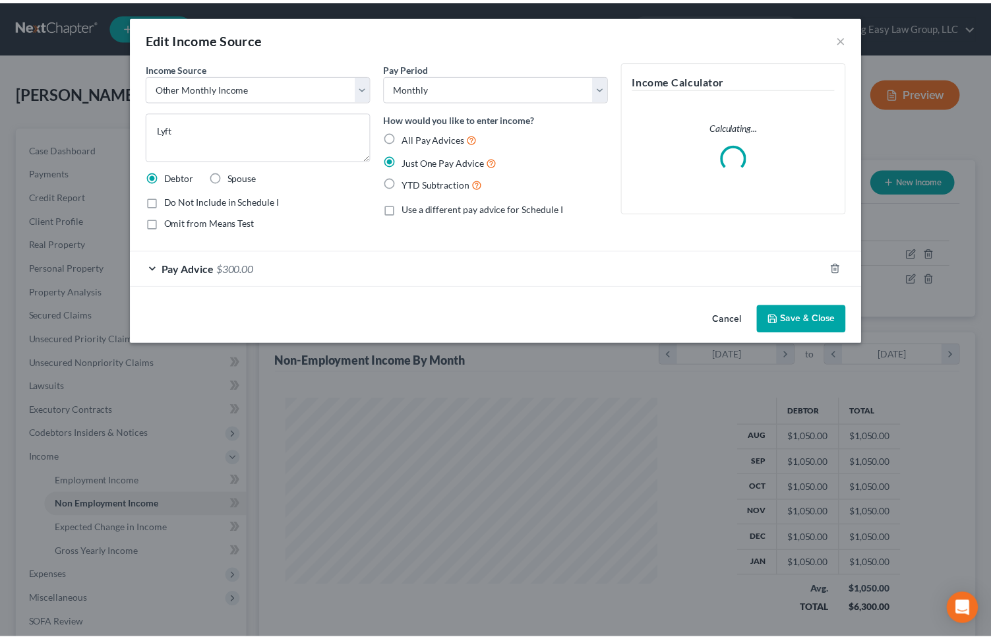
scroll to position [237, 407]
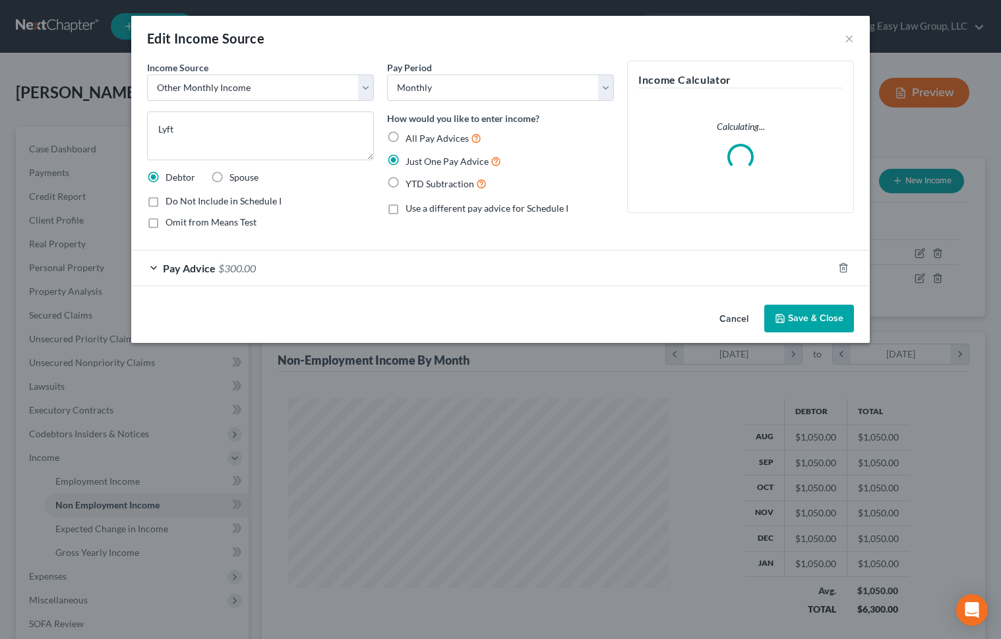
click at [208, 274] on div "Pay Advice $300.00" at bounding box center [482, 268] width 702 height 35
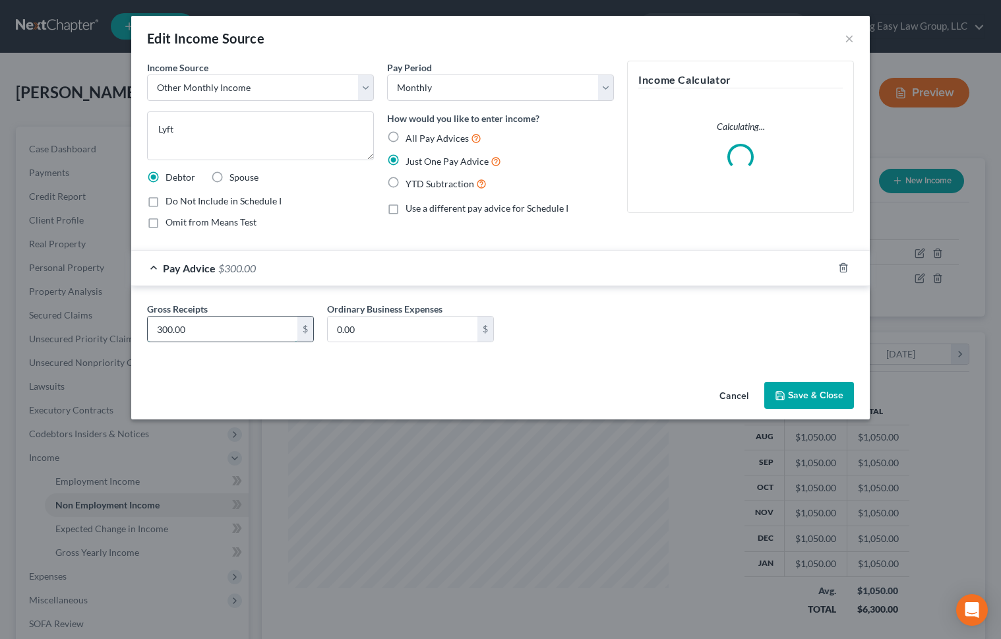
click at [219, 329] on input "300.00" at bounding box center [223, 329] width 150 height 25
type input "200"
click at [798, 383] on button "Save & Close" at bounding box center [810, 396] width 90 height 28
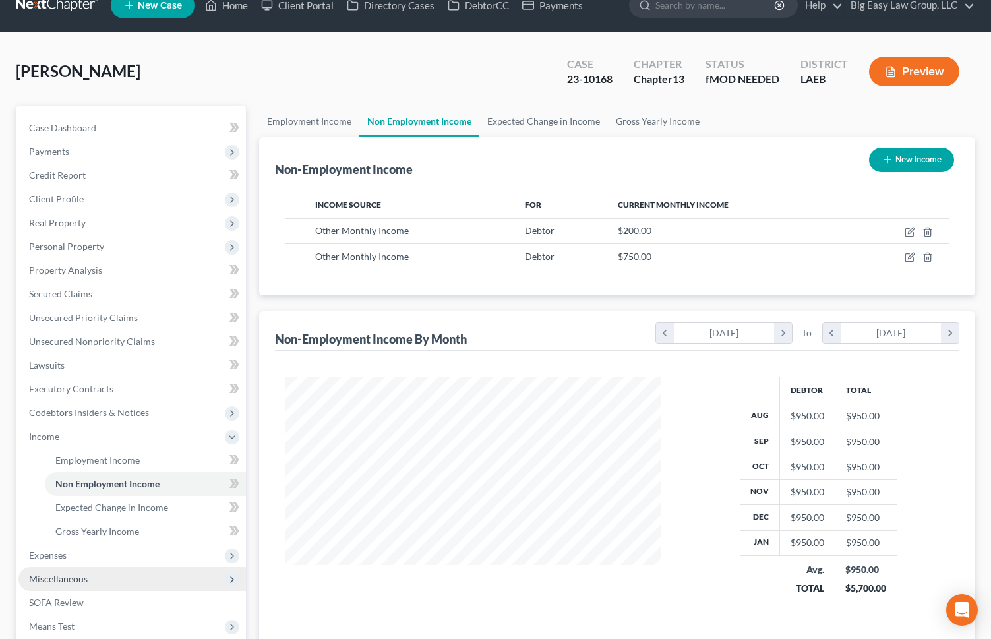
scroll to position [99, 0]
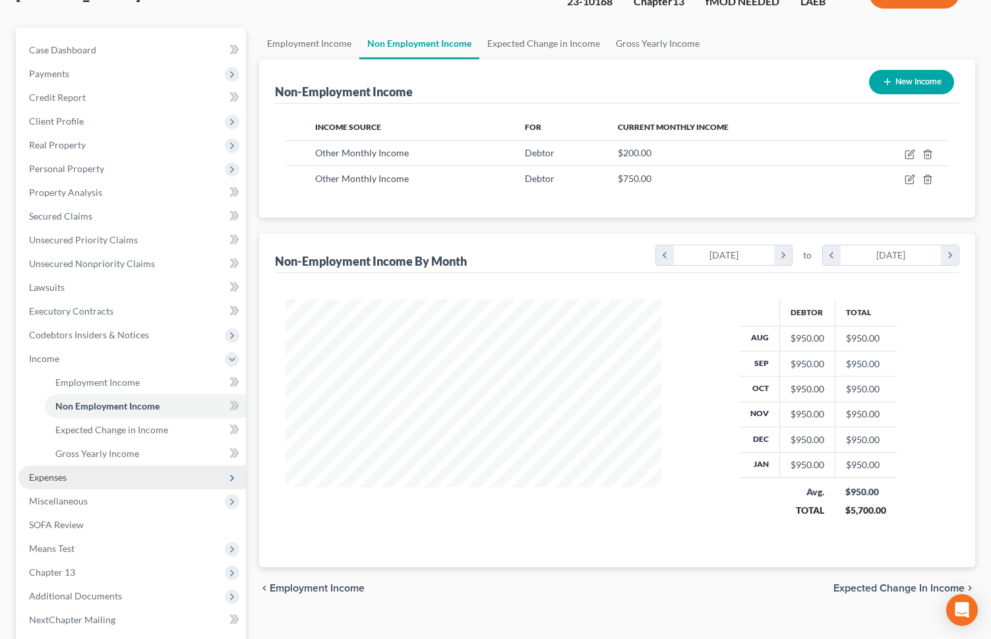
click at [114, 449] on span "Expenses" at bounding box center [132, 478] width 228 height 24
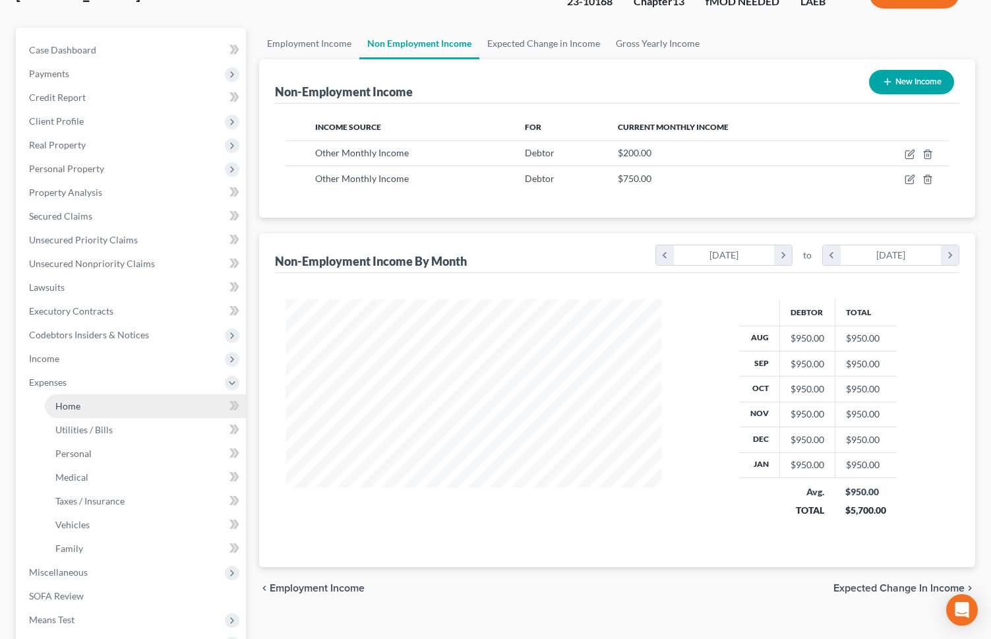
click at [104, 396] on link "Home" at bounding box center [145, 406] width 201 height 24
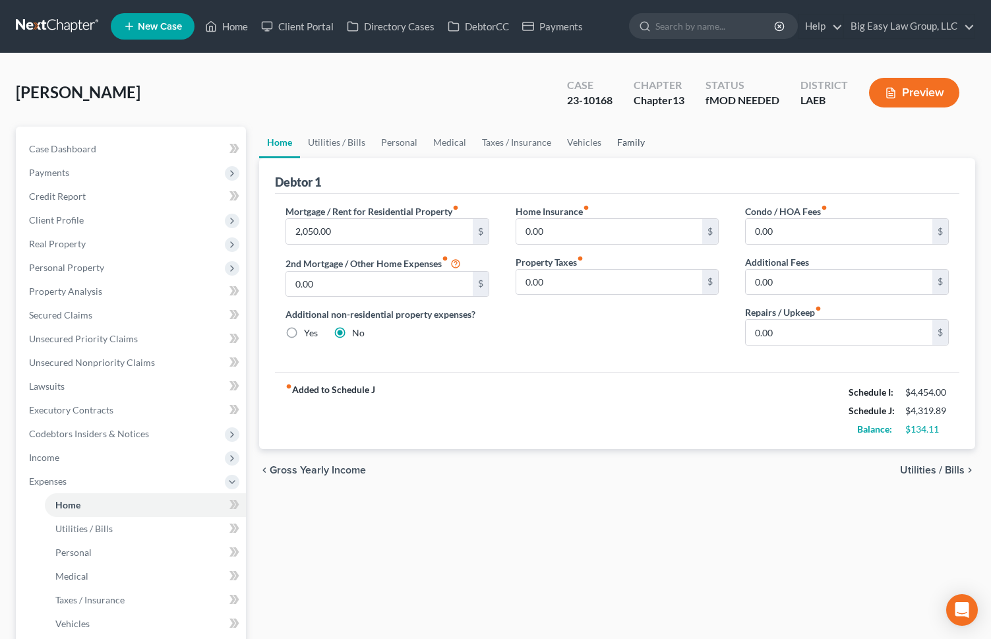
click at [631, 141] on link "Family" at bounding box center [632, 143] width 44 height 32
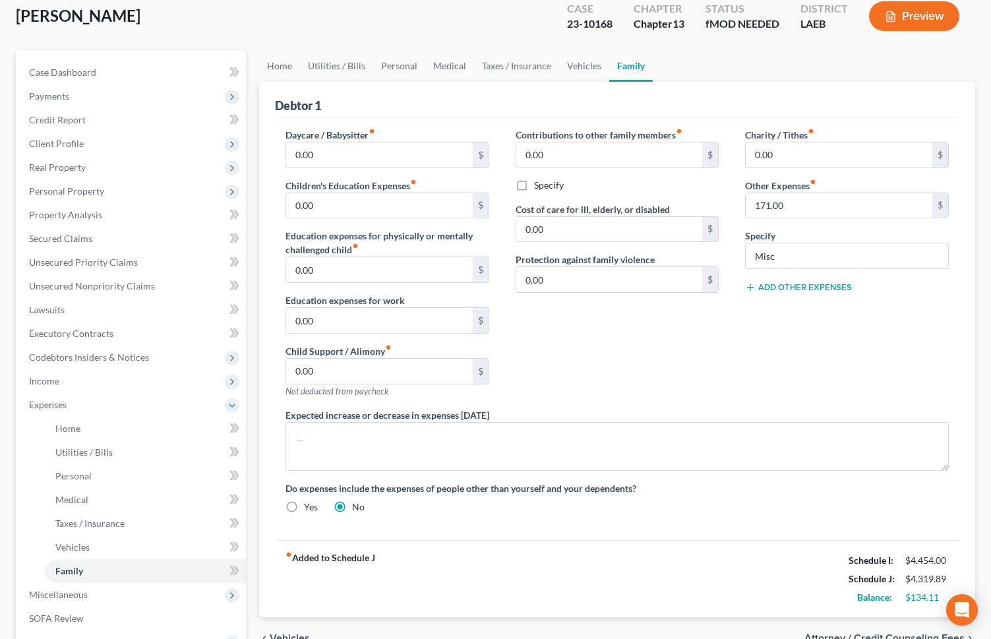
scroll to position [115, 0]
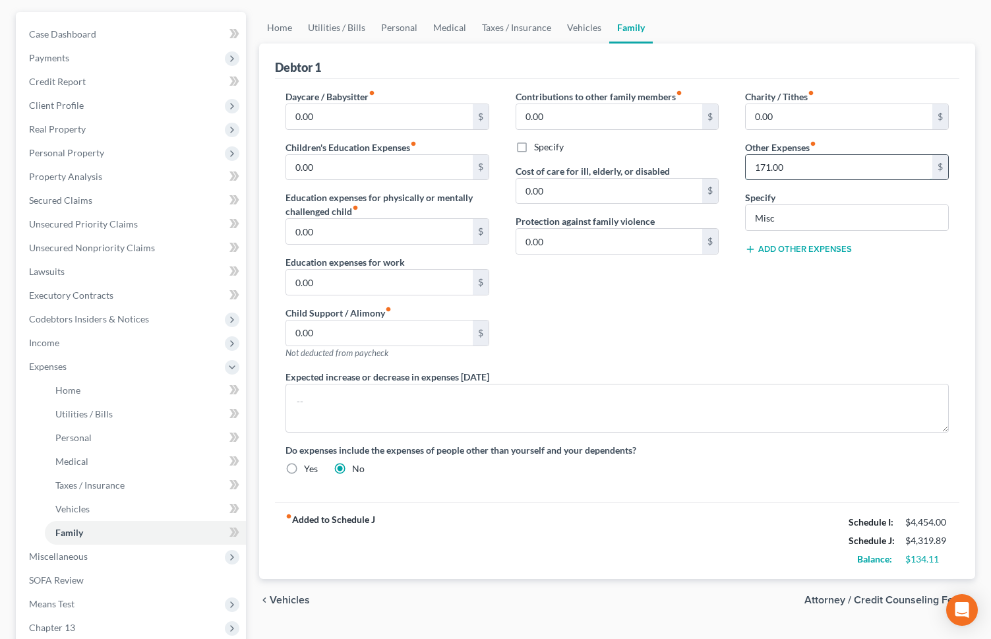
click at [795, 169] on input "171.00" at bounding box center [839, 167] width 187 height 25
click at [807, 375] on div "Expected increase or decrease in expenses [DATE]" at bounding box center [617, 401] width 690 height 63
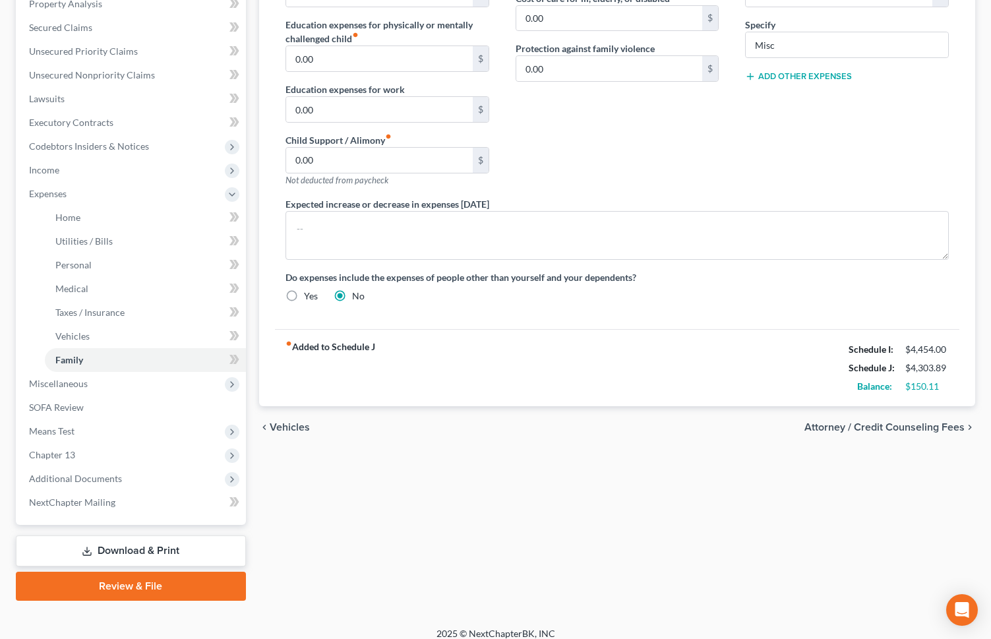
scroll to position [299, 0]
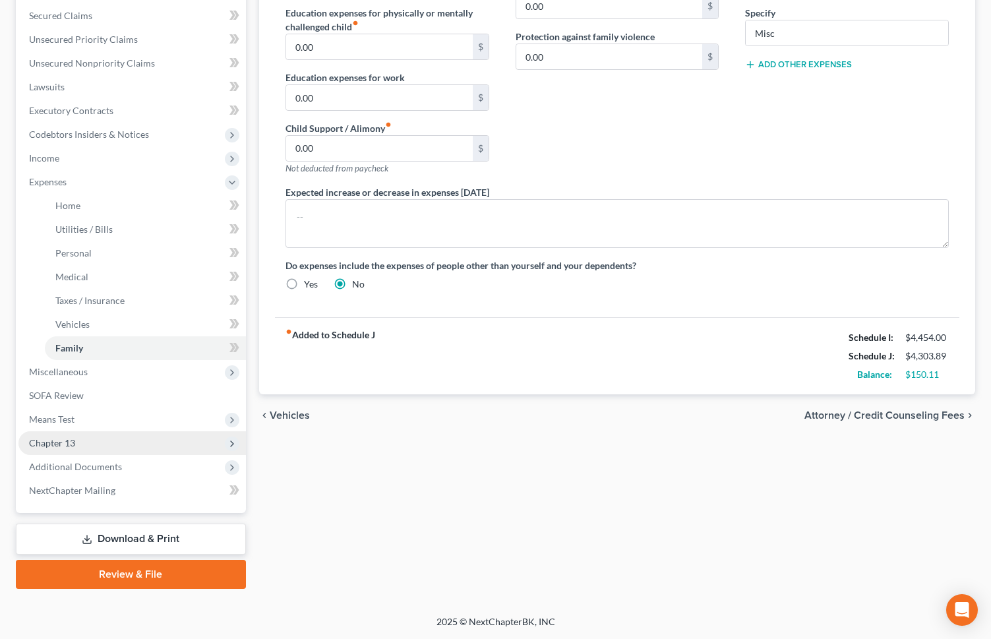
click at [167, 435] on span "Chapter 13" at bounding box center [132, 443] width 228 height 24
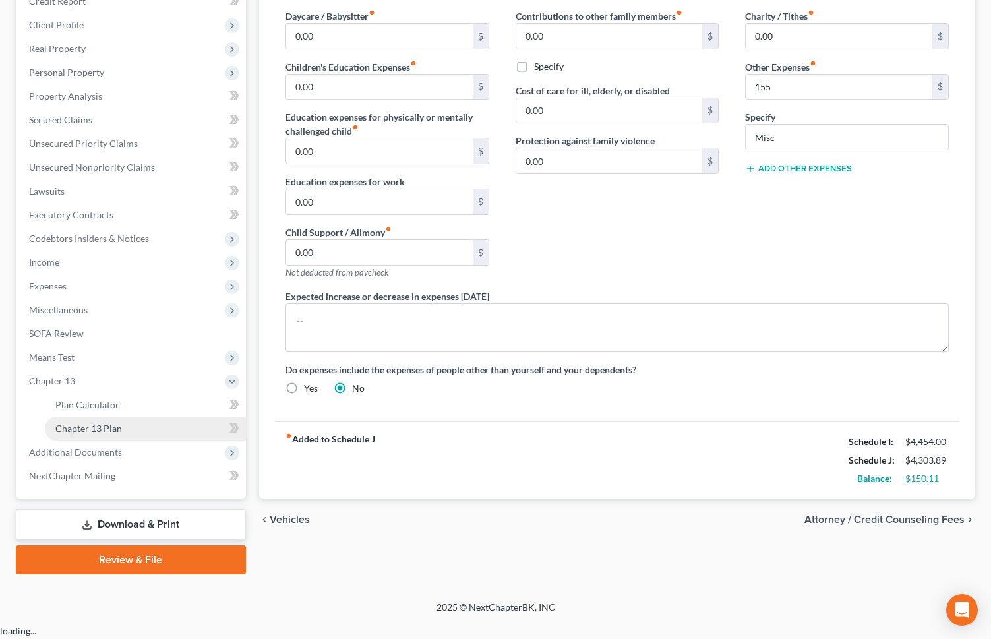
scroll to position [181, 0]
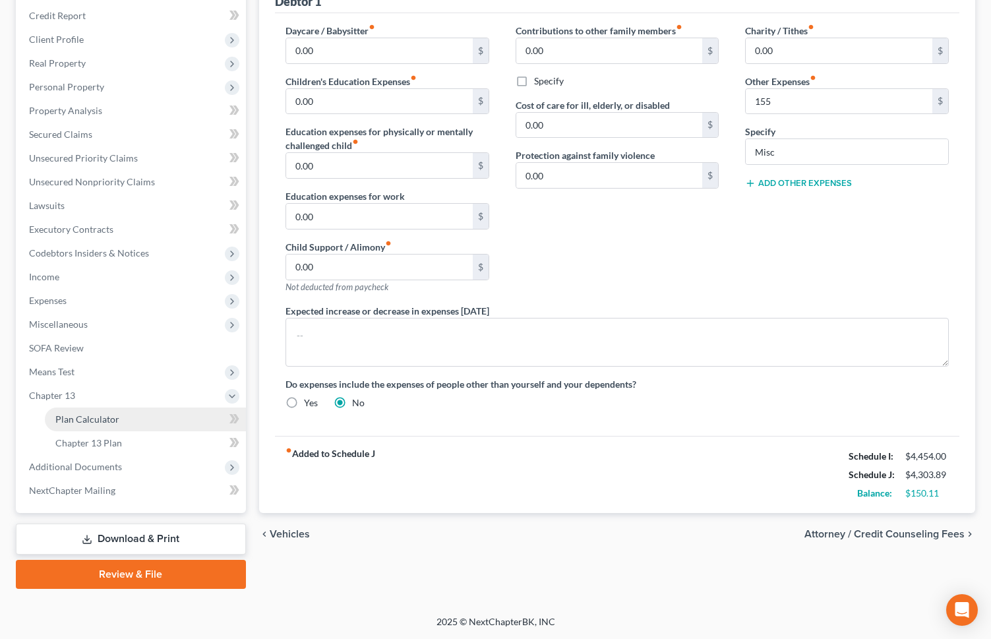
click at [148, 419] on link "Plan Calculator" at bounding box center [145, 420] width 201 height 24
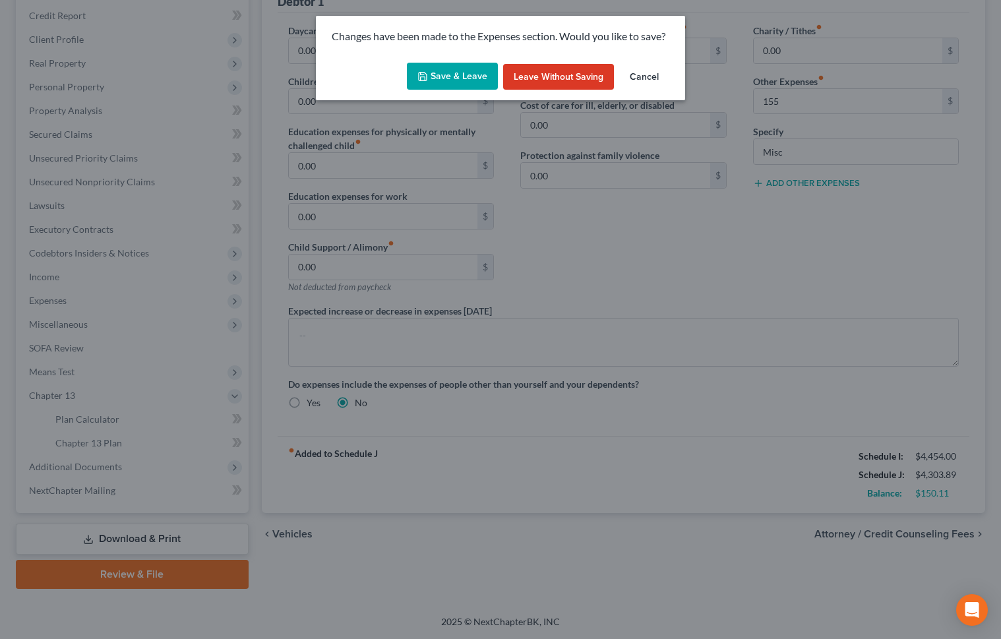
click at [462, 76] on button "Save & Leave" at bounding box center [452, 77] width 91 height 28
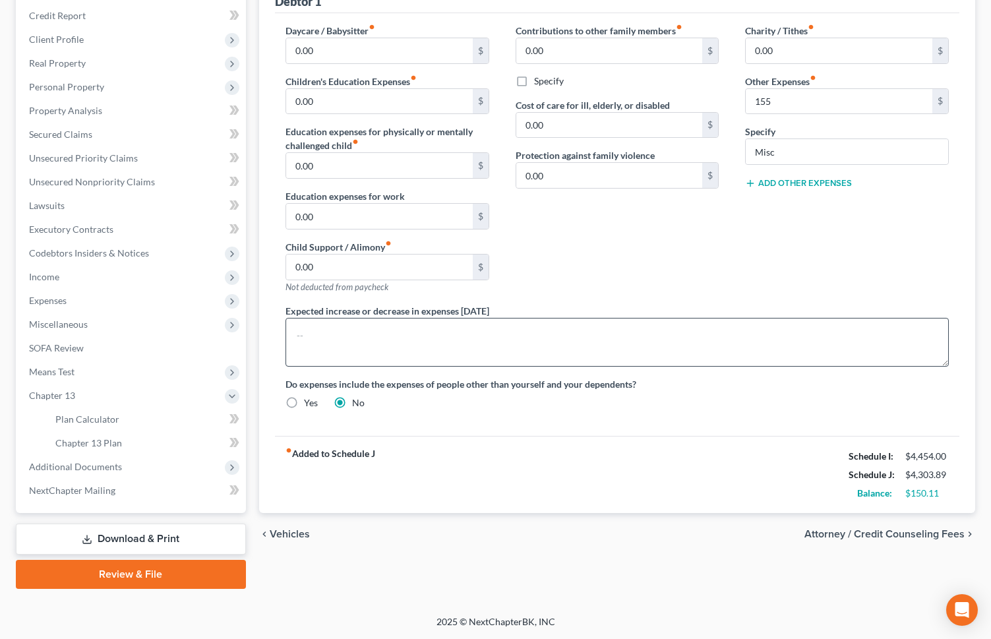
type input "155.00"
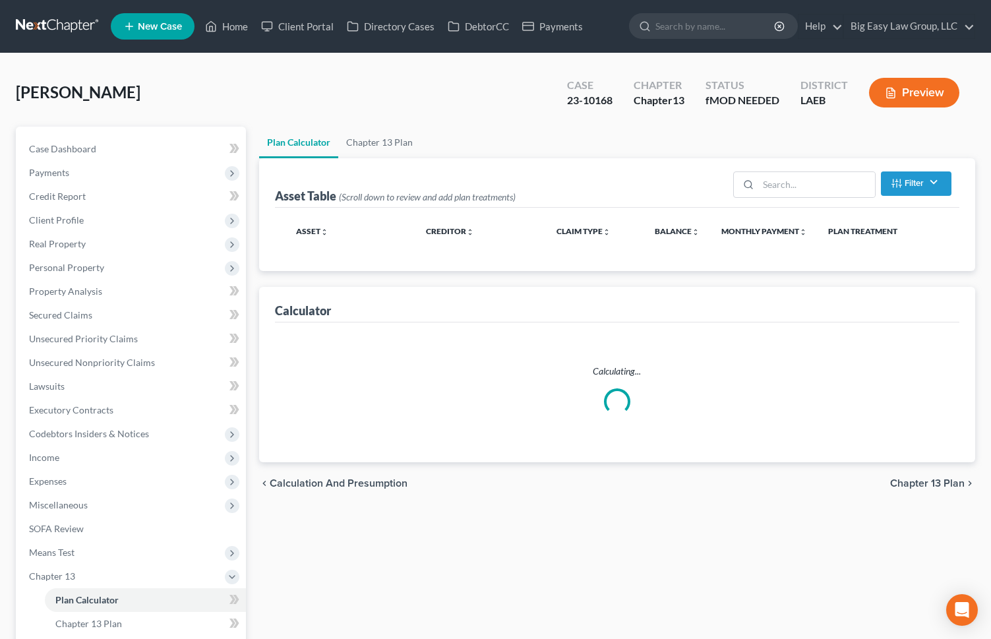
select select "41"
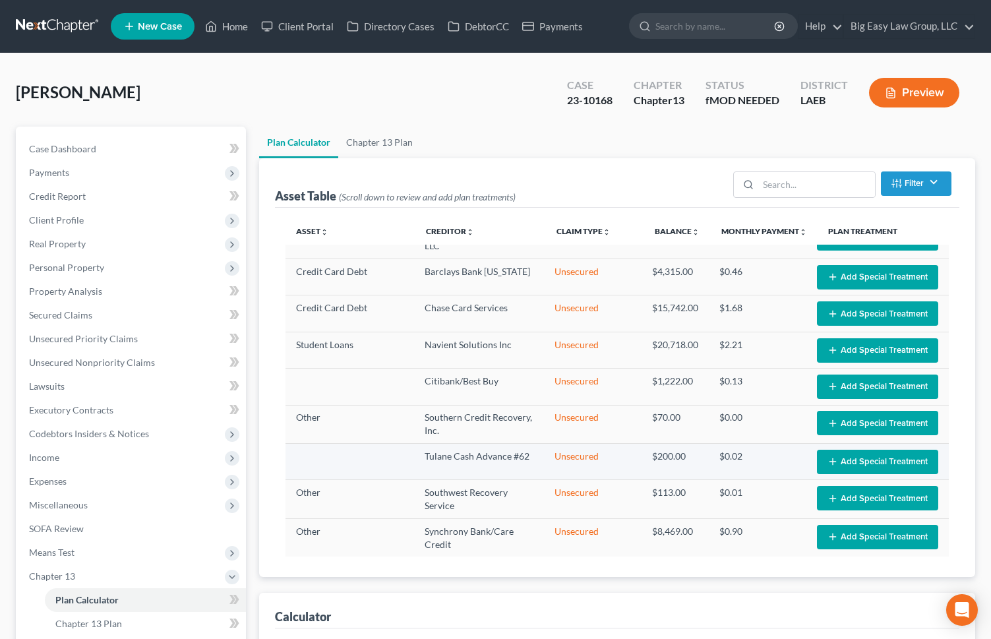
scroll to position [290, 0]
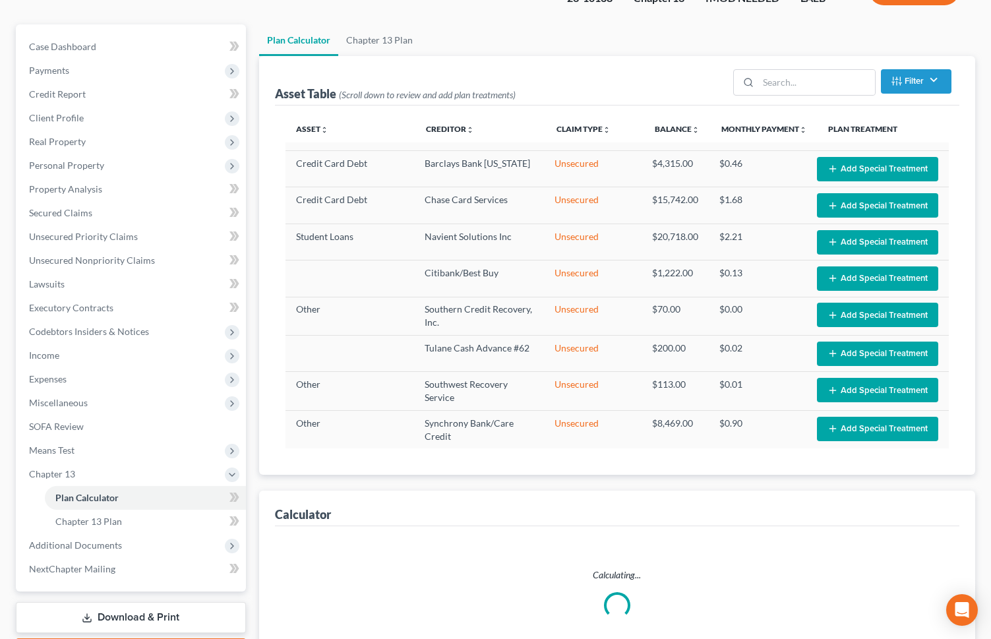
select select "41"
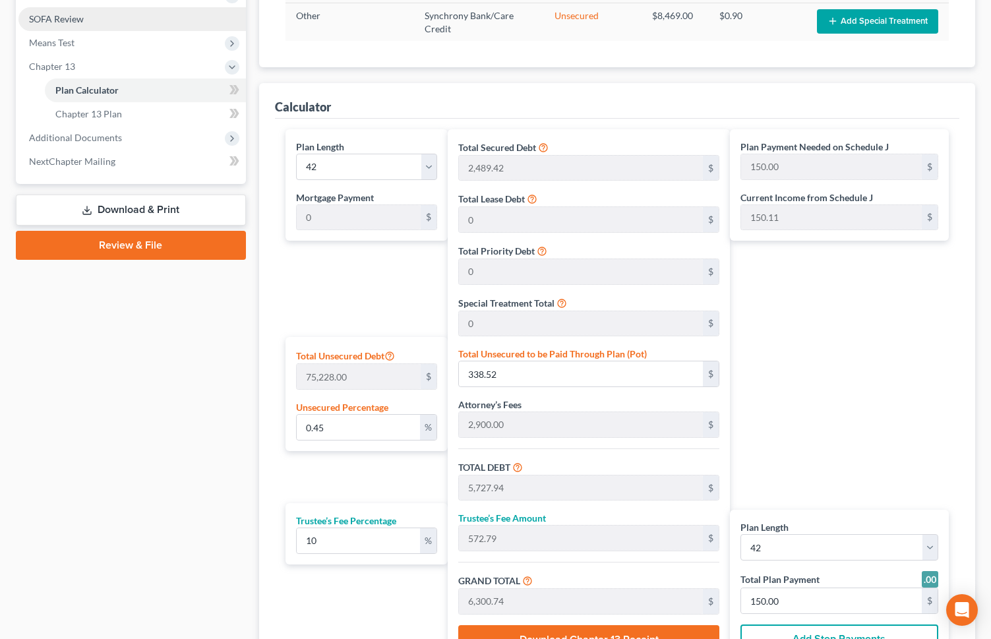
scroll to position [208, 0]
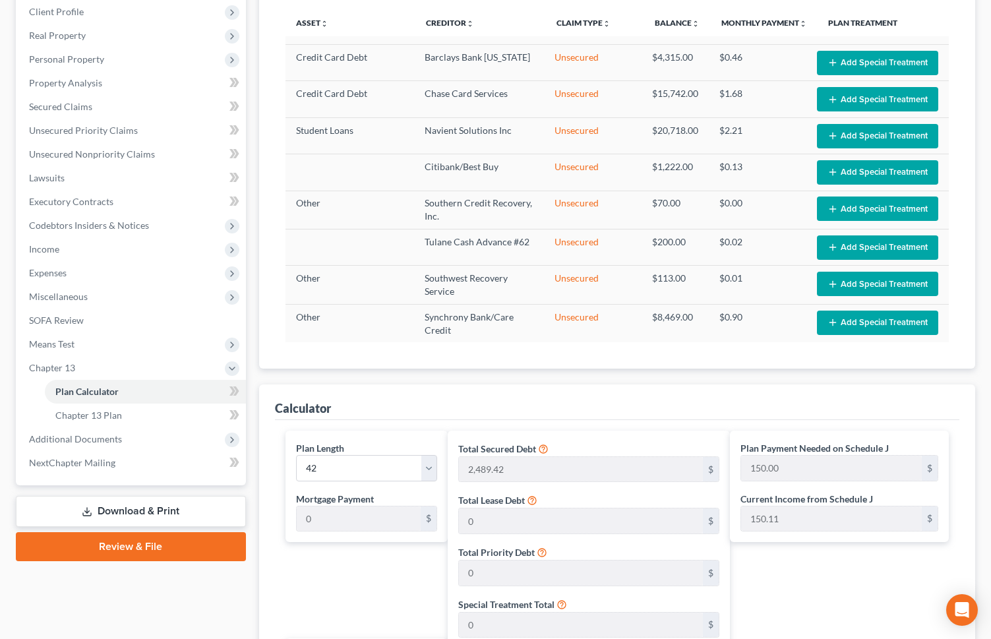
click at [188, 449] on link "Download & Print" at bounding box center [131, 511] width 230 height 31
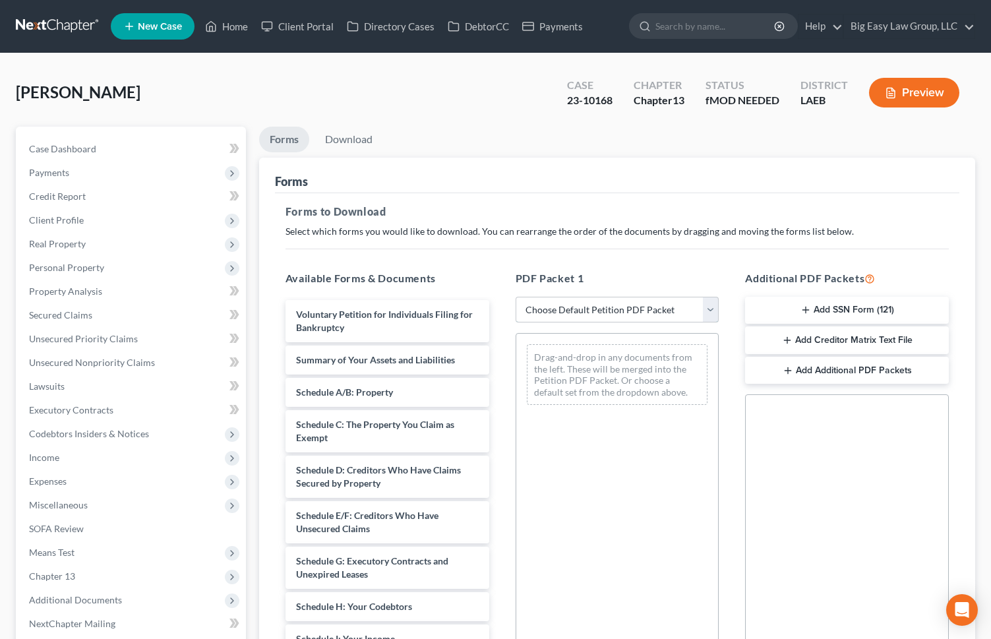
click at [642, 309] on select "Choose Default Petition PDF Packet Complete Bankruptcy Petition (all forms and …" at bounding box center [618, 310] width 204 height 26
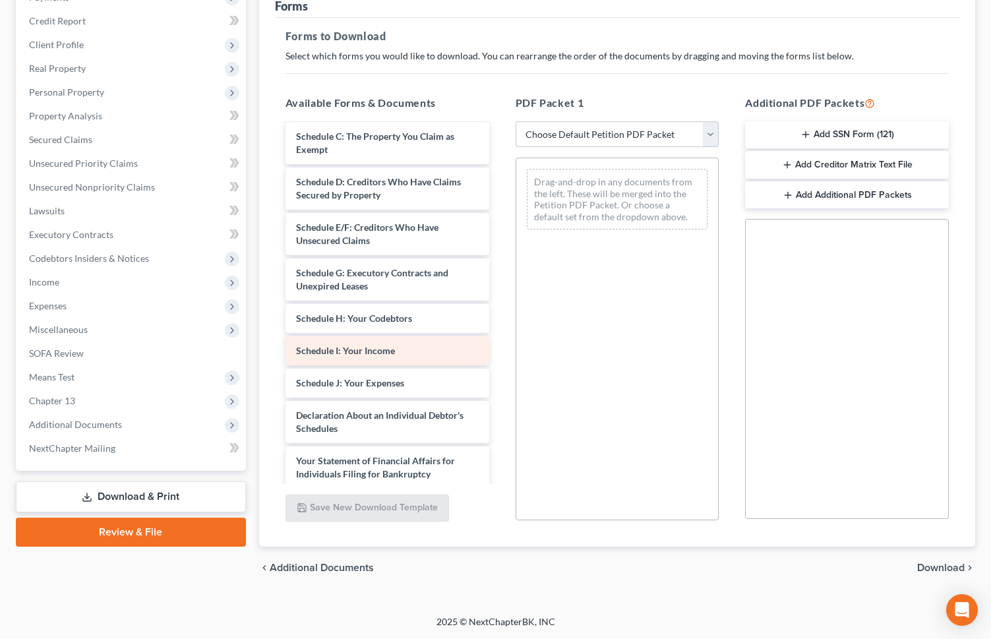
scroll to position [117, 0]
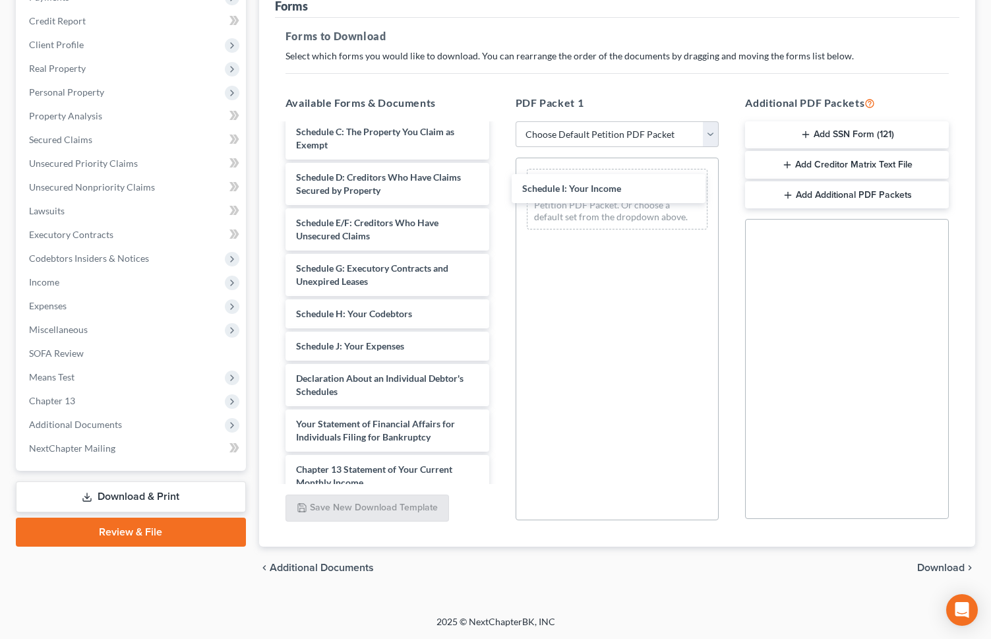
drag, startPoint x: 415, startPoint y: 344, endPoint x: 524, endPoint y: 237, distance: 152.1
click at [500, 183] on div "Schedule I: Your Income Voluntary Petition for Individuals Filing for Bankruptc…" at bounding box center [387, 346] width 225 height 678
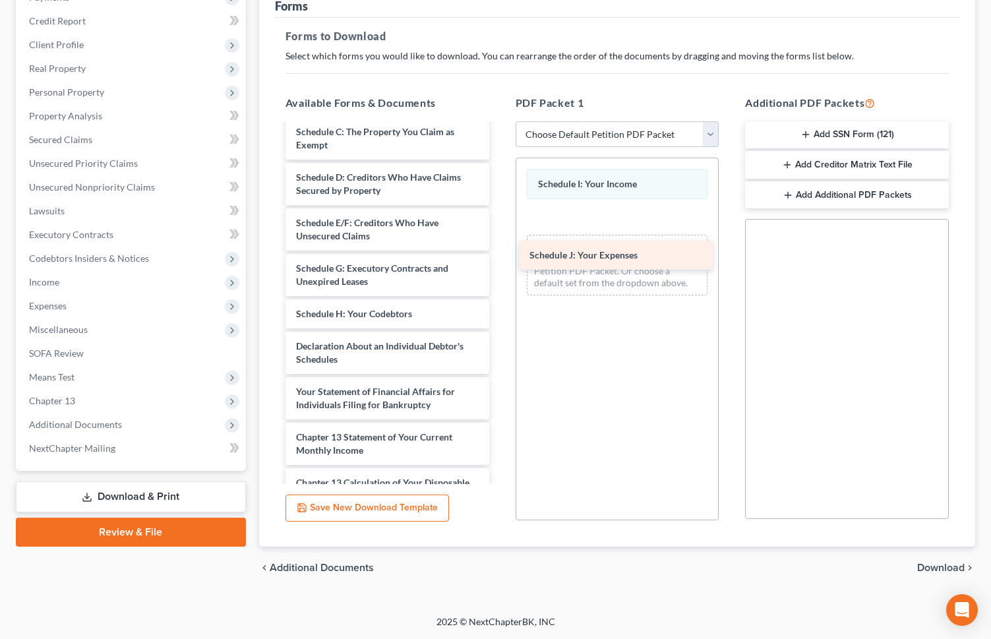
drag, startPoint x: 391, startPoint y: 343, endPoint x: 648, endPoint y: 235, distance: 279.1
click at [500, 234] on div "Schedule J: Your Expenses Voluntary Petition for Individuals Filing for Bankrup…" at bounding box center [387, 330] width 225 height 646
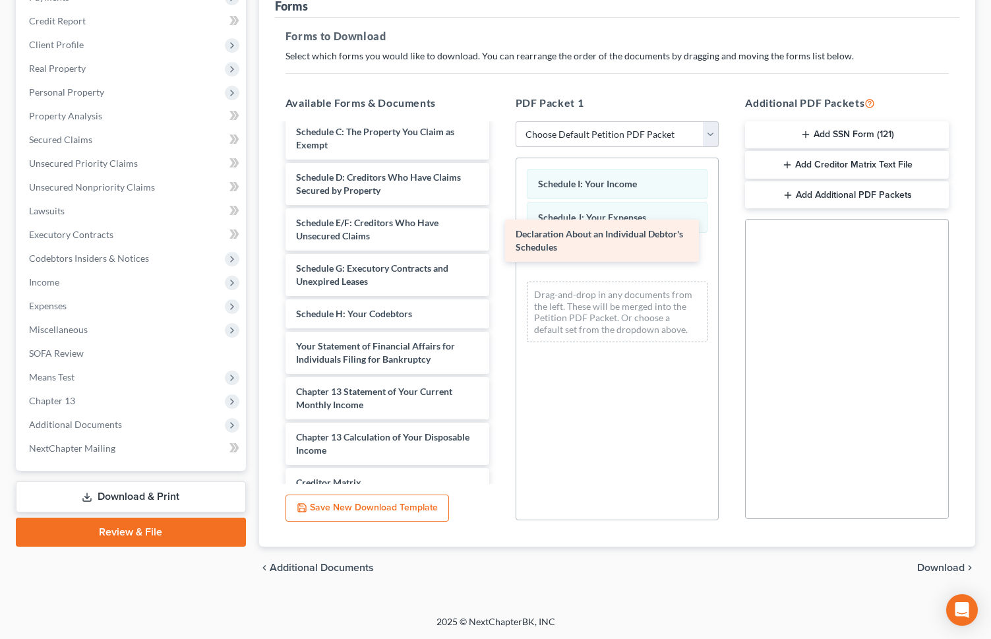
drag, startPoint x: 460, startPoint y: 354, endPoint x: 677, endPoint y: 242, distance: 244.0
click at [500, 241] on div "Declaration About an Individual Debtor's Schedules Voluntary Petition for Indiv…" at bounding box center [387, 307] width 225 height 600
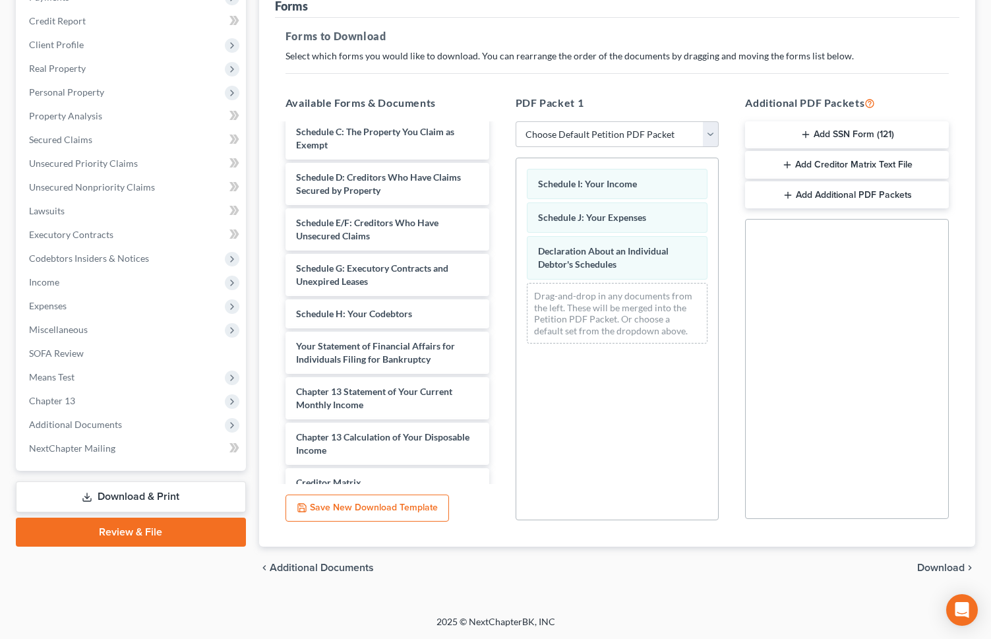
click at [933, 449] on span "Download" at bounding box center [941, 568] width 47 height 11
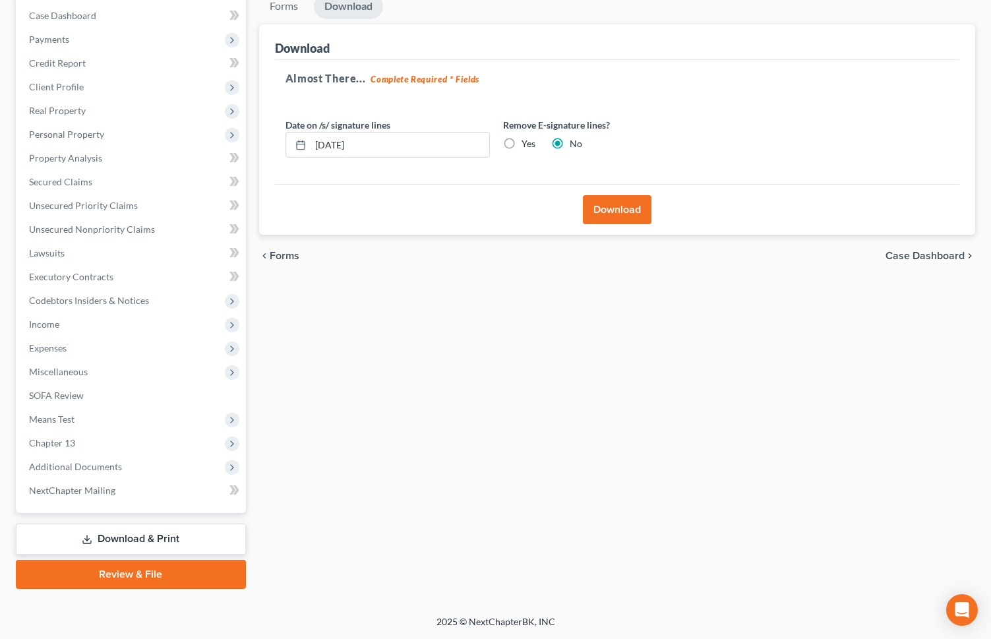
click at [599, 212] on button "Download" at bounding box center [617, 209] width 69 height 29
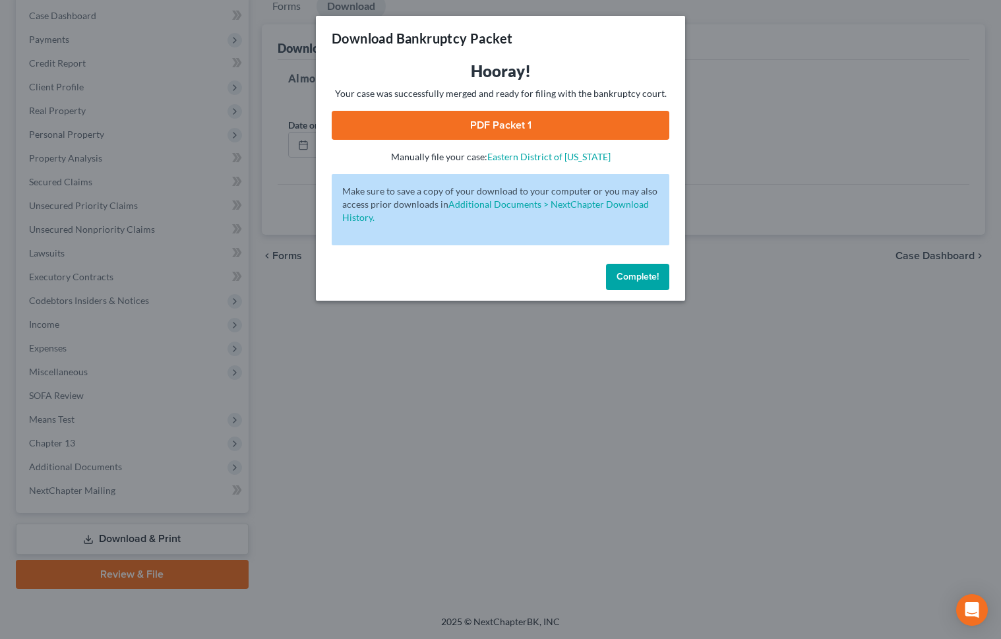
click at [567, 120] on link "PDF Packet 1" at bounding box center [501, 125] width 338 height 29
click at [618, 259] on div "Complete!" at bounding box center [500, 280] width 369 height 42
click at [625, 268] on button "Complete!" at bounding box center [637, 277] width 63 height 26
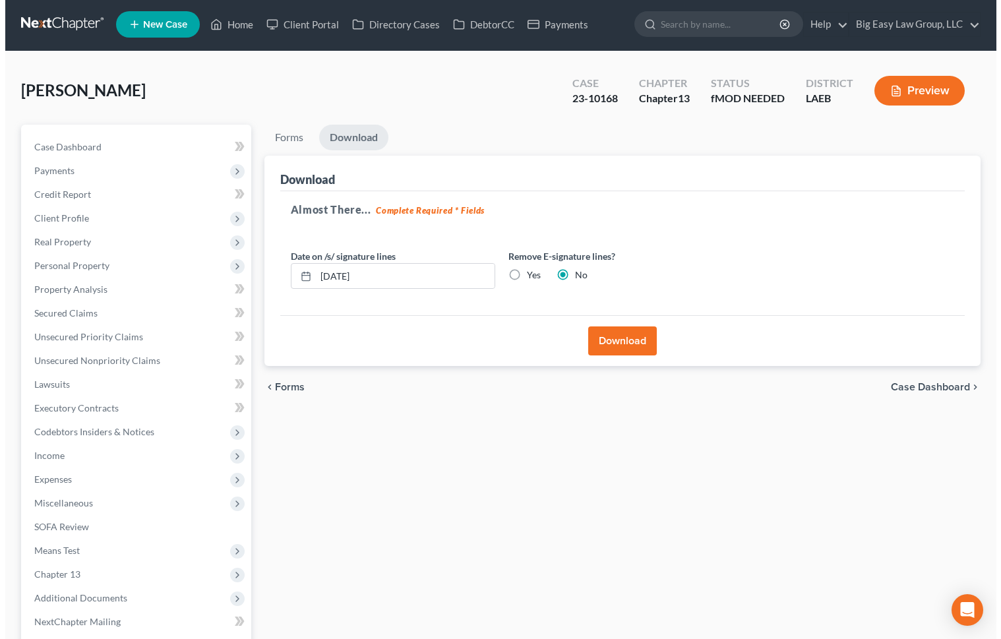
scroll to position [3, 0]
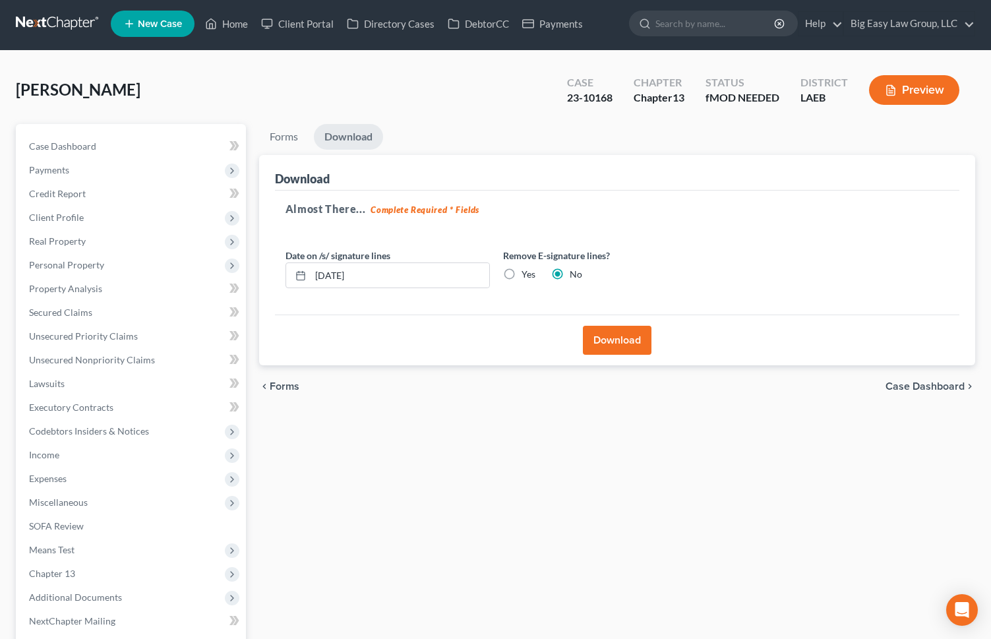
click at [911, 92] on button "Preview" at bounding box center [914, 90] width 90 height 30
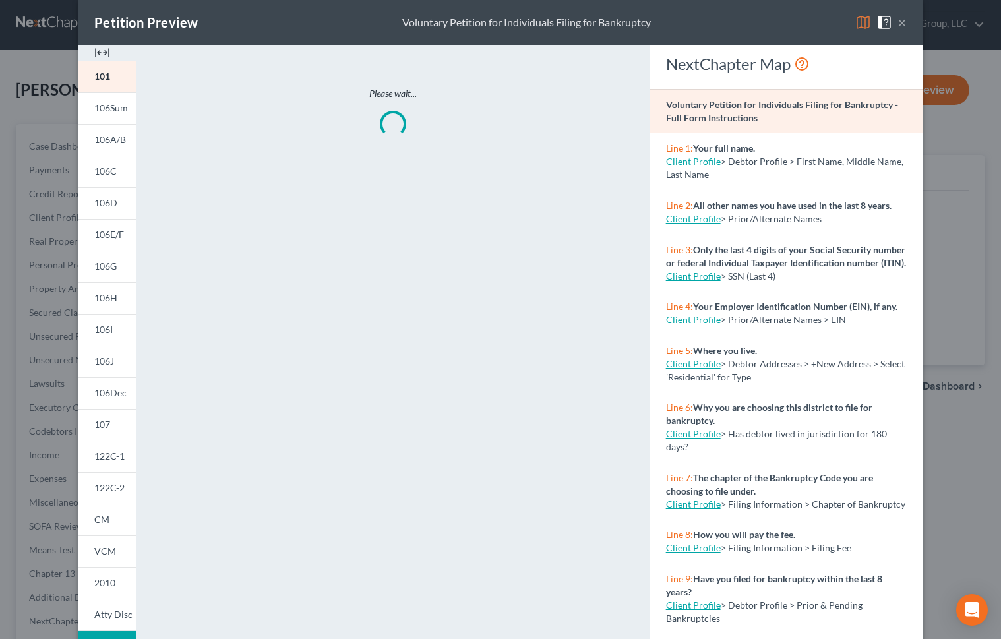
scroll to position [17, 0]
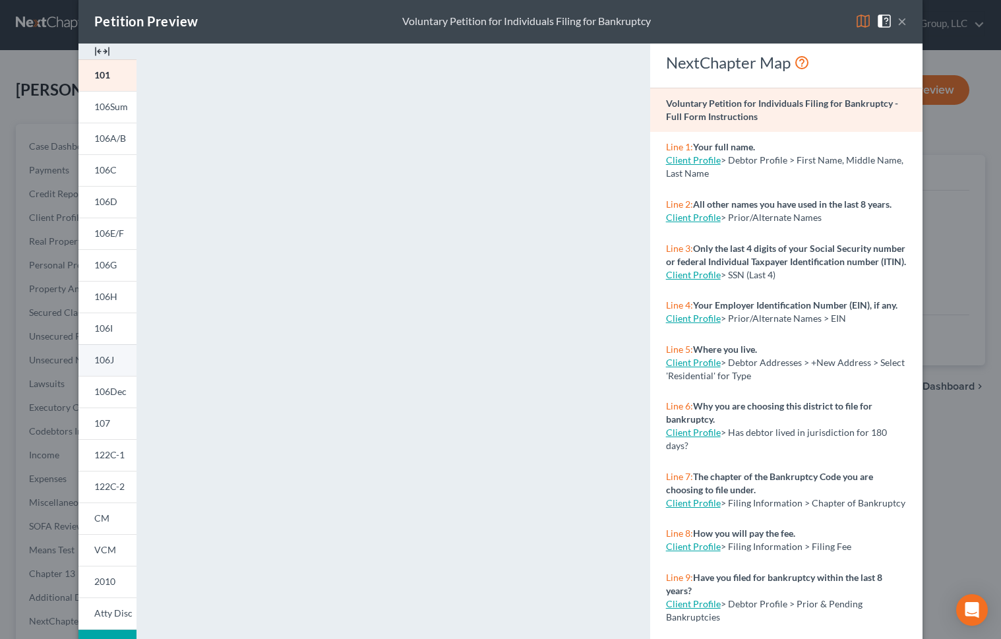
click at [102, 354] on span "106J" at bounding box center [104, 359] width 20 height 11
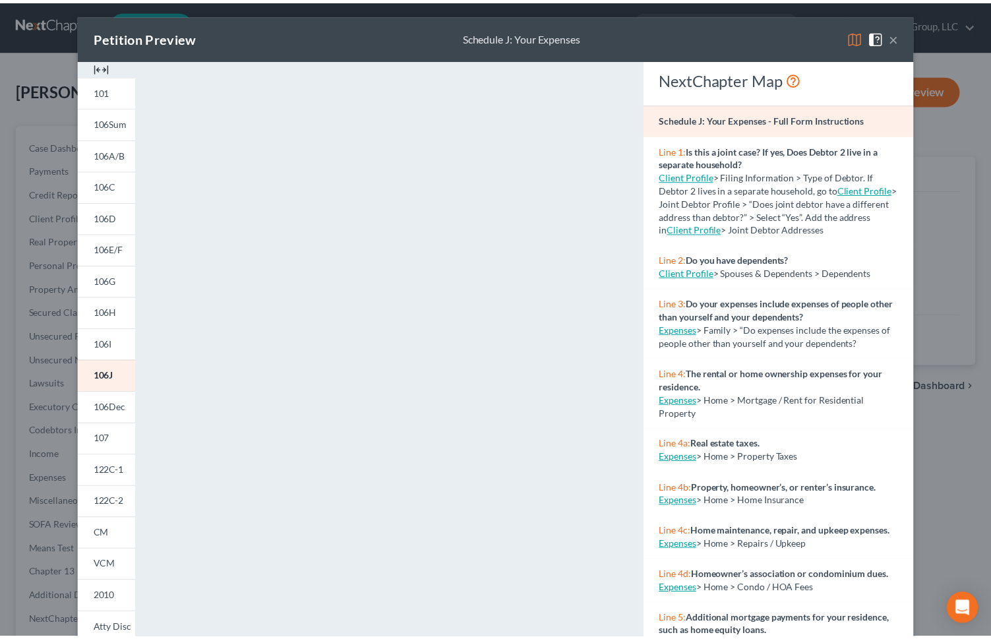
scroll to position [0, 0]
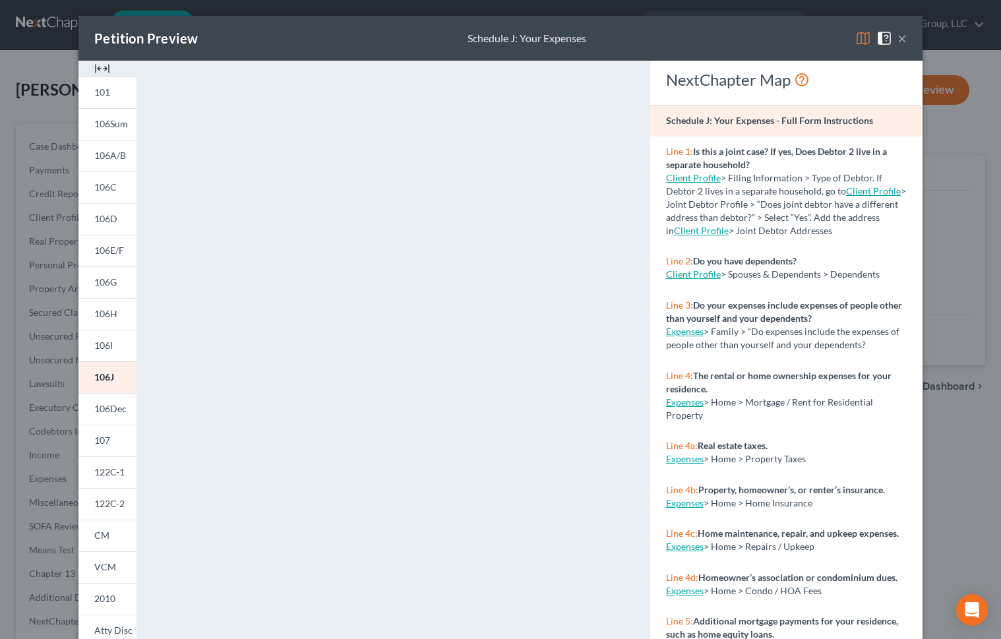
click at [898, 40] on button "×" at bounding box center [902, 38] width 9 height 16
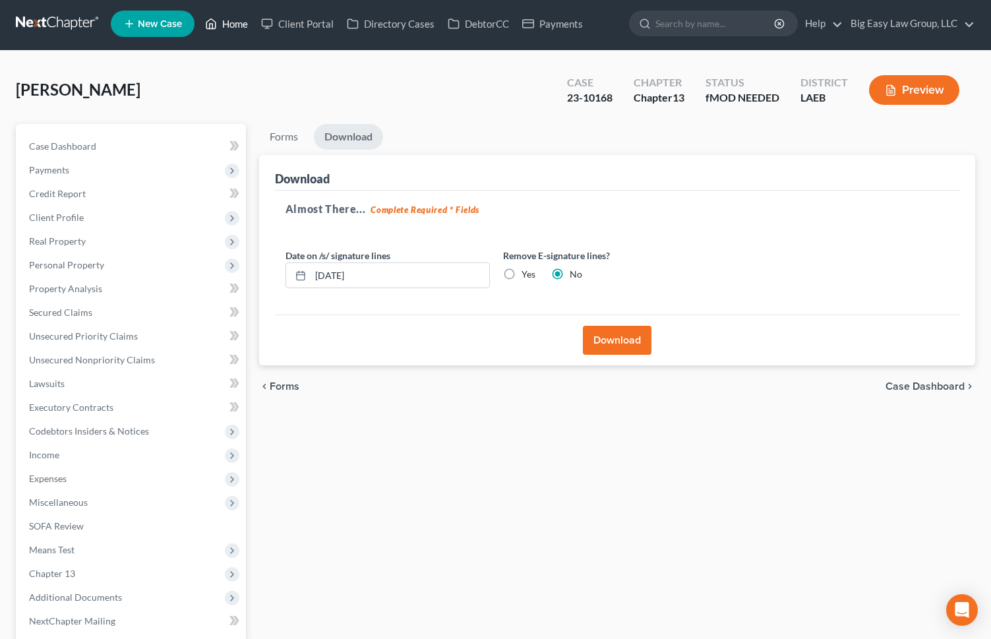
click at [239, 23] on link "Home" at bounding box center [227, 24] width 56 height 24
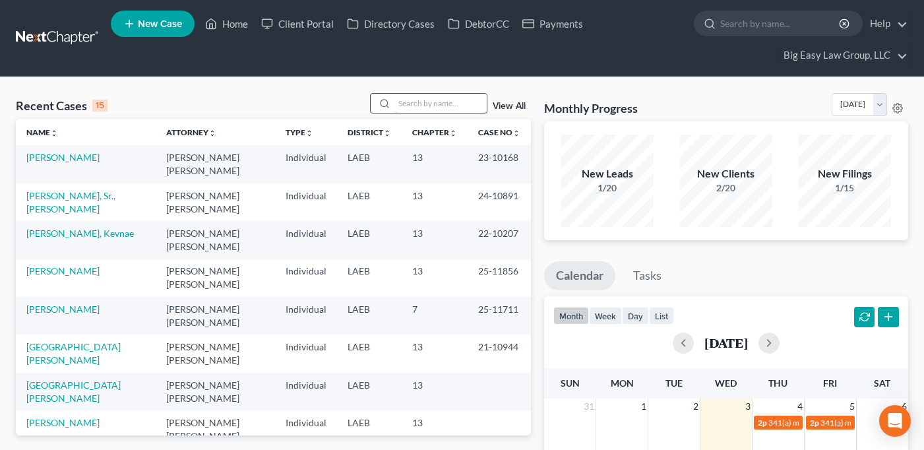
click at [456, 105] on input "search" at bounding box center [440, 103] width 92 height 19
type input "[PERSON_NAME]"
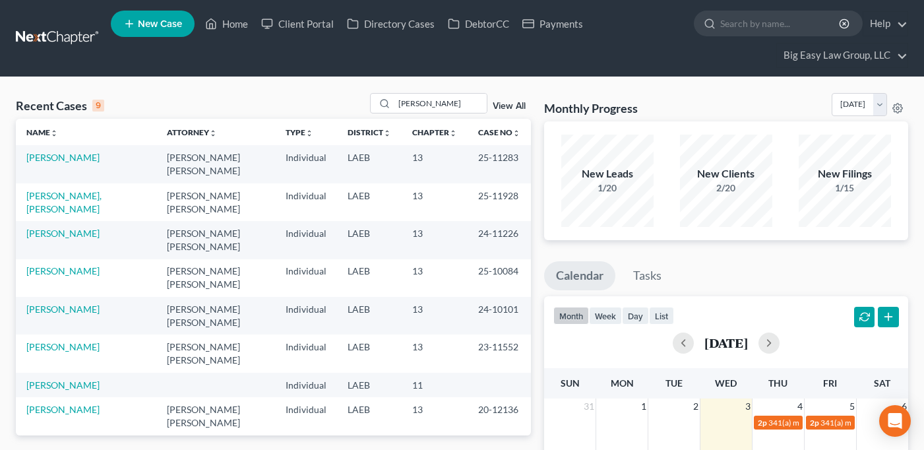
click at [65, 163] on td "[PERSON_NAME]" at bounding box center [86, 164] width 141 height 38
drag, startPoint x: 72, startPoint y: 162, endPoint x: 88, endPoint y: 159, distance: 16.8
click at [72, 162] on link "[PERSON_NAME]" at bounding box center [62, 157] width 73 height 11
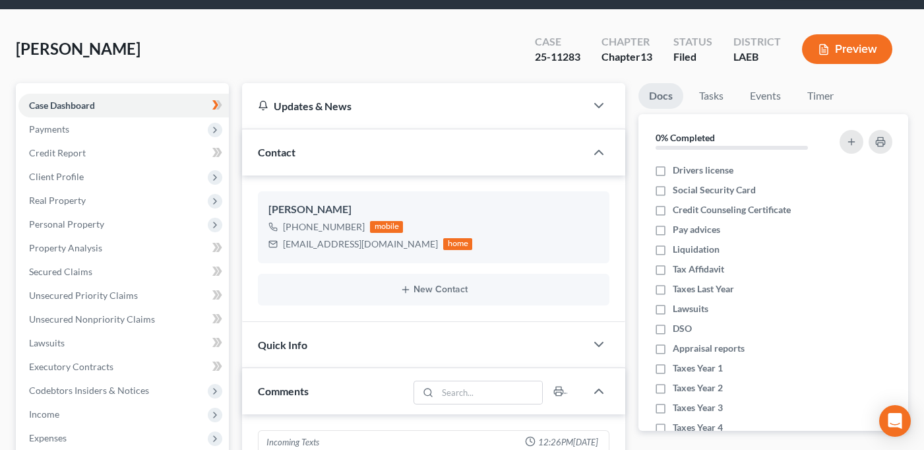
scroll to position [243, 0]
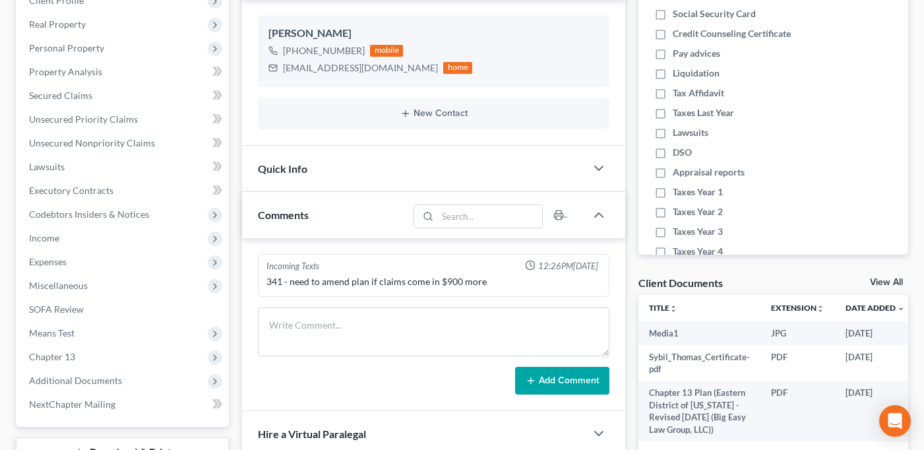
click at [430, 170] on div "Quick Info" at bounding box center [414, 169] width 344 height 46
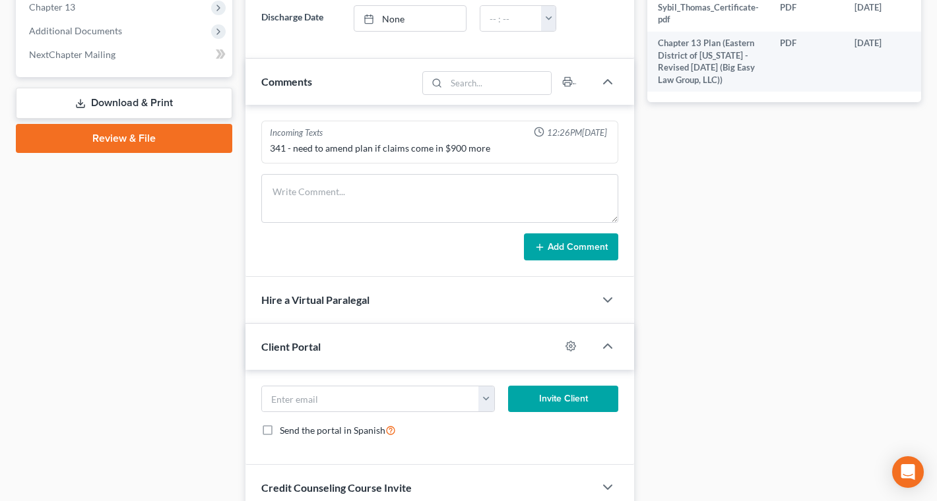
scroll to position [0, 0]
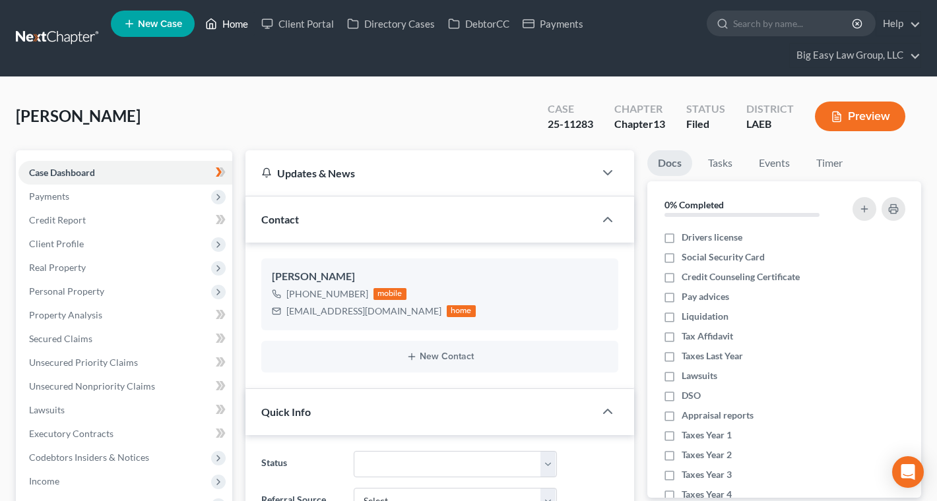
click at [238, 18] on link "Home" at bounding box center [227, 24] width 56 height 24
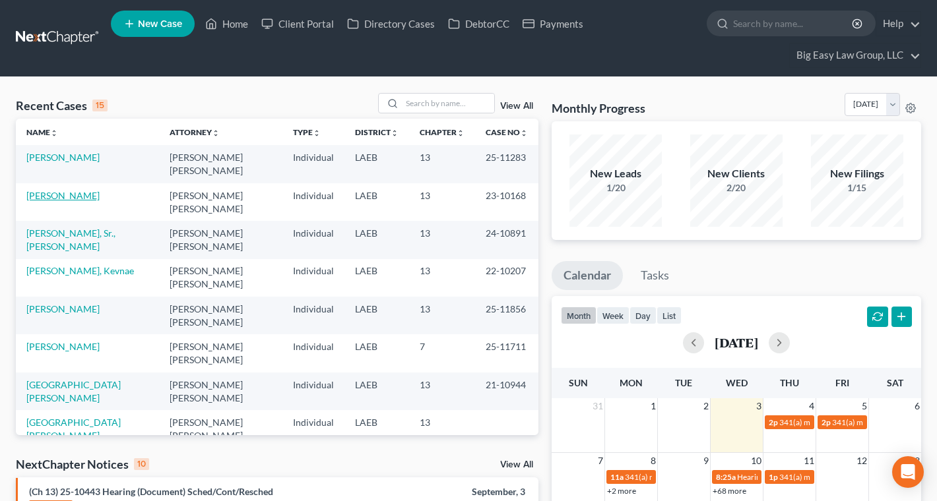
click at [56, 197] on link "[PERSON_NAME]" at bounding box center [62, 195] width 73 height 11
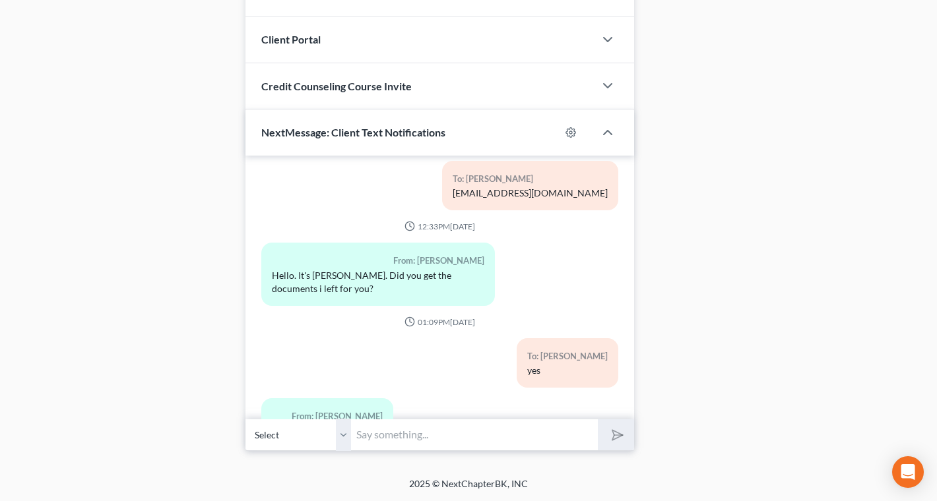
scroll to position [3102, 0]
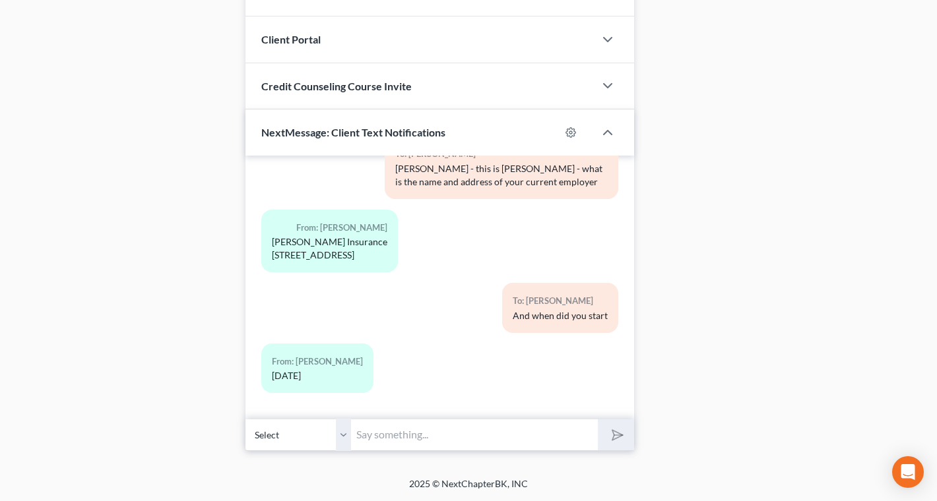
click at [505, 420] on input "text" at bounding box center [474, 435] width 247 height 32
type input "and what is your job title?"
click at [598, 420] on button "submit" at bounding box center [616, 435] width 36 height 31
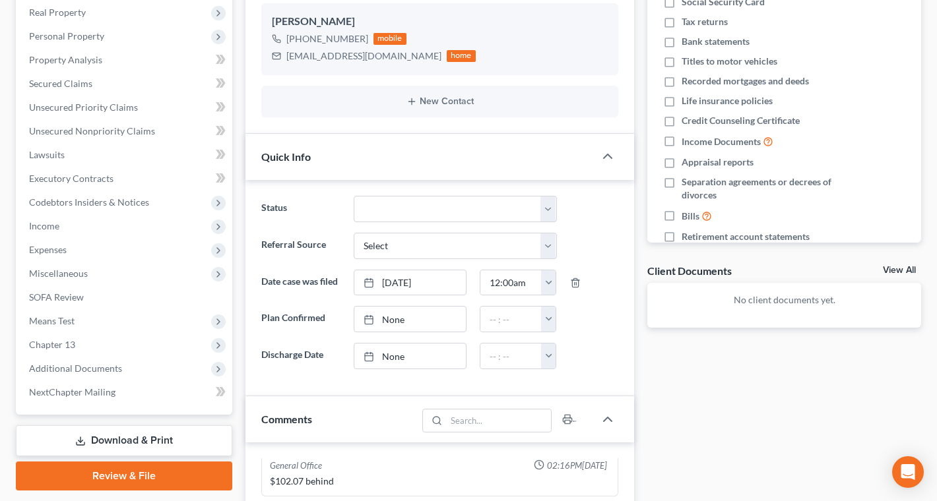
scroll to position [407, 0]
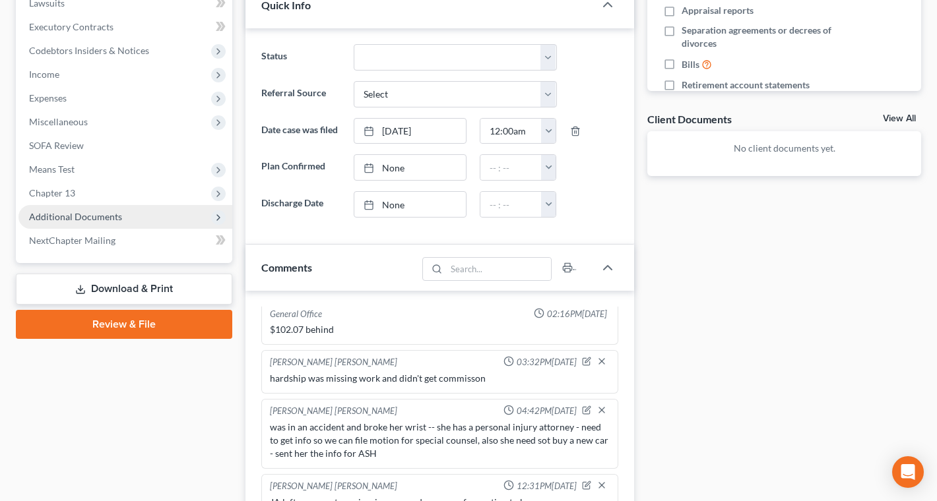
click at [158, 212] on span "Additional Documents" at bounding box center [125, 217] width 214 height 24
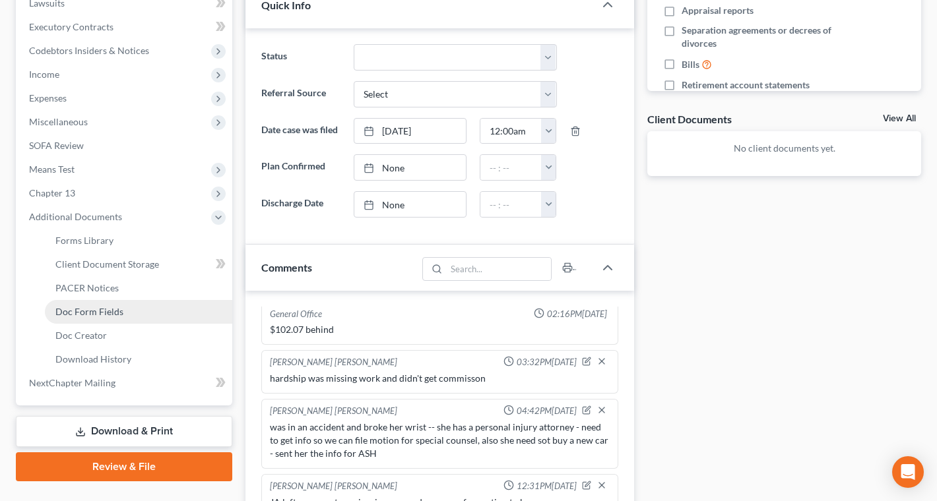
click at [169, 301] on link "Doc Form Fields" at bounding box center [138, 312] width 187 height 24
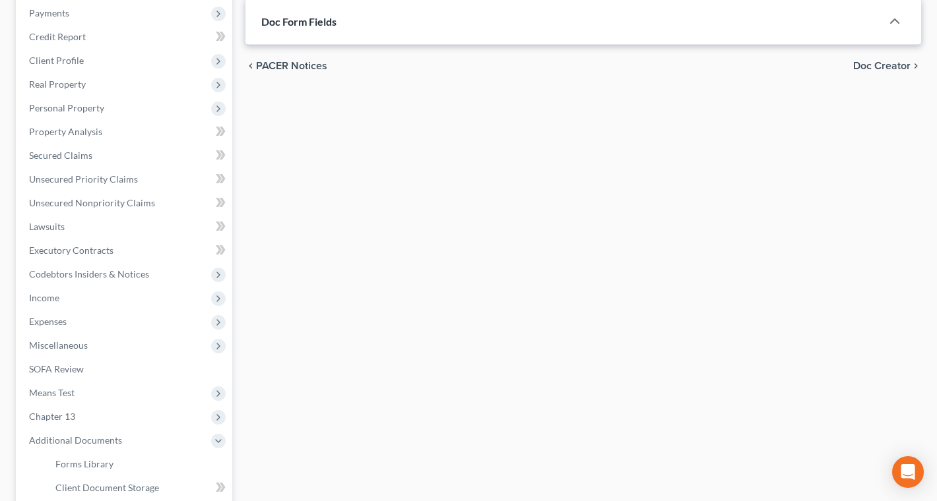
click at [168, 301] on ul "Case Dashboard Payments Invoices Payments Payments Credit Report Client Profile" at bounding box center [125, 298] width 214 height 641
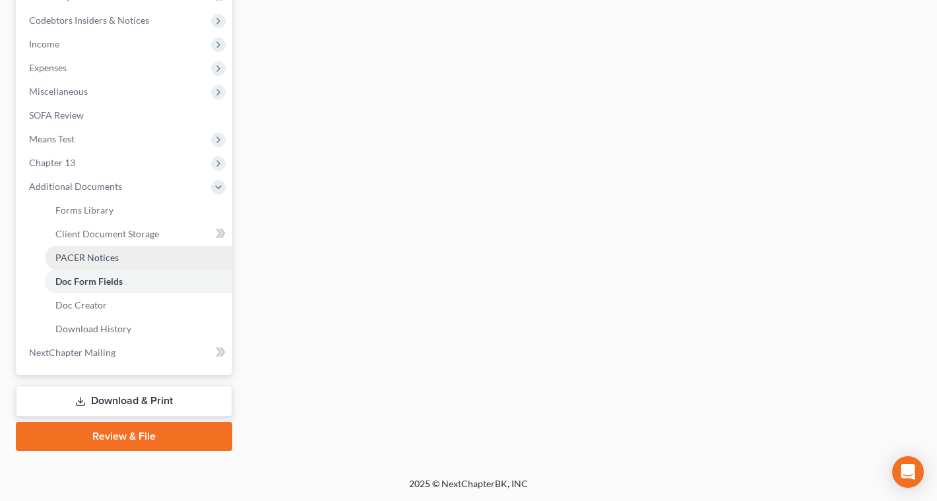
click at [146, 247] on link "PACER Notices" at bounding box center [138, 258] width 187 height 24
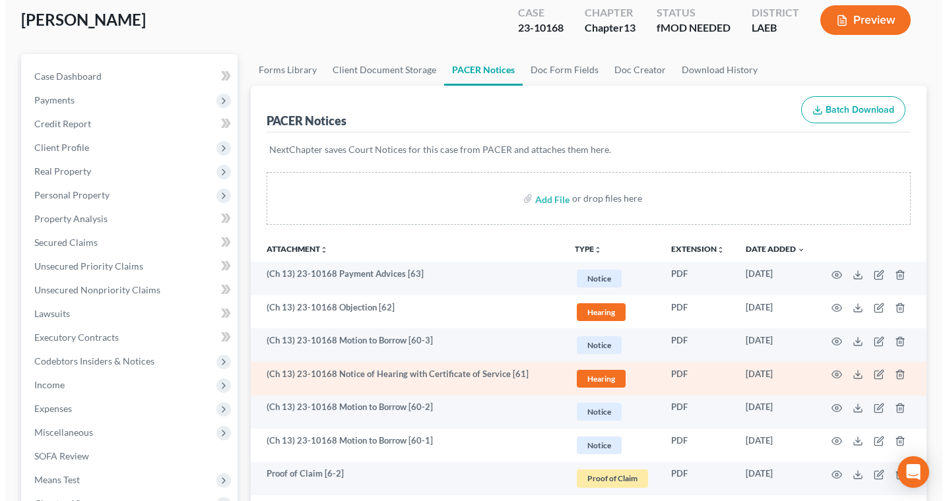
scroll to position [273, 0]
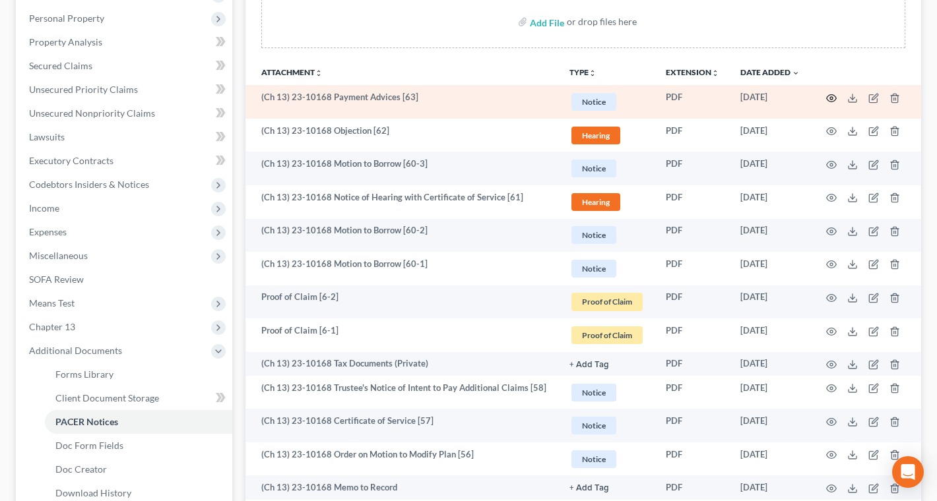
click at [825, 100] on td at bounding box center [865, 102] width 111 height 34
click at [827, 97] on icon "button" at bounding box center [832, 97] width 10 height 7
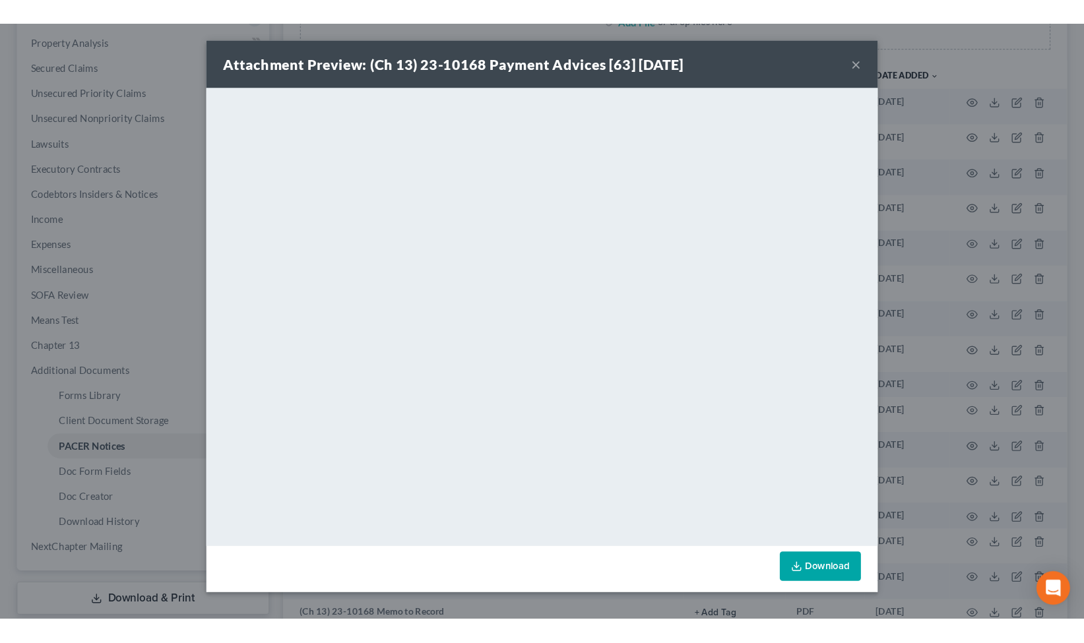
scroll to position [0, 0]
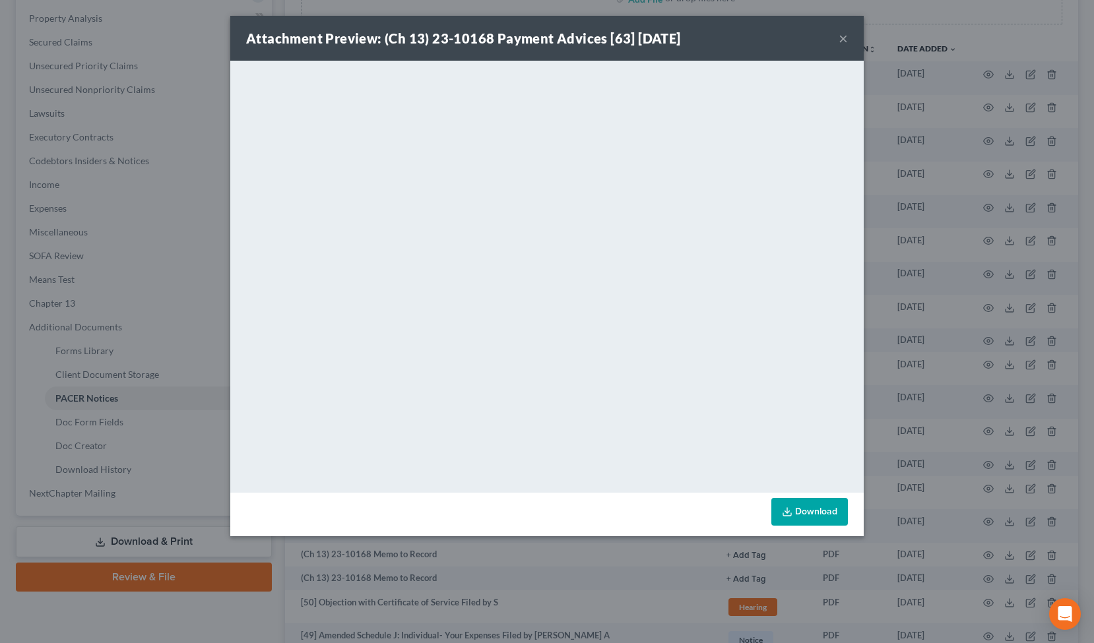
drag, startPoint x: 840, startPoint y: 40, endPoint x: 389, endPoint y: 75, distance: 453.3
click at [840, 40] on button "×" at bounding box center [842, 38] width 9 height 16
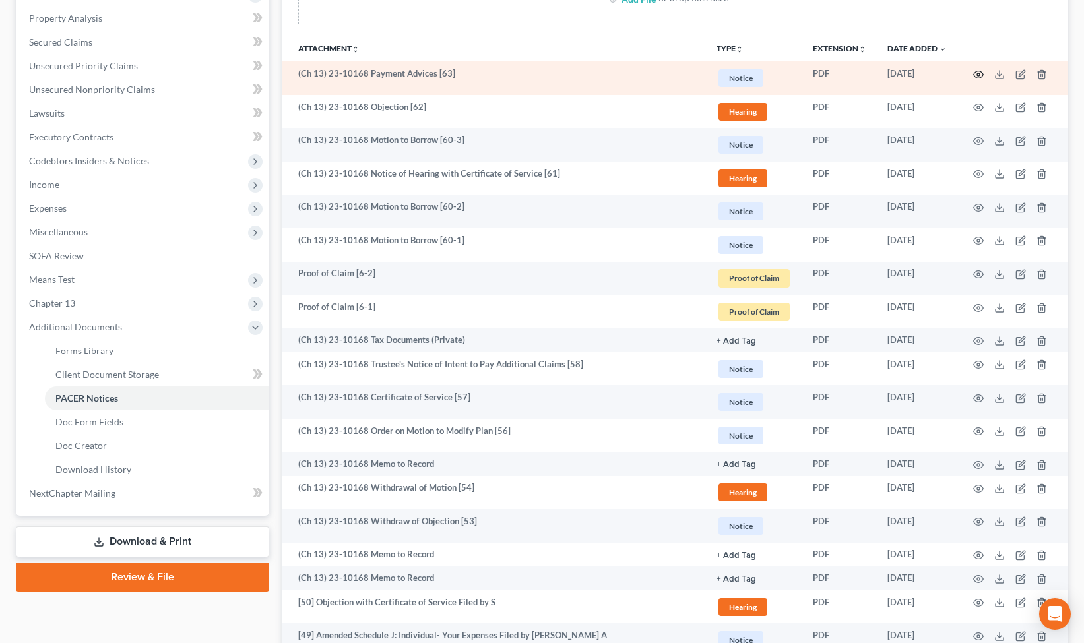
click at [933, 72] on icon "button" at bounding box center [978, 74] width 11 height 11
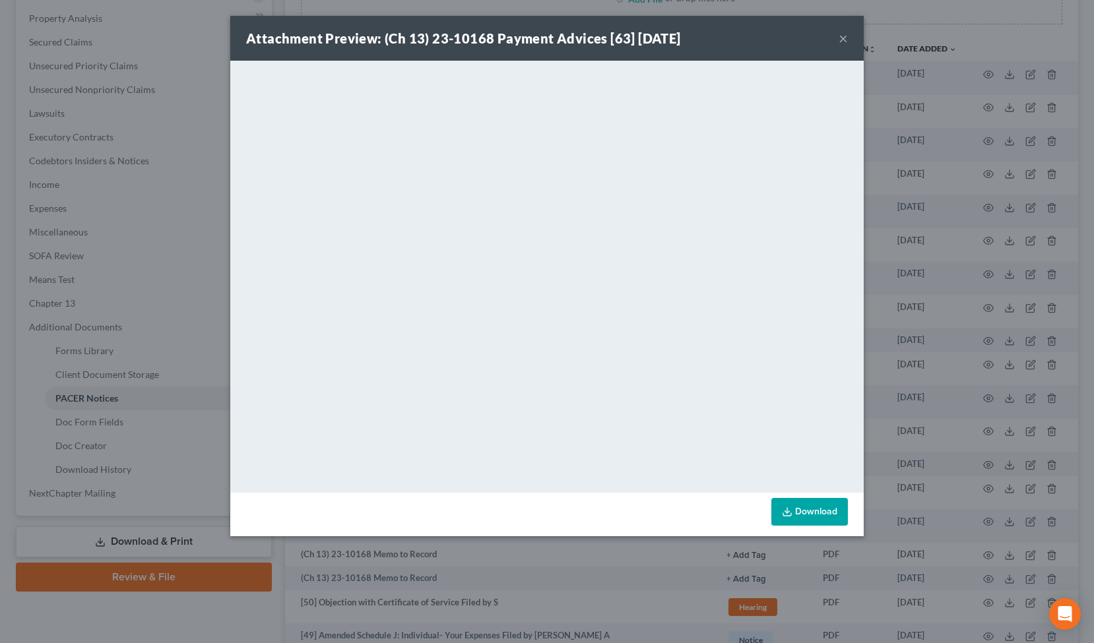
click at [851, 39] on div "Attachment Preview: (Ch 13) 23-10168 Payment Advices [63] 09/03/2025 ×" at bounding box center [546, 38] width 633 height 45
click at [848, 38] on div "Attachment Preview: (Ch 13) 23-10168 Payment Advices [63] 09/03/2025 ×" at bounding box center [546, 38] width 633 height 45
click at [846, 38] on button "×" at bounding box center [842, 38] width 9 height 16
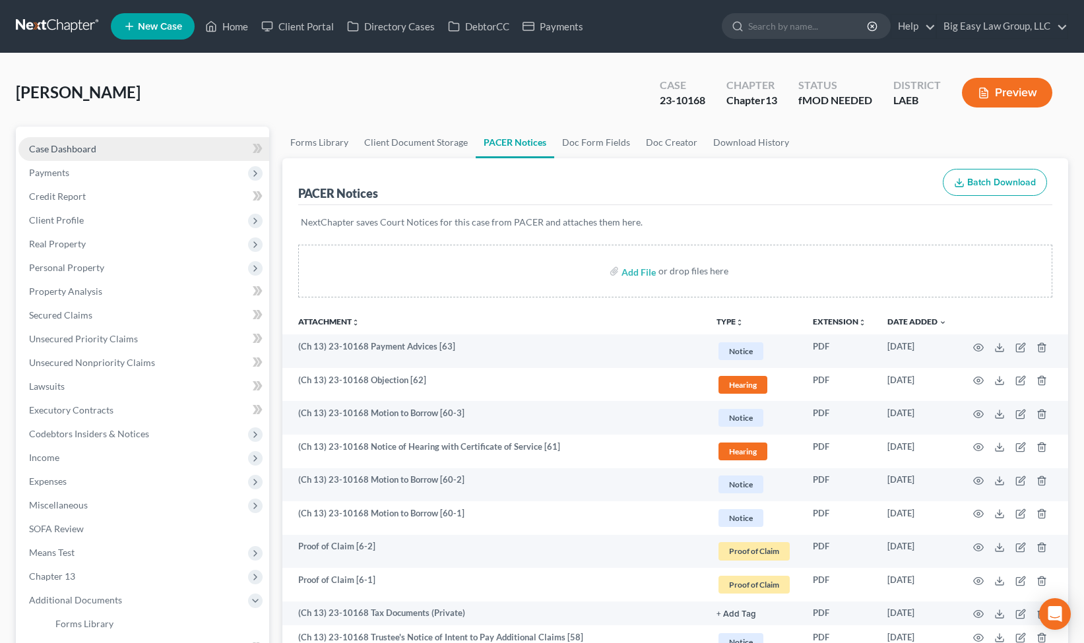
click at [137, 147] on link "Case Dashboard" at bounding box center [143, 149] width 251 height 24
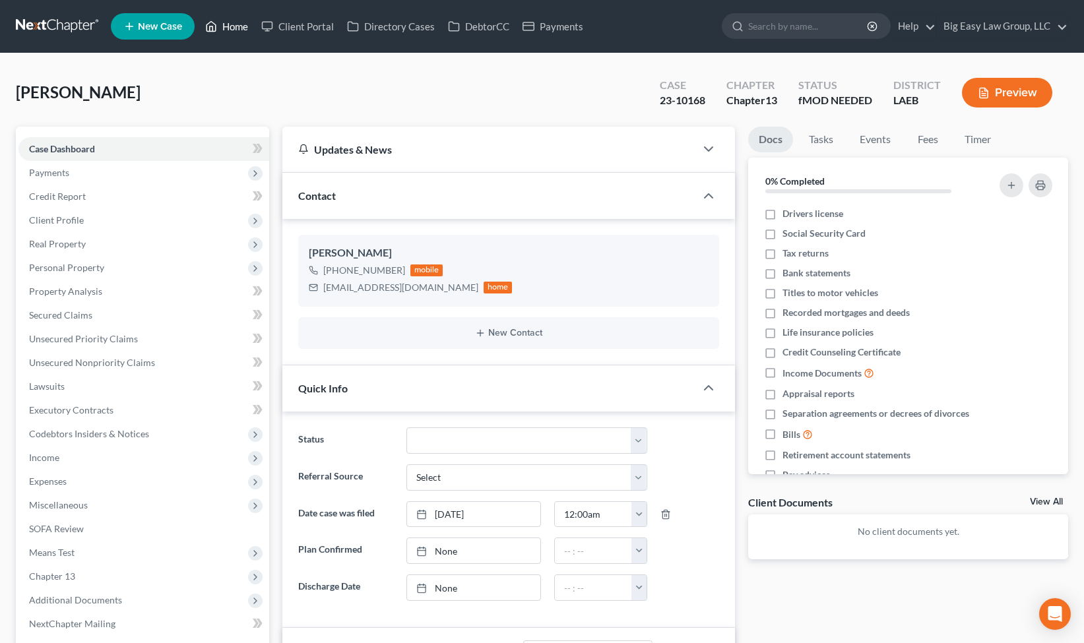
scroll to position [40, 0]
click at [236, 28] on link "Home" at bounding box center [227, 27] width 56 height 24
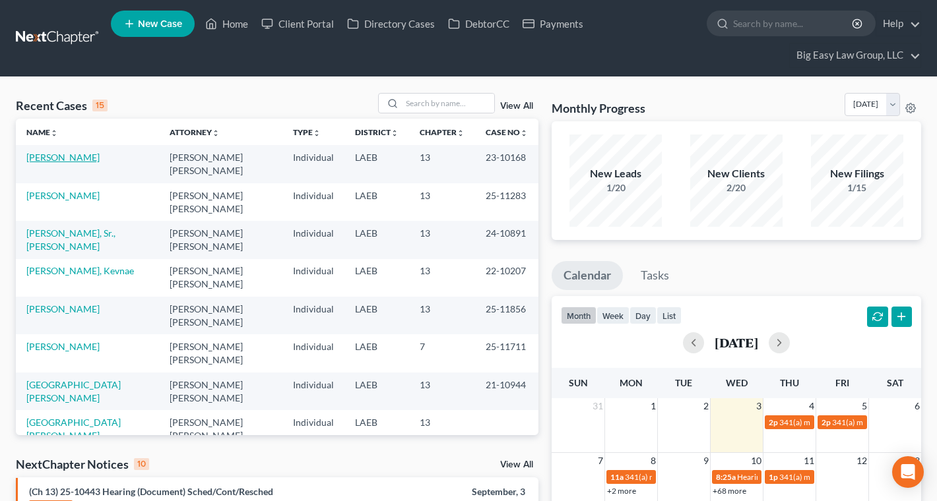
click at [82, 152] on link "[PERSON_NAME]" at bounding box center [62, 157] width 73 height 11
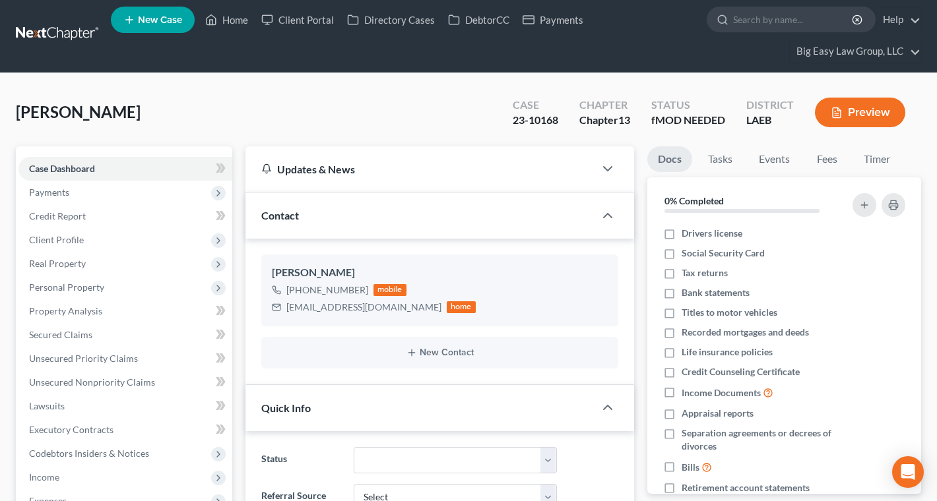
scroll to position [438, 0]
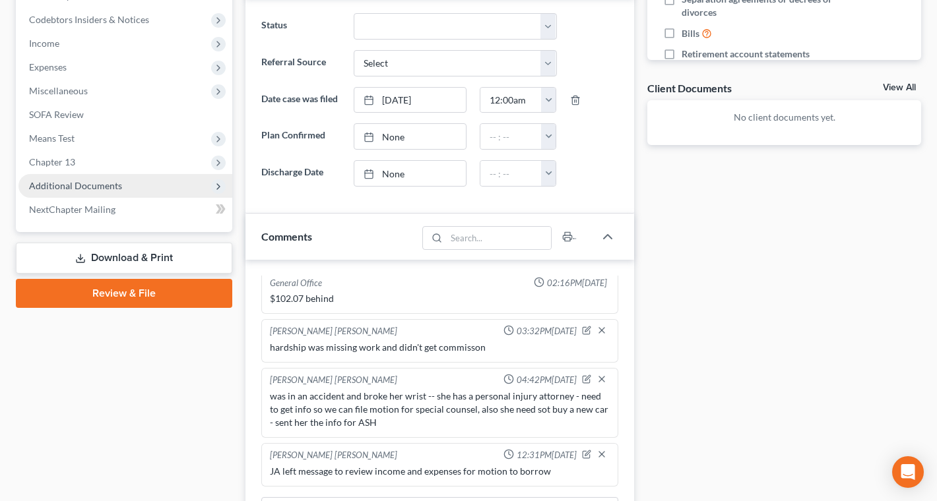
click at [108, 175] on span "Additional Documents" at bounding box center [125, 186] width 214 height 24
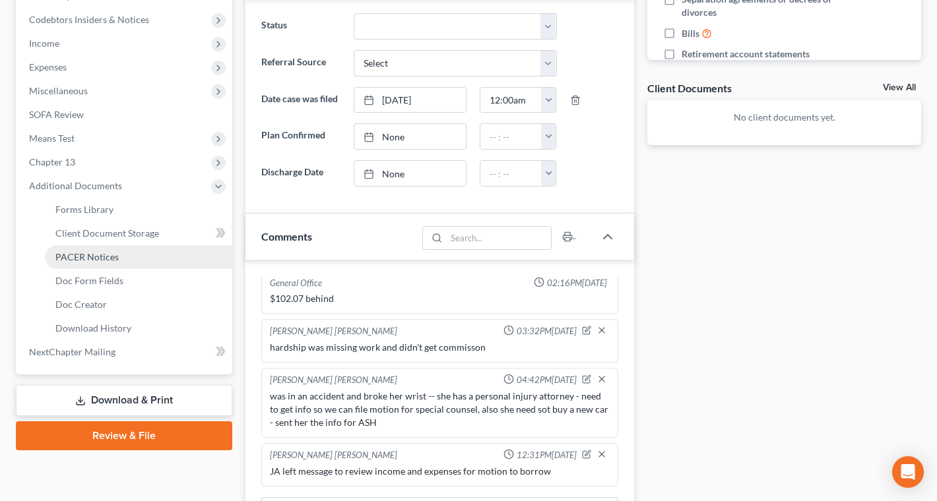
click at [142, 264] on link "PACER Notices" at bounding box center [138, 257] width 187 height 24
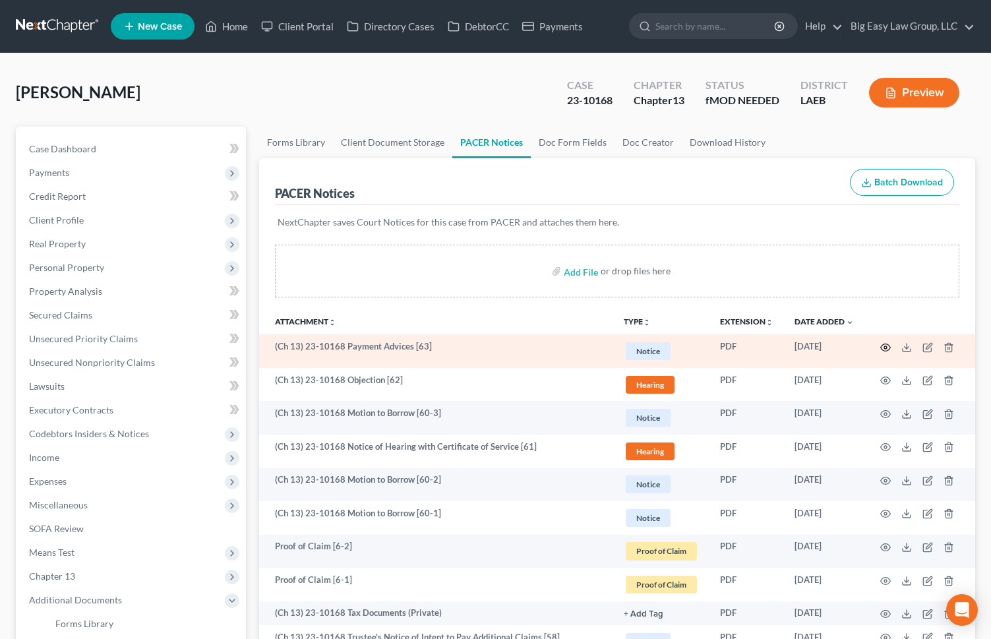
click at [885, 344] on icon "button" at bounding box center [886, 347] width 10 height 7
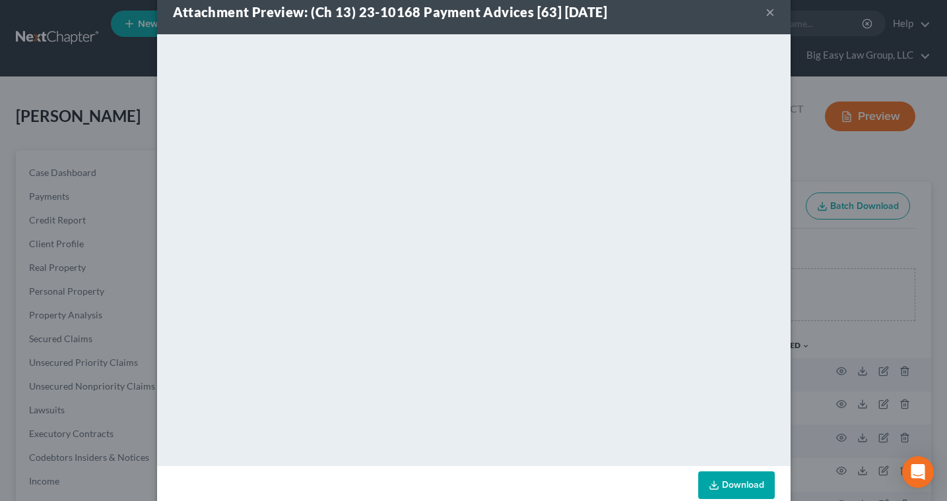
scroll to position [26, 0]
